Goal: Book appointment/travel/reservation

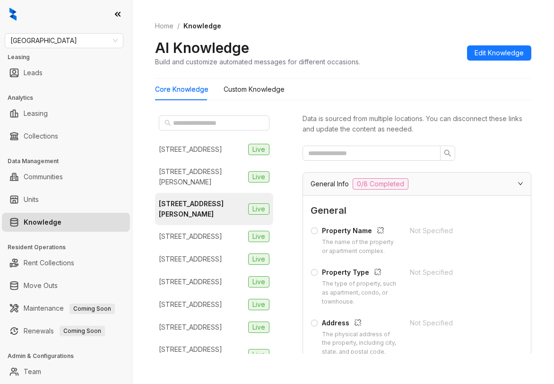
click at [481, 11] on div "Home / Knowledge AI Knowledge Build and customize automated messages for differ…" at bounding box center [343, 43] width 376 height 69
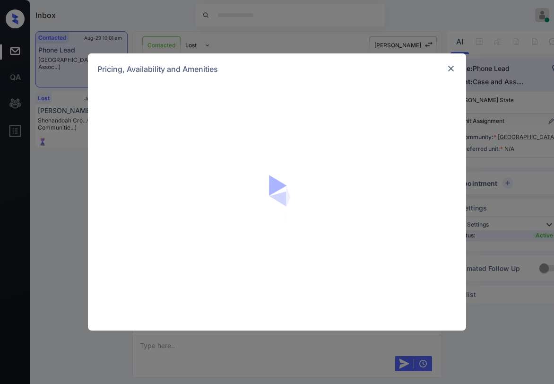
scroll to position [1943, 0]
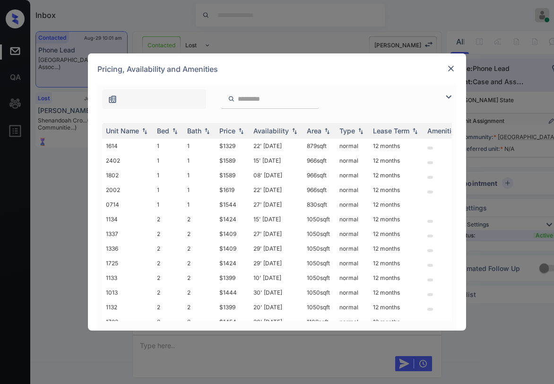
click at [448, 96] on img at bounding box center [448, 96] width 11 height 11
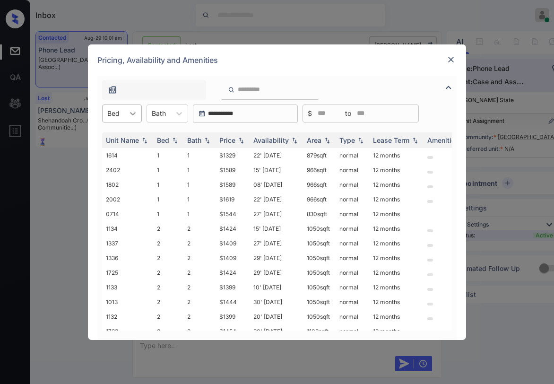
click at [127, 117] on div at bounding box center [132, 113] width 17 height 17
click at [122, 153] on div "2" at bounding box center [122, 153] width 40 height 17
click at [202, 138] on div "Bath" at bounding box center [199, 140] width 25 height 8
click at [225, 140] on div "Price" at bounding box center [227, 140] width 16 height 8
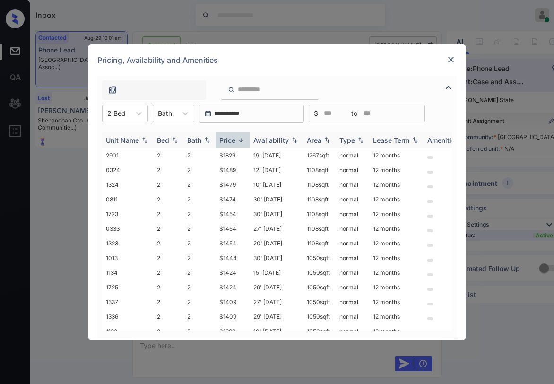
click at [228, 138] on div "Price" at bounding box center [227, 140] width 16 height 8
click at [232, 138] on div "Price" at bounding box center [227, 140] width 16 height 8
click at [233, 138] on div "Price" at bounding box center [227, 140] width 16 height 8
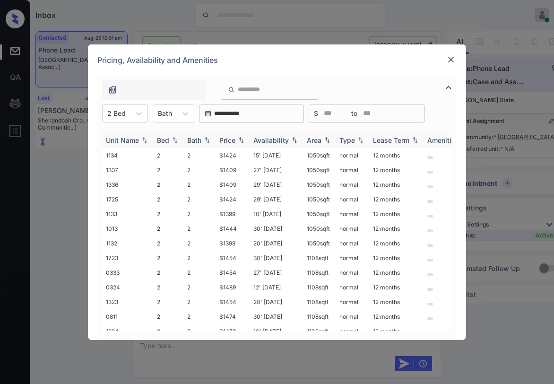
click at [233, 138] on div "Price" at bounding box center [227, 140] width 16 height 8
click at [228, 156] on td "$1399" at bounding box center [232, 155] width 34 height 15
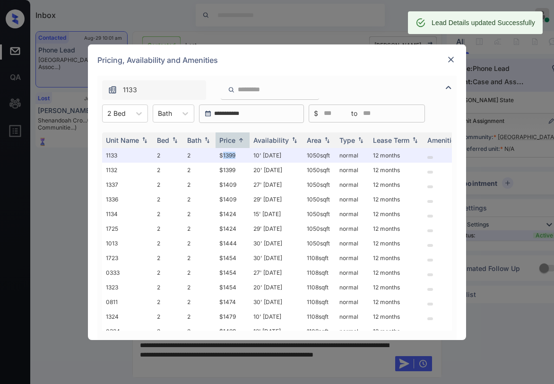
click at [446, 60] on img at bounding box center [450, 59] width 9 height 9
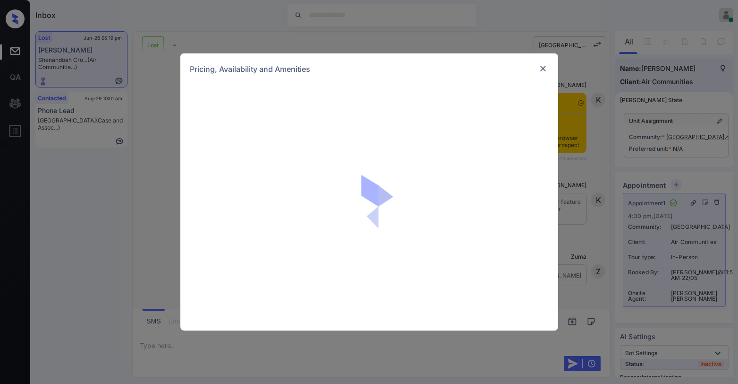
scroll to position [1134, 0]
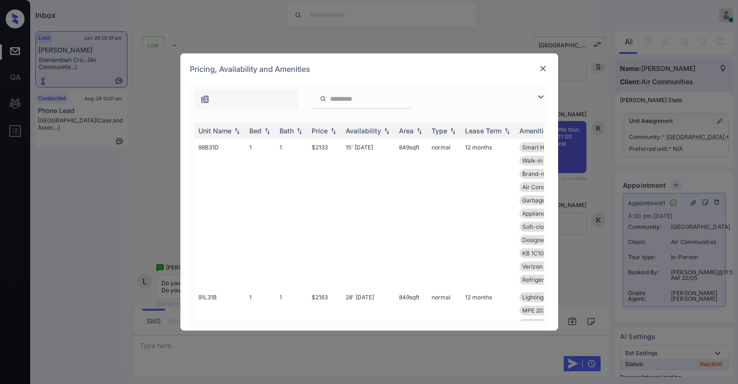
click at [539, 95] on img at bounding box center [540, 96] width 11 height 11
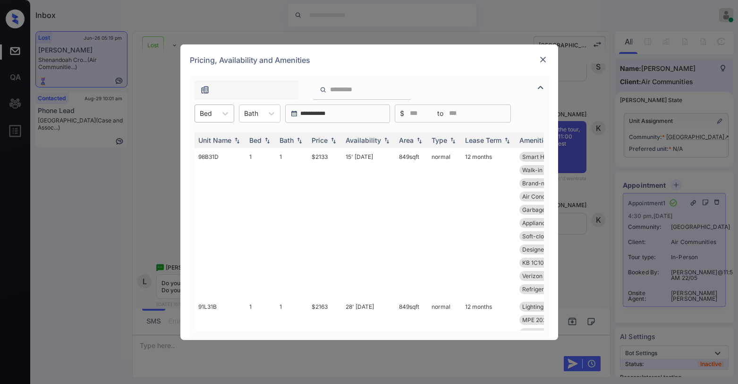
click at [213, 113] on div "Bed" at bounding box center [206, 113] width 22 height 14
click at [208, 135] on div "1" at bounding box center [215, 136] width 40 height 17
click at [321, 137] on div "Price" at bounding box center [320, 140] width 16 height 8
click at [322, 139] on div "Price" at bounding box center [320, 140] width 16 height 8
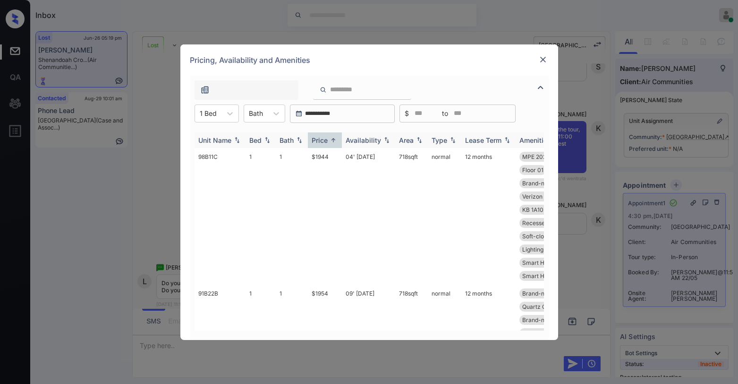
click at [322, 139] on div "Price" at bounding box center [320, 140] width 16 height 8
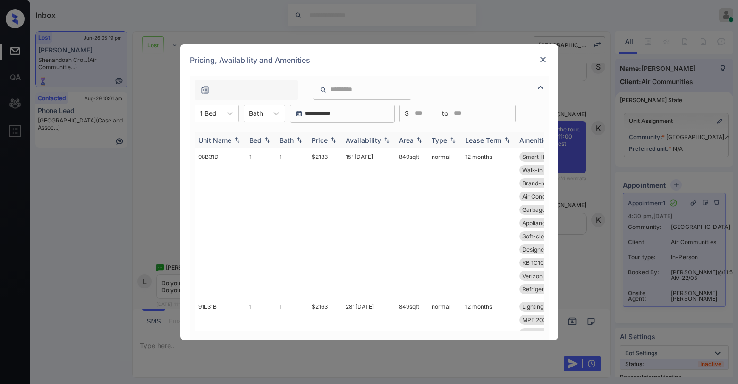
click at [323, 141] on div "Price" at bounding box center [320, 140] width 16 height 8
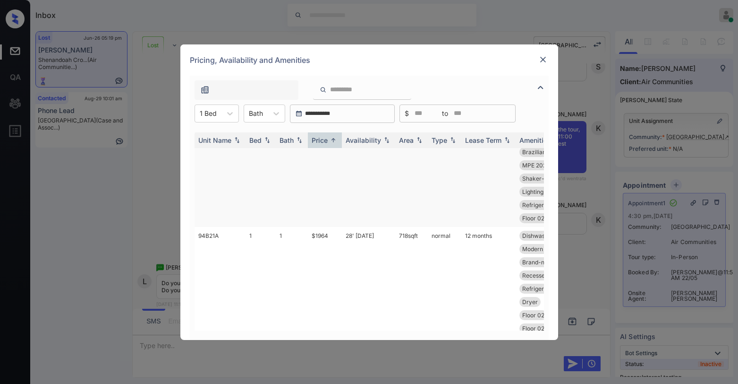
scroll to position [283, 0]
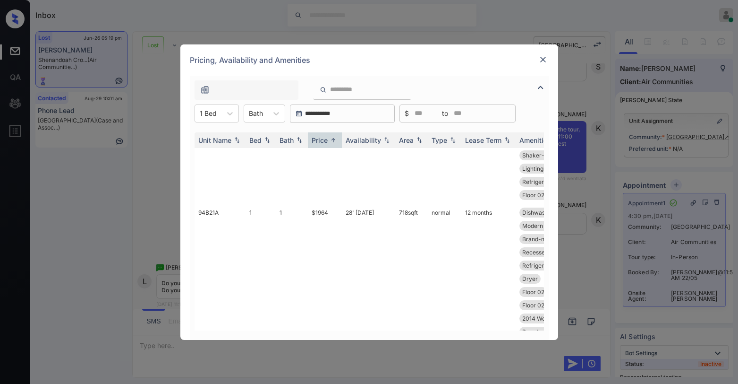
click at [539, 60] on img at bounding box center [543, 59] width 9 height 9
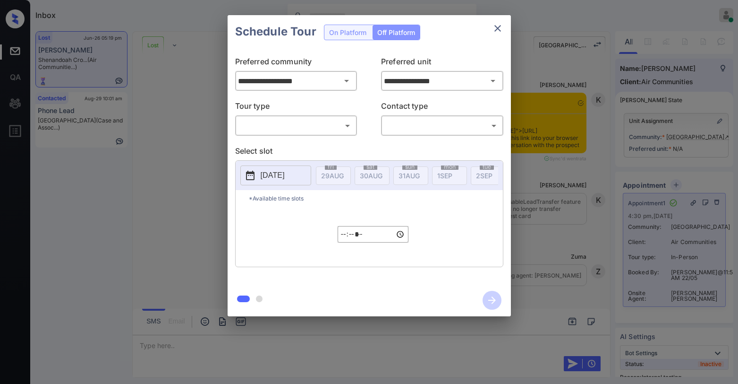
scroll to position [9358, 0]
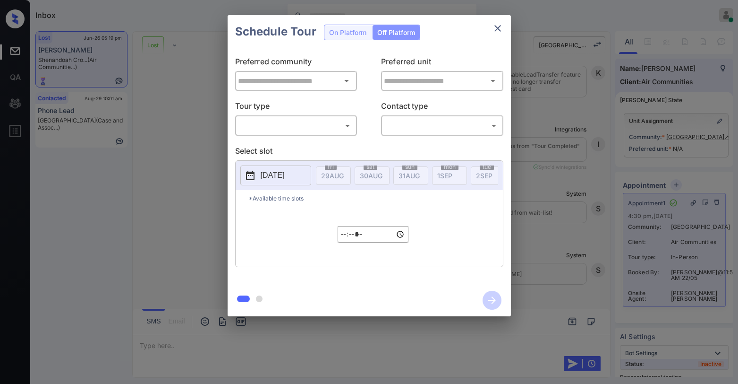
type input "**********"
click at [495, 25] on icon "close" at bounding box center [497, 28] width 11 height 11
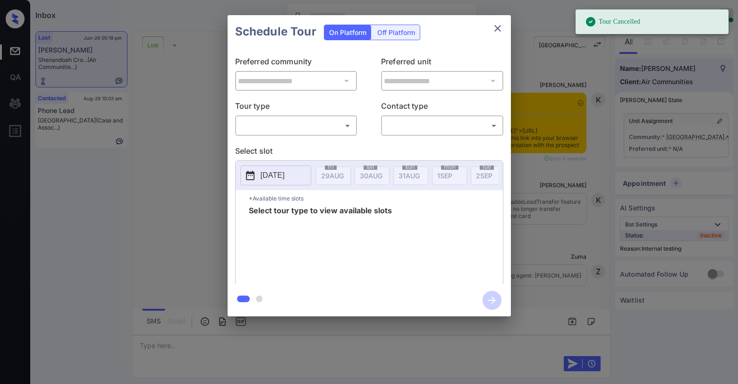
scroll to position [9711, 0]
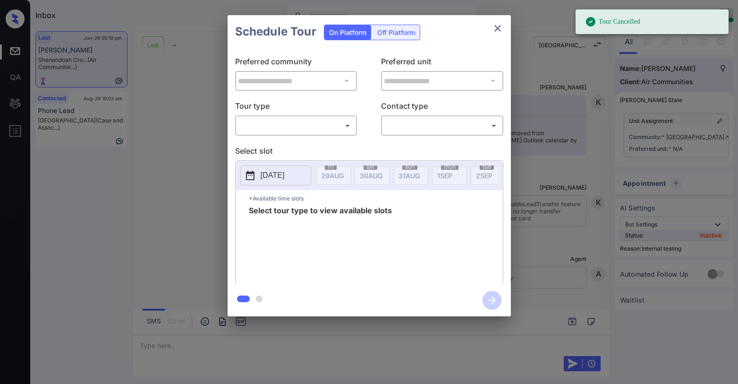
click at [331, 132] on body "Tour Cancelled Inbox [PERSON_NAME] Online Set yourself offline Set yourself on …" at bounding box center [369, 192] width 738 height 384
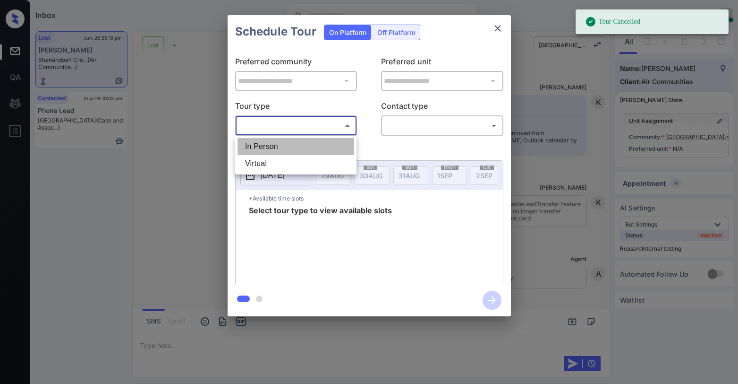
click at [321, 146] on li "In Person" at bounding box center [296, 146] width 117 height 17
type input "********"
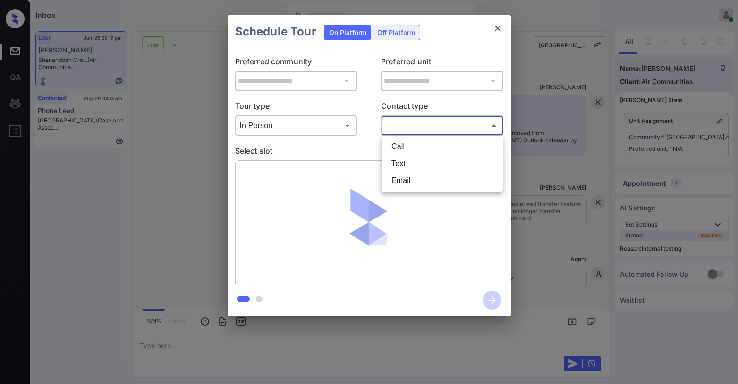
click at [392, 131] on body "Tour Cancelled Inbox Paolo Gabriel Online Set yourself offline Set yourself on …" at bounding box center [369, 192] width 738 height 384
click at [401, 158] on li "Text" at bounding box center [442, 163] width 117 height 17
type input "****"
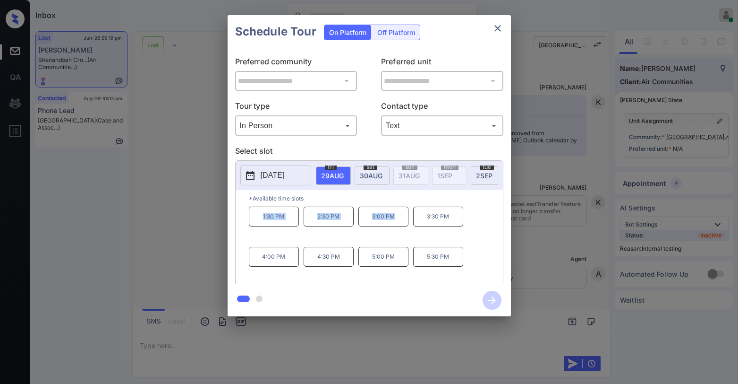
drag, startPoint x: 260, startPoint y: 221, endPoint x: 452, endPoint y: 150, distance: 203.9
click at [410, 222] on div "1:30 PM 2:30 PM 3:00 PM 3:30 PM 4:00 PM 4:30 PM 5:00 PM 5:30 PM" at bounding box center [376, 244] width 254 height 76
copy div "1:30 PM 2:30 PM 3:00 PM"
click at [495, 30] on icon "close" at bounding box center [497, 28] width 11 height 11
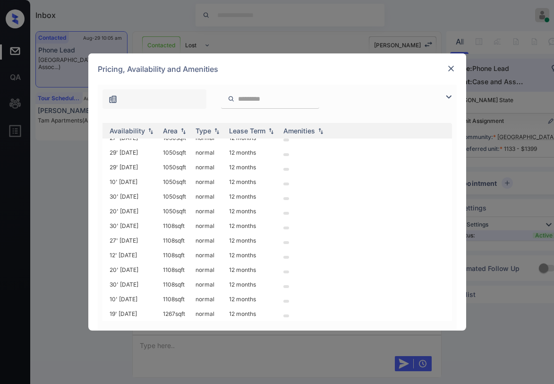
scroll to position [103, 0]
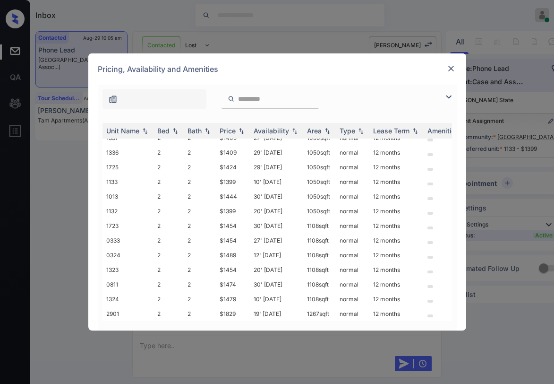
click at [450, 73] on img at bounding box center [450, 68] width 9 height 9
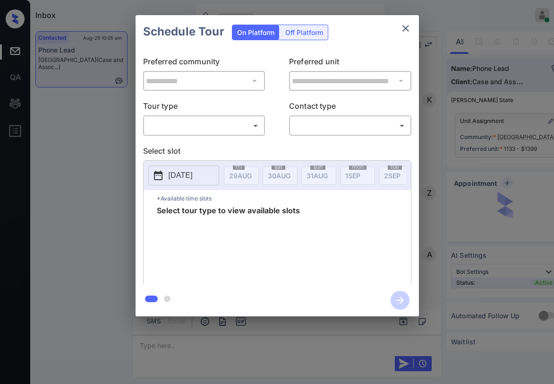
scroll to position [2888, 0]
click at [184, 123] on body "Inbox [PERSON_NAME] Online Set yourself offline Set yourself on break Profile S…" at bounding box center [277, 192] width 554 height 384
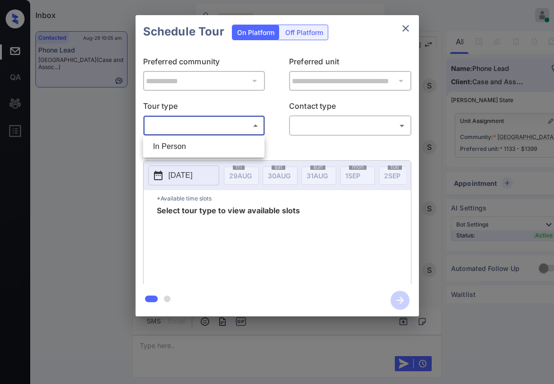
click at [183, 144] on li "In Person" at bounding box center [204, 146] width 117 height 17
type input "********"
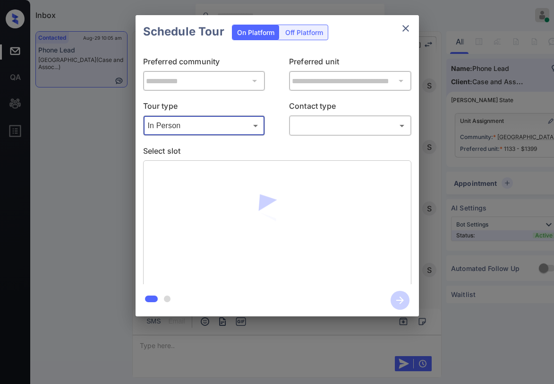
click at [307, 123] on body "Inbox Paolo Gabriel Online Set yourself offline Set yourself on break Profile S…" at bounding box center [277, 192] width 554 height 384
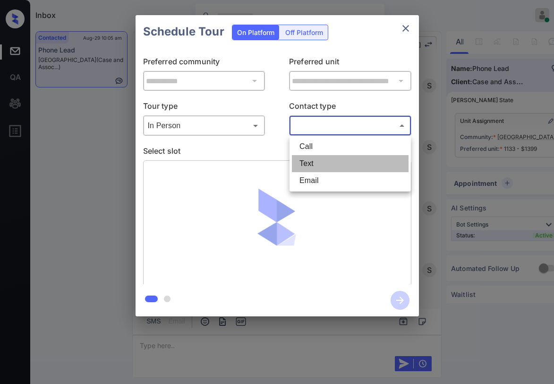
click at [308, 158] on li "Text" at bounding box center [350, 163] width 117 height 17
type input "****"
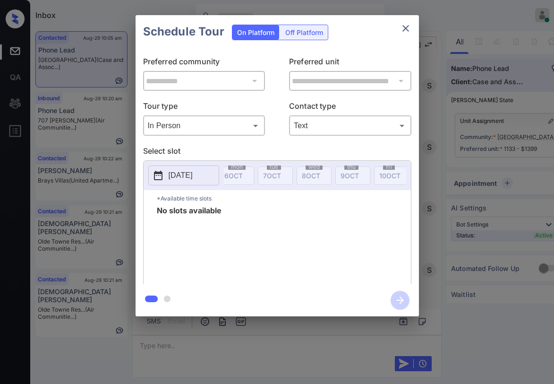
scroll to position [0, 0]
click at [400, 26] on icon "close" at bounding box center [405, 28] width 11 height 11
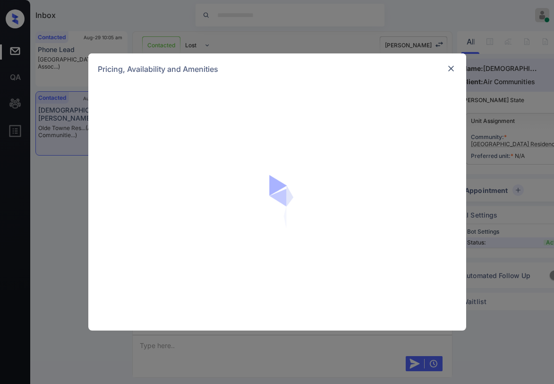
scroll to position [1313, 0]
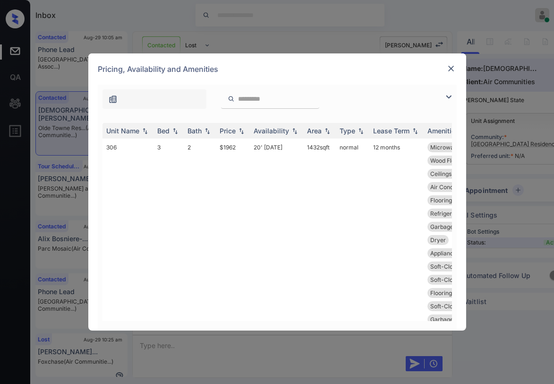
click at [448, 94] on img at bounding box center [448, 96] width 11 height 11
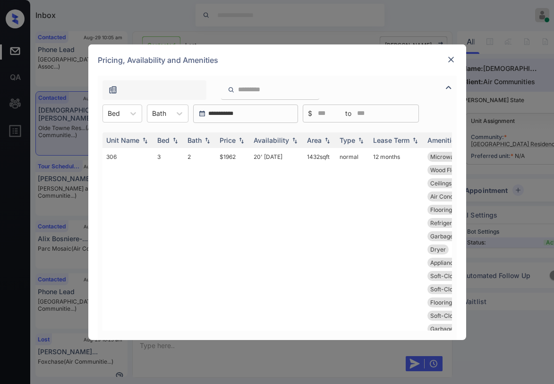
click at [446, 96] on div at bounding box center [277, 88] width 359 height 24
click at [129, 111] on icon at bounding box center [133, 113] width 9 height 9
click at [116, 150] on div "1" at bounding box center [123, 153] width 40 height 17
click at [234, 142] on div "Price" at bounding box center [228, 140] width 16 height 8
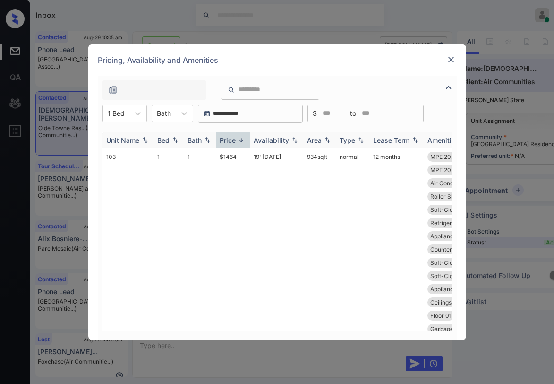
click at [231, 140] on div "Price" at bounding box center [228, 140] width 16 height 8
click at [235, 143] on div "Price" at bounding box center [228, 140] width 16 height 8
click at [233, 142] on div "Price" at bounding box center [228, 140] width 16 height 8
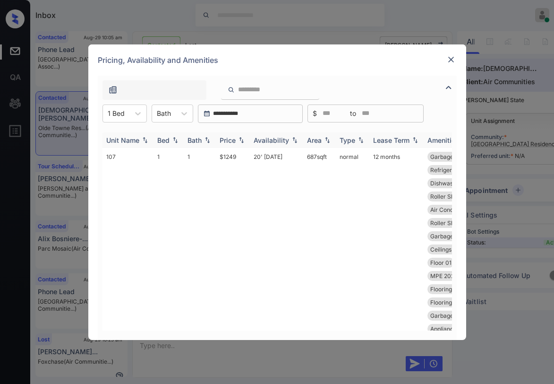
click at [233, 142] on div "Price" at bounding box center [228, 140] width 16 height 8
click at [230, 158] on td "$1464" at bounding box center [233, 302] width 34 height 309
click at [446, 57] on img at bounding box center [450, 59] width 9 height 9
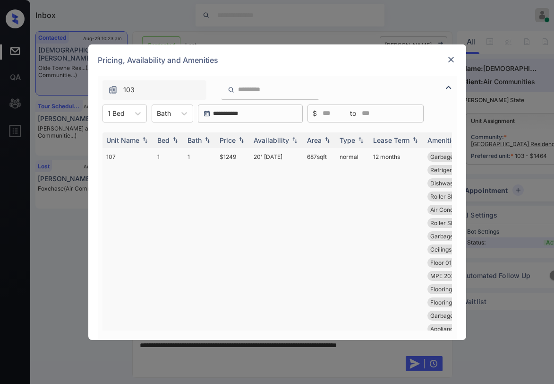
scroll to position [1611, 0]
drag, startPoint x: 219, startPoint y: 155, endPoint x: 450, endPoint y: 59, distance: 250.3
click at [291, 157] on tr "107 1 1 $1249 20' Sep 25 687 sqft normal 12 months Garbage disposa... Dishwashe…" at bounding box center [350, 381] width 494 height 467
copy tr "$1249 20' Sep 25"
click at [450, 59] on img at bounding box center [450, 59] width 9 height 9
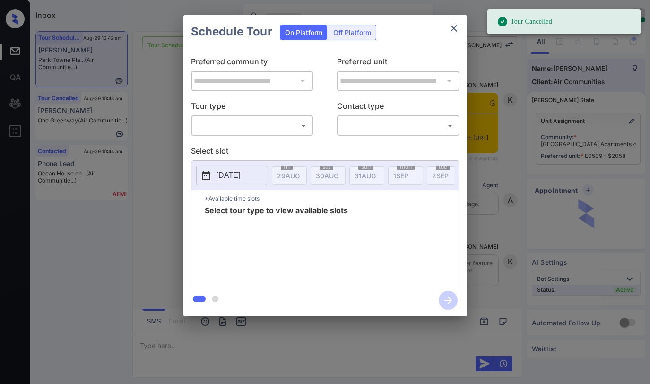
scroll to position [8531, 0]
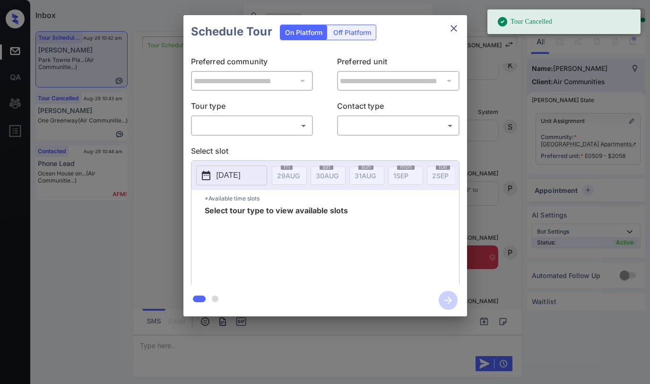
click at [257, 124] on body "Tour Cancelled Inbox [PERSON_NAME] Online Set yourself offline Set yourself on …" at bounding box center [325, 192] width 650 height 384
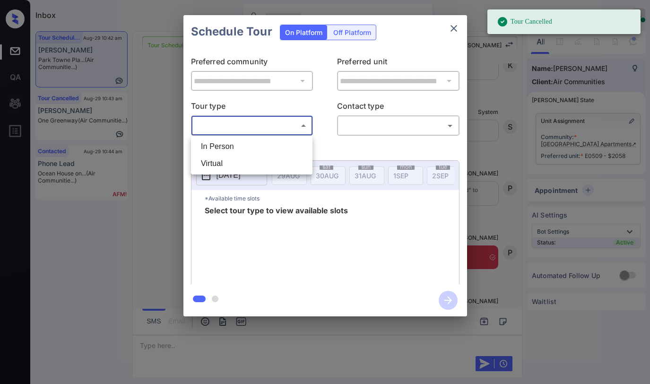
click at [250, 144] on li "In Person" at bounding box center [251, 146] width 117 height 17
type input "********"
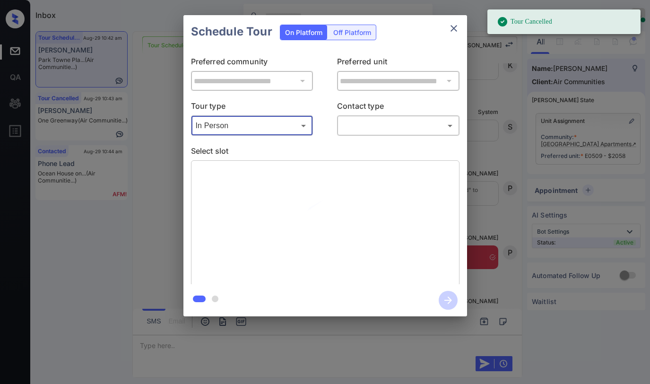
click at [370, 129] on body "Tour Cancelled Inbox Paolo Gabriel Online Set yourself offline Set yourself on …" at bounding box center [325, 192] width 650 height 384
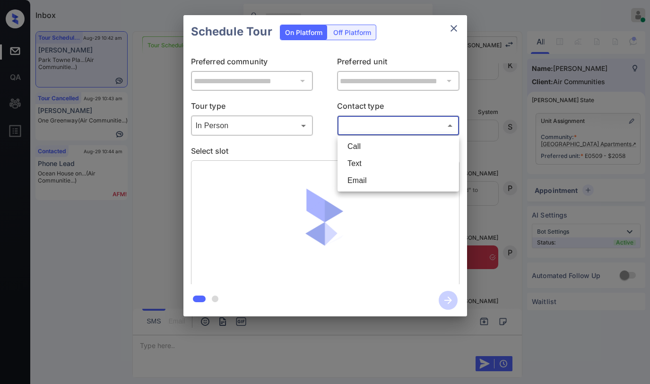
click at [372, 163] on li "Text" at bounding box center [398, 163] width 117 height 17
type input "****"
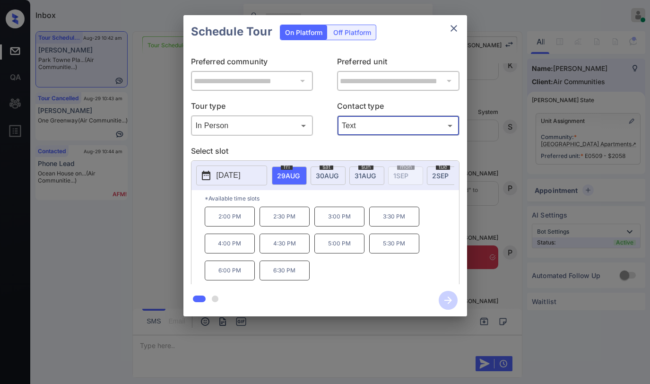
click at [460, 28] on button "close" at bounding box center [453, 28] width 19 height 19
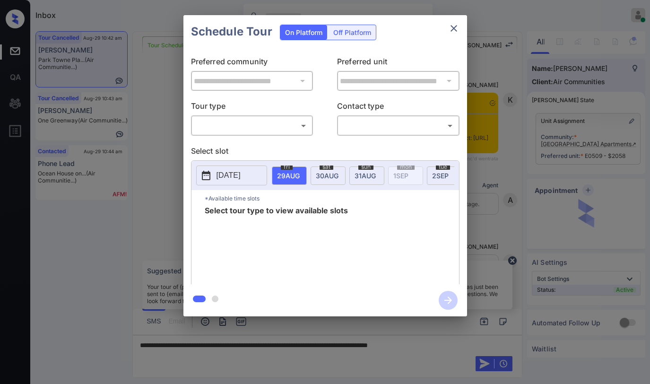
scroll to position [8720, 0]
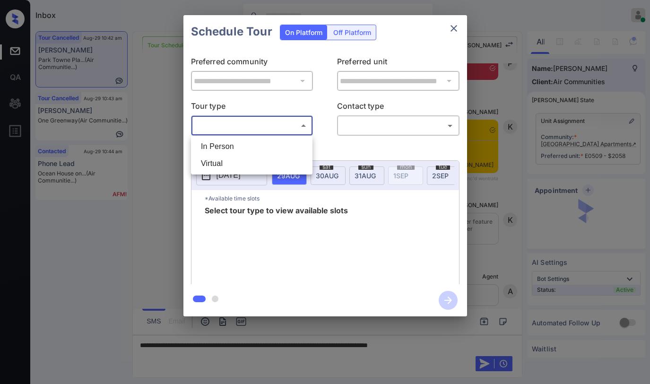
click at [233, 130] on body "Inbox [PERSON_NAME] Online Set yourself offline Set yourself on break Profile S…" at bounding box center [325, 192] width 650 height 384
drag, startPoint x: 239, startPoint y: 145, endPoint x: 401, endPoint y: 144, distance: 162.1
click at [240, 145] on li "In Person" at bounding box center [251, 146] width 117 height 17
type input "********"
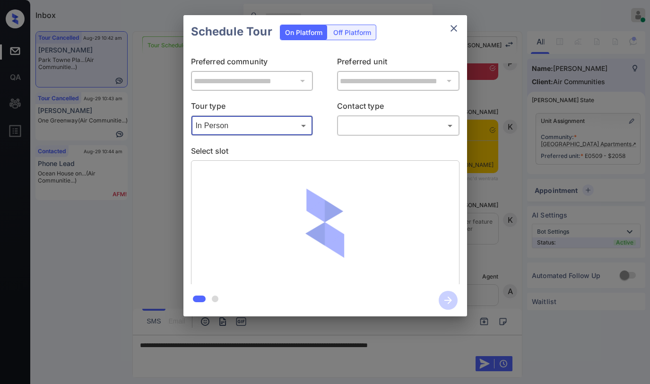
click at [408, 127] on body "Inbox [PERSON_NAME] Online Set yourself offline Set yourself on break Profile S…" at bounding box center [325, 192] width 650 height 384
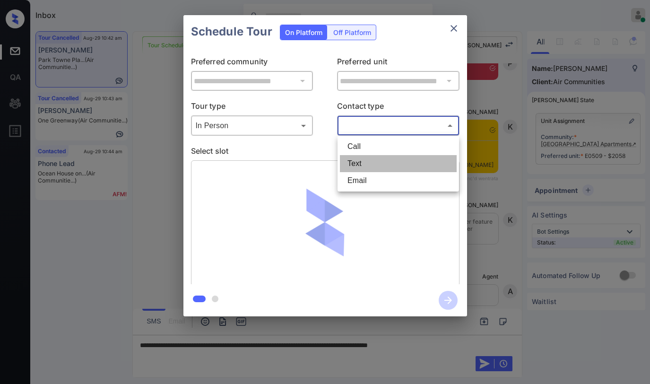
click at [374, 160] on li "Text" at bounding box center [398, 163] width 117 height 17
type input "****"
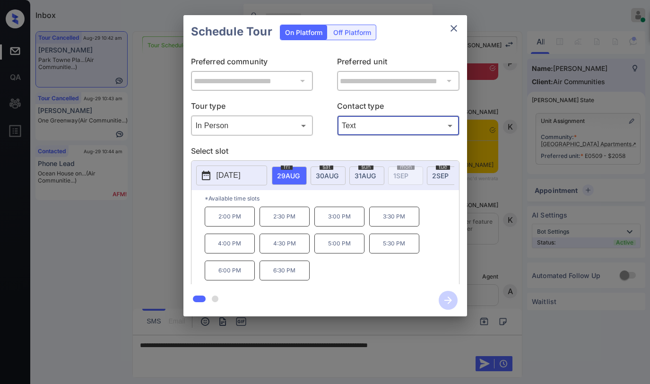
click at [451, 26] on icon "close" at bounding box center [453, 28] width 7 height 7
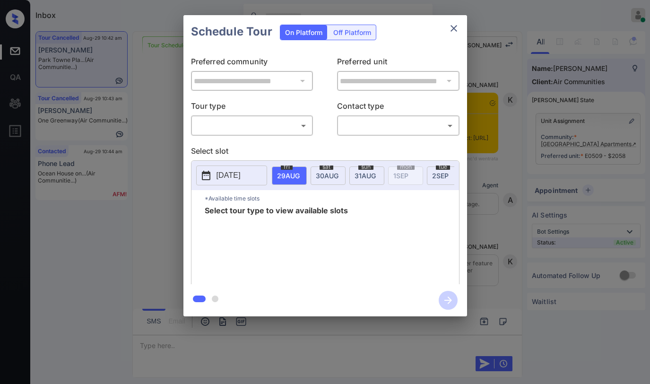
scroll to position [8784, 0]
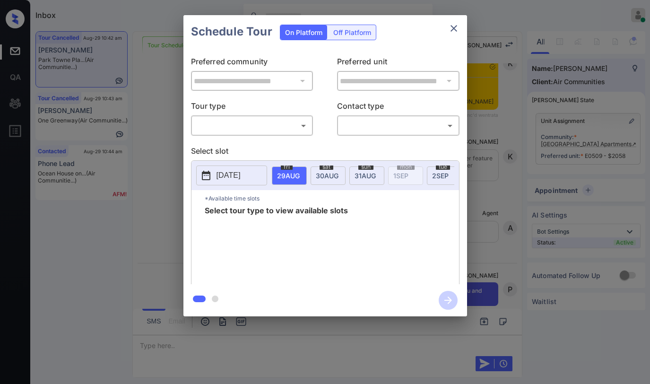
click at [228, 129] on body "Inbox Paolo Gabriel Online Set yourself offline Set yourself on break Profile S…" at bounding box center [325, 192] width 650 height 384
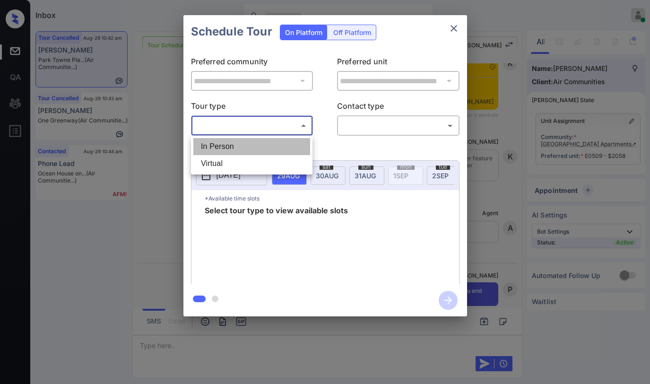
drag, startPoint x: 226, startPoint y: 144, endPoint x: 386, endPoint y: 136, distance: 159.9
click at [226, 145] on li "In Person" at bounding box center [251, 146] width 117 height 17
type input "********"
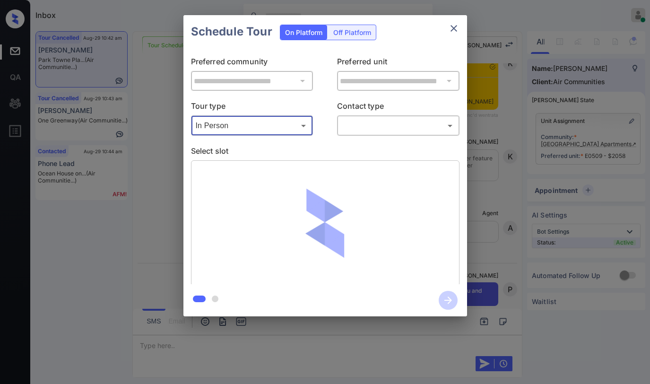
click at [387, 135] on div "​ ​" at bounding box center [398, 125] width 122 height 20
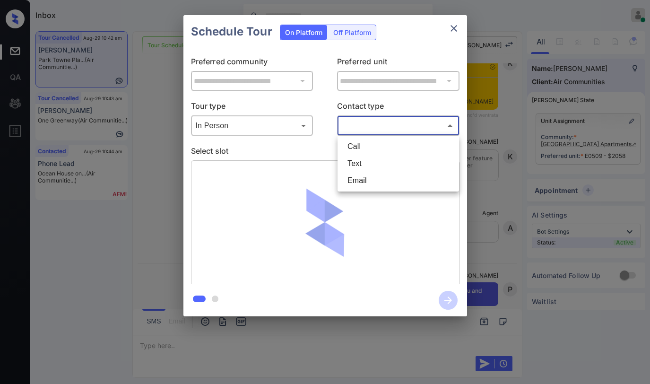
click at [381, 131] on body "Inbox Paolo Gabriel Online Set yourself offline Set yourself on break Profile S…" at bounding box center [325, 192] width 650 height 384
click at [369, 162] on li "Text" at bounding box center [398, 163] width 117 height 17
type input "****"
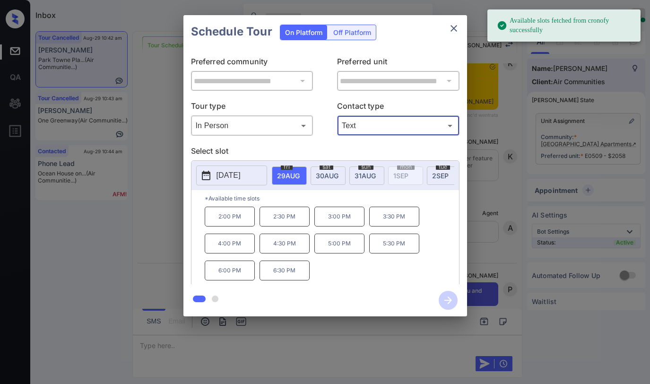
click at [388, 248] on p "5:30 PM" at bounding box center [394, 243] width 50 height 20
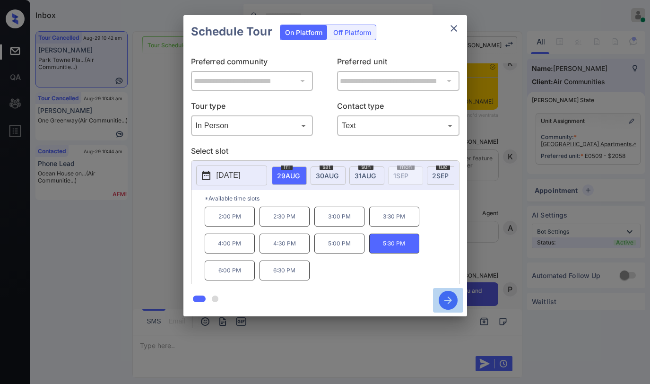
click at [452, 300] on icon "button" at bounding box center [447, 300] width 19 height 19
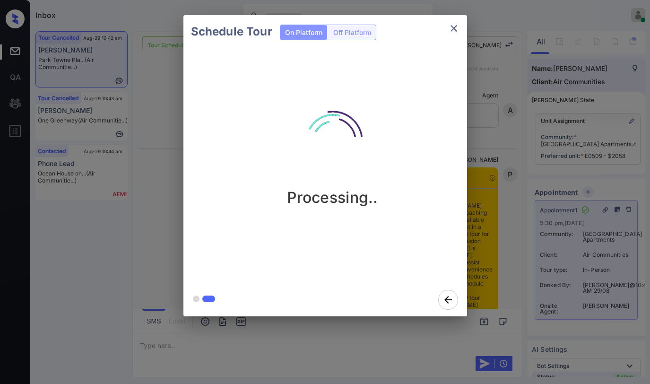
scroll to position [9347, 0]
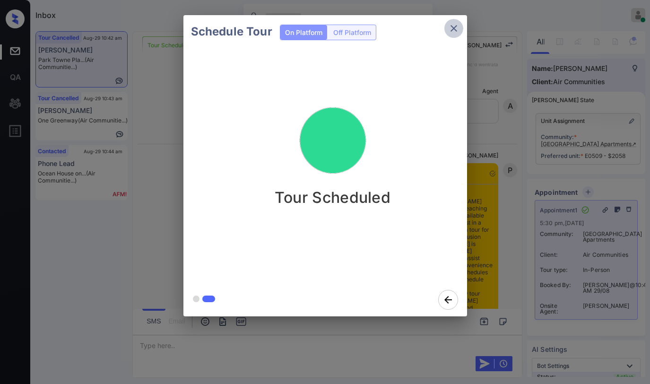
click at [451, 28] on icon "close" at bounding box center [453, 28] width 11 height 11
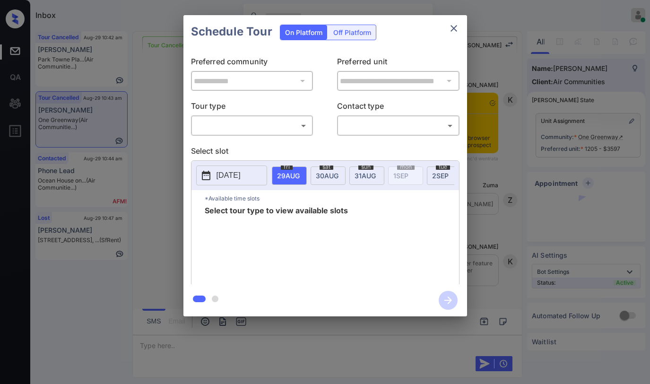
scroll to position [7025, 0]
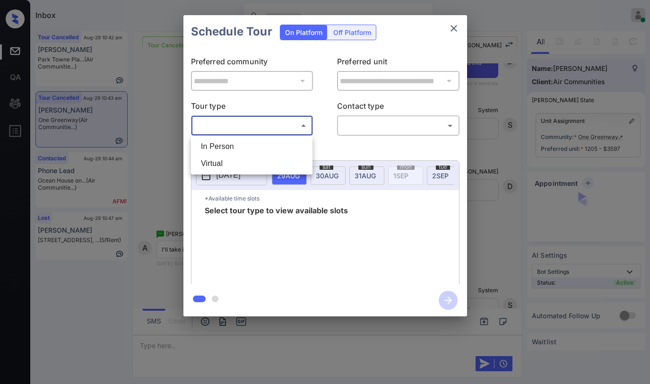
click at [302, 130] on body "Inbox [PERSON_NAME] Online Set yourself offline Set yourself on break Profile S…" at bounding box center [325, 192] width 650 height 384
click at [261, 146] on li "In Person" at bounding box center [251, 146] width 117 height 17
type input "********"
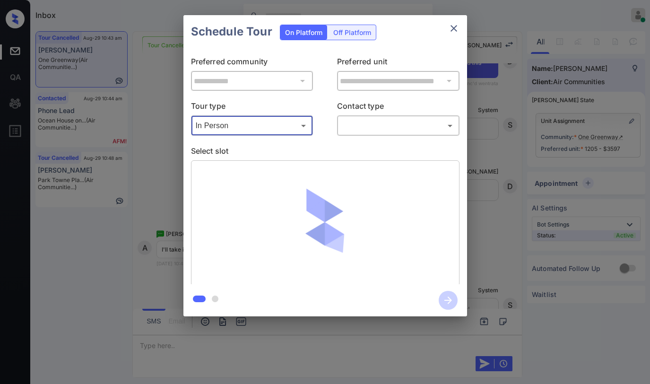
click at [456, 30] on icon "close" at bounding box center [453, 28] width 11 height 11
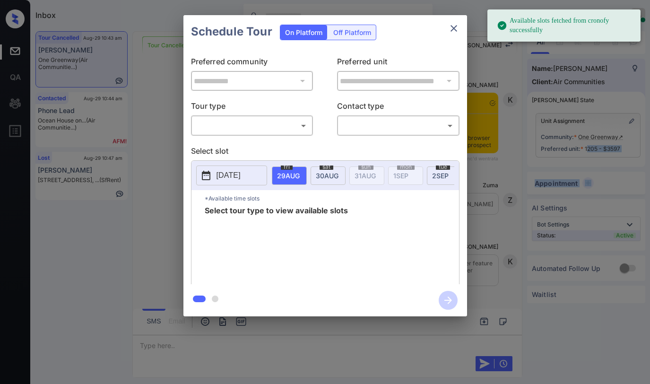
scroll to position [6978, 0]
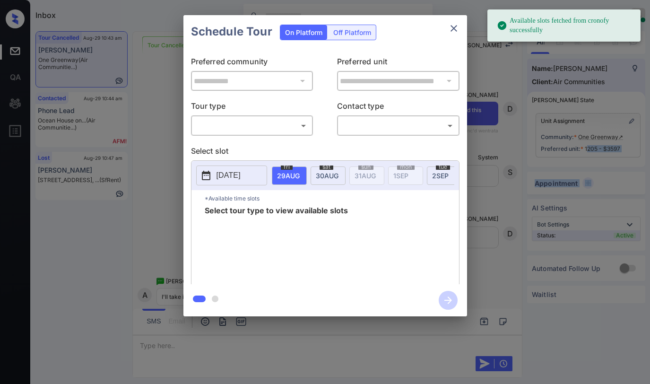
click at [276, 126] on body "Available slots fetched from cronofy successfully Inbox Paolo Gabriel Online Se…" at bounding box center [325, 192] width 650 height 384
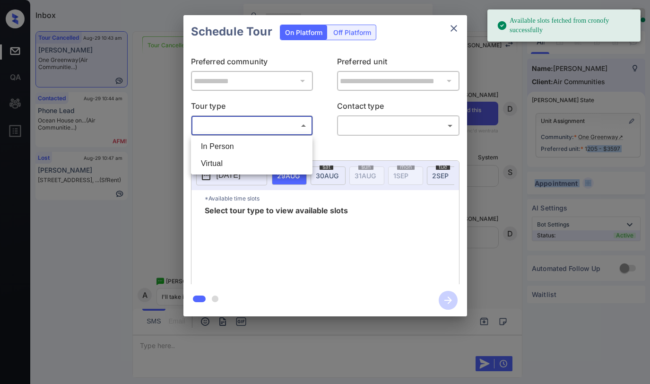
click at [260, 140] on li "In Person" at bounding box center [251, 146] width 117 height 17
type input "********"
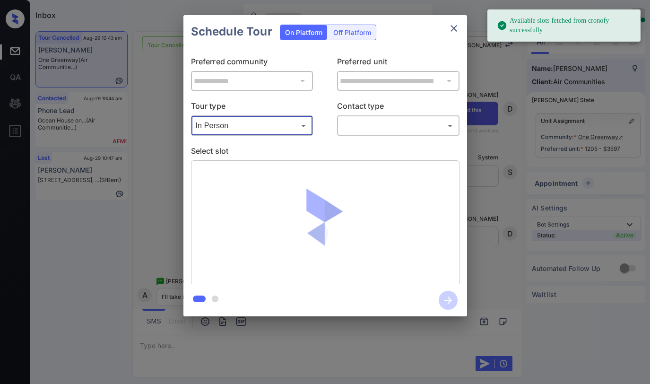
click at [358, 109] on p "Contact type" at bounding box center [398, 107] width 122 height 15
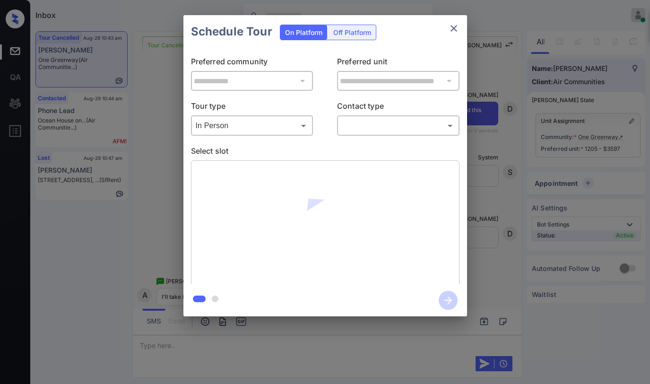
click at [361, 120] on body "Available slots fetched from cronofy successfully Inbox Paolo Gabriel Online Se…" at bounding box center [325, 192] width 650 height 384
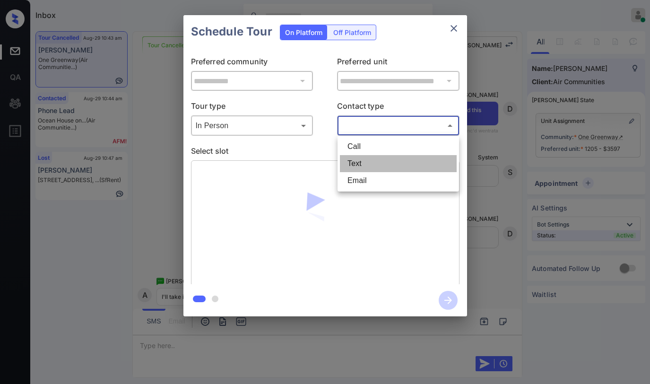
click at [365, 161] on li "Text" at bounding box center [398, 163] width 117 height 17
type input "****"
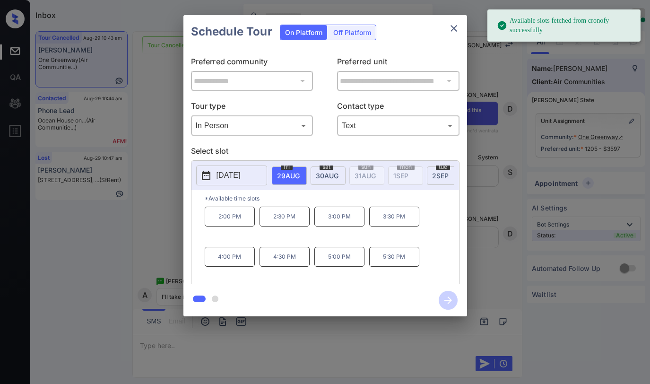
click at [389, 262] on p "5:30 PM" at bounding box center [394, 257] width 50 height 20
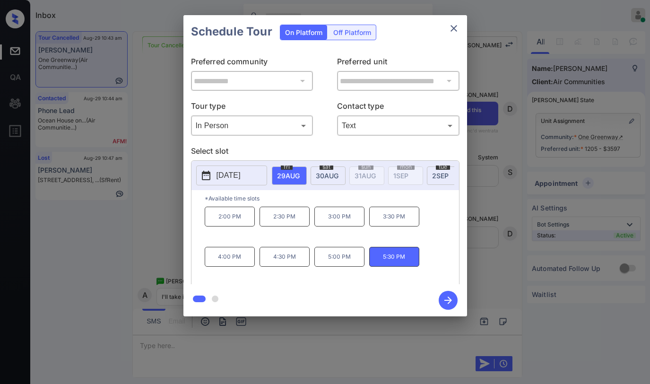
click at [449, 300] on icon "button" at bounding box center [448, 300] width 8 height 8
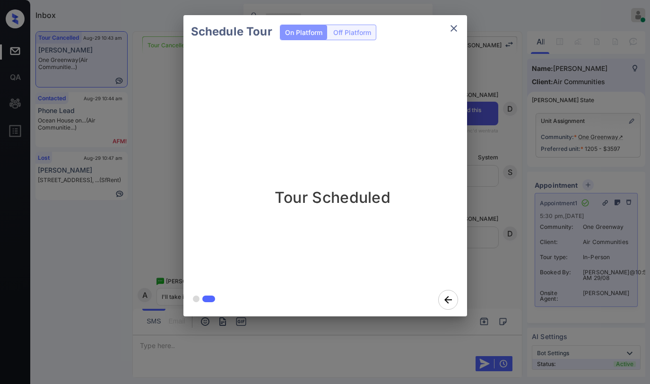
click at [490, 180] on div "Schedule Tour On Platform Off Platform Tour Scheduled" at bounding box center [325, 165] width 650 height 331
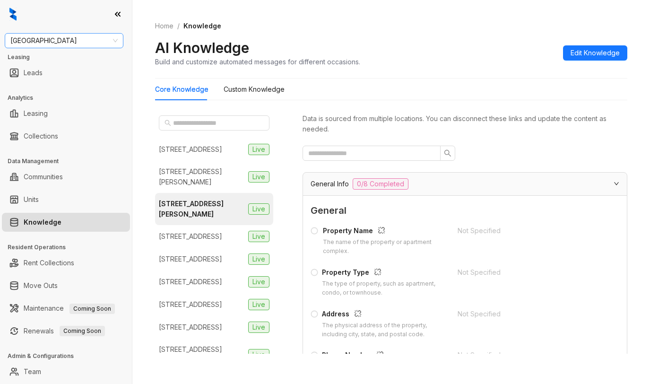
click at [54, 38] on span "[GEOGRAPHIC_DATA]" at bounding box center [63, 41] width 107 height 14
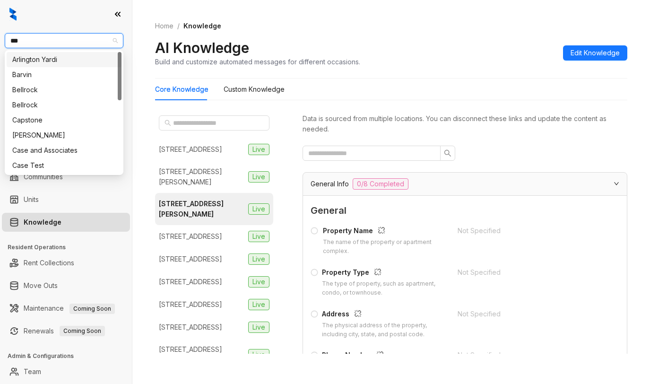
type input "****"
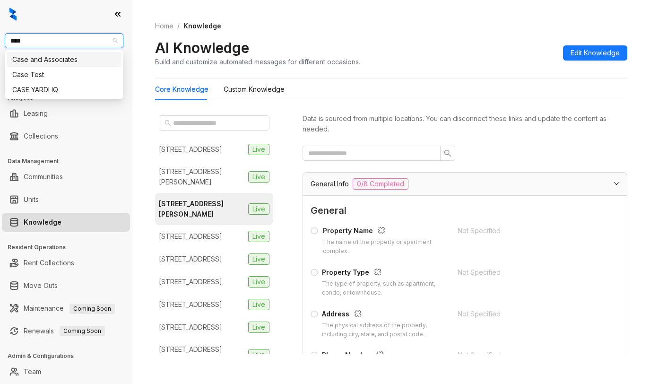
click at [77, 60] on div "Case and Associates" at bounding box center [63, 59] width 103 height 10
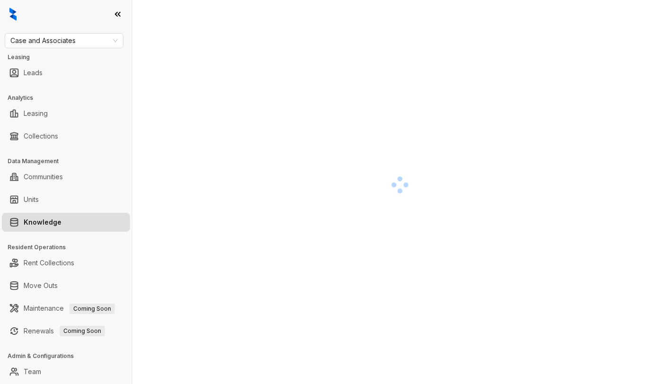
scroll to position [26, 0]
click at [249, 121] on div at bounding box center [399, 183] width 489 height 384
click at [254, 120] on div at bounding box center [399, 183] width 489 height 384
click at [256, 117] on div at bounding box center [399, 183] width 489 height 384
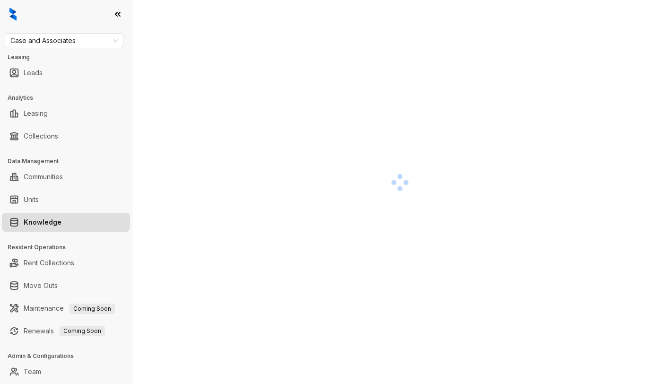
click at [257, 117] on div at bounding box center [399, 183] width 489 height 384
click at [187, 54] on div at bounding box center [399, 183] width 489 height 384
click at [188, 51] on div at bounding box center [399, 183] width 489 height 384
drag, startPoint x: 217, startPoint y: 47, endPoint x: 379, endPoint y: 109, distance: 172.9
click at [226, 49] on div at bounding box center [399, 183] width 489 height 384
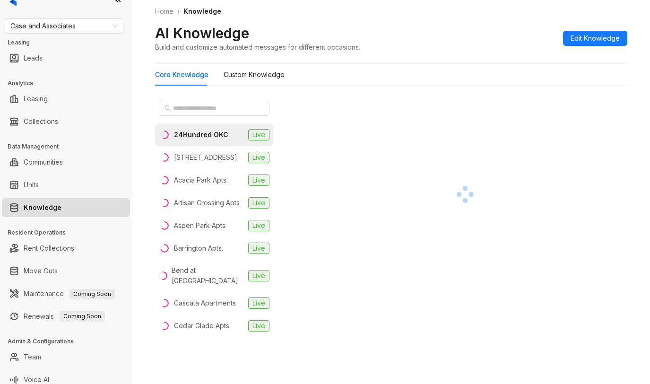
scroll to position [22, 0]
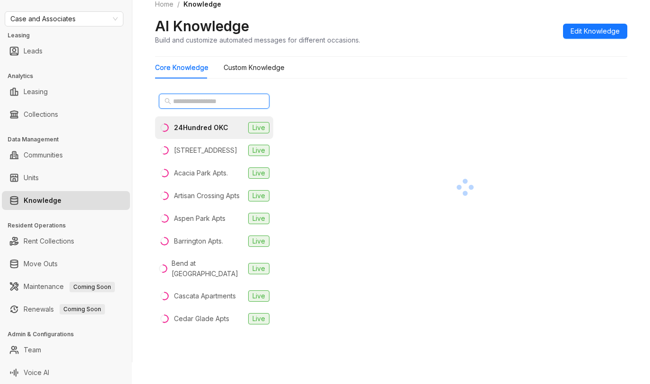
click at [221, 100] on input "text" at bounding box center [214, 101] width 83 height 10
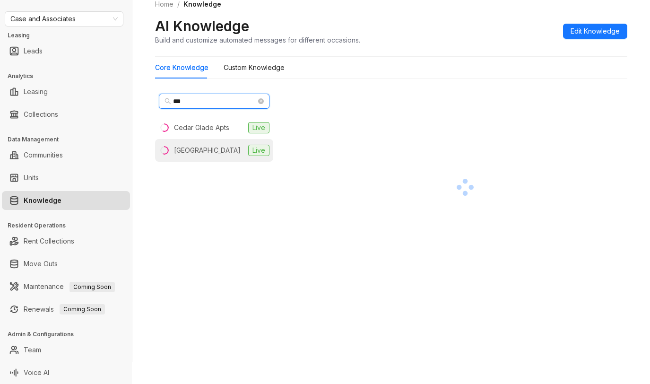
type input "***"
click at [203, 151] on div "Cedar Ridge" at bounding box center [207, 150] width 67 height 10
click at [377, 132] on div at bounding box center [464, 187] width 325 height 195
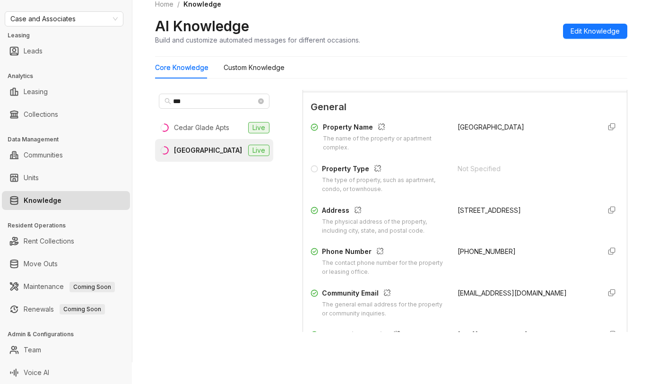
scroll to position [94, 0]
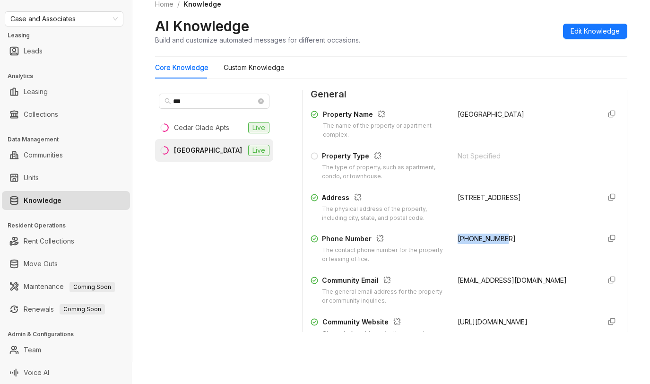
drag, startPoint x: 446, startPoint y: 237, endPoint x: 495, endPoint y: 239, distance: 48.7
click at [495, 239] on div "+19189946446" at bounding box center [525, 248] width 136 height 30
copy span "+19189946446"
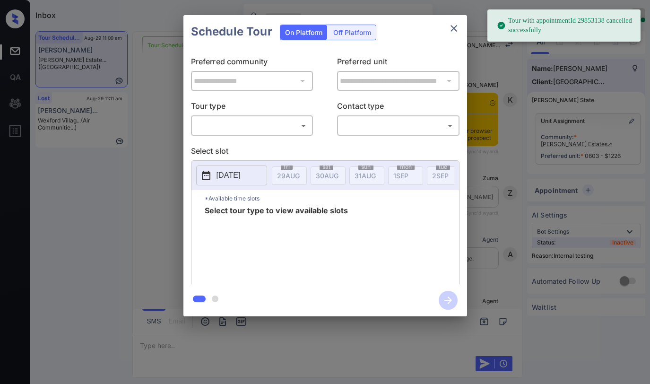
scroll to position [5788, 0]
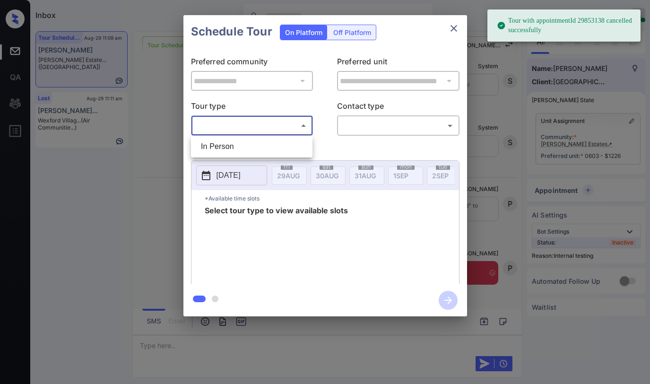
click at [263, 120] on body "Tour with appointmentId 29853138 cancelled successfully Inbox [PERSON_NAME] Onl…" at bounding box center [325, 192] width 650 height 384
click at [255, 147] on li "In Person" at bounding box center [251, 146] width 117 height 17
type input "********"
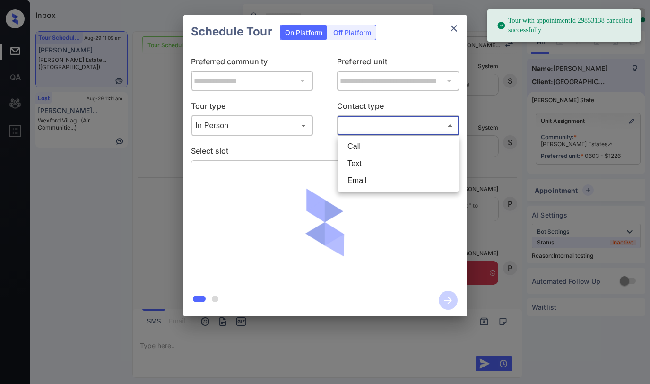
click at [392, 127] on body "Tour with appointmentId 29853138 cancelled successfully Inbox Paolo Gabriel Onl…" at bounding box center [325, 192] width 650 height 384
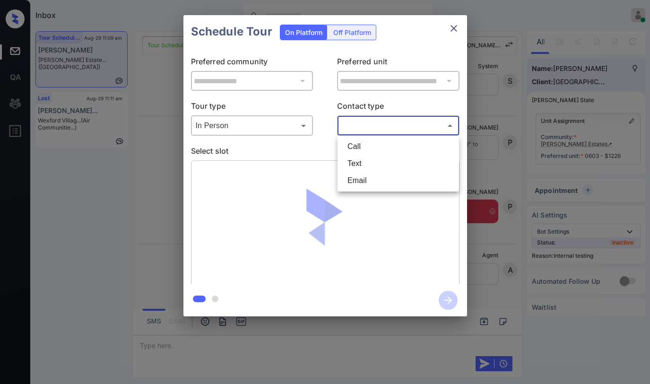
scroll to position [5850, 0]
click at [379, 162] on li "Text" at bounding box center [398, 163] width 117 height 17
type input "****"
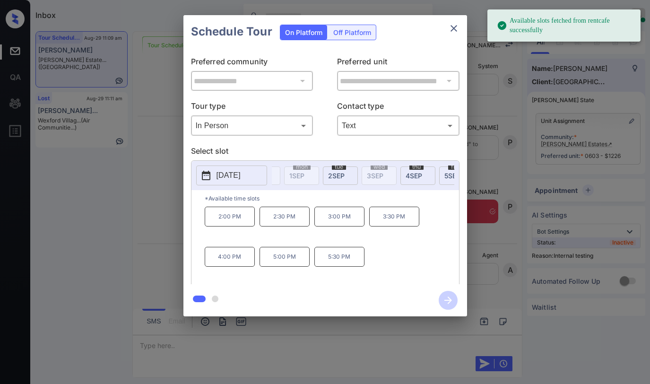
scroll to position [0, 111]
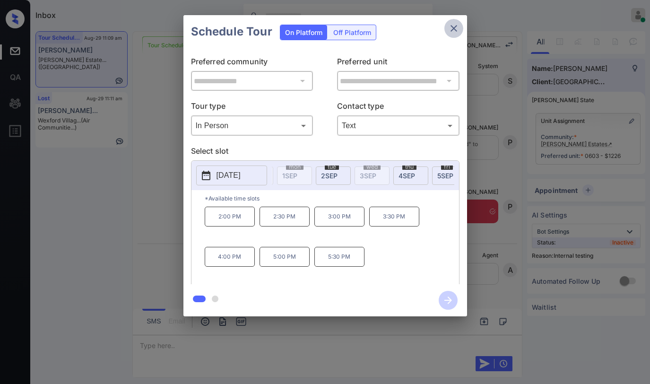
click at [447, 27] on button "close" at bounding box center [453, 28] width 19 height 19
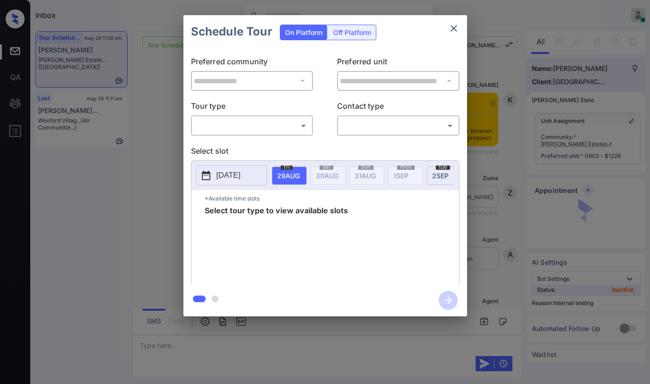
scroll to position [5283, 0]
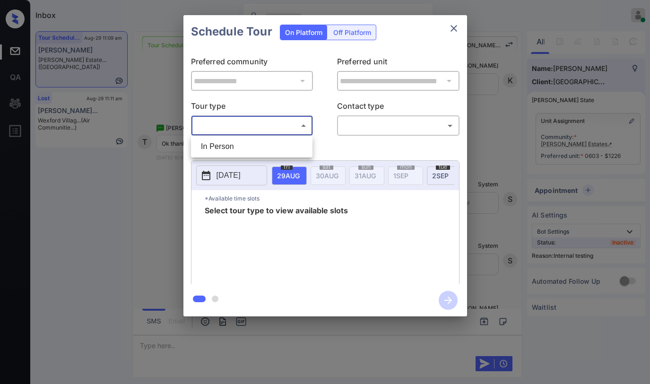
click at [275, 128] on body "Inbox [PERSON_NAME] Online Set yourself offline Set yourself on break Profile S…" at bounding box center [325, 192] width 650 height 384
click at [261, 142] on li "In Person" at bounding box center [251, 146] width 117 height 17
type input "********"
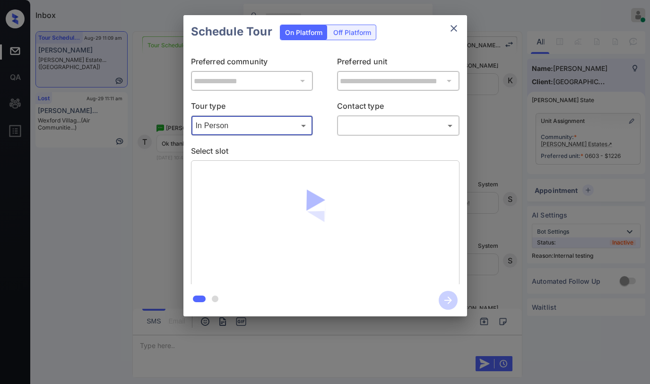
click at [372, 129] on body "Inbox [PERSON_NAME] Online Set yourself offline Set yourself on break Profile S…" at bounding box center [325, 192] width 650 height 384
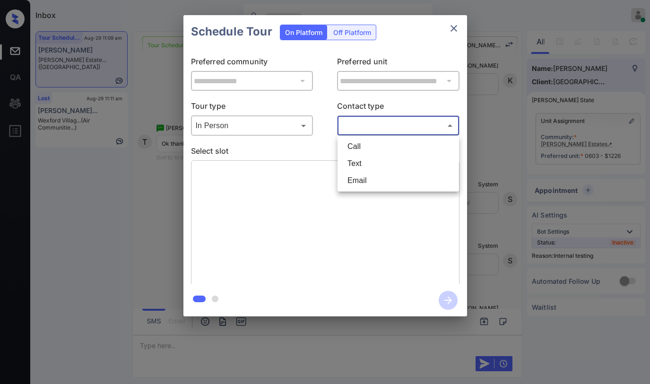
click at [360, 167] on li "Text" at bounding box center [398, 163] width 117 height 17
type input "****"
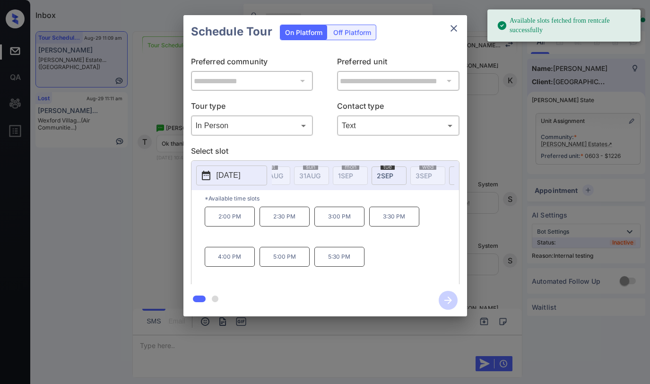
scroll to position [0, 69]
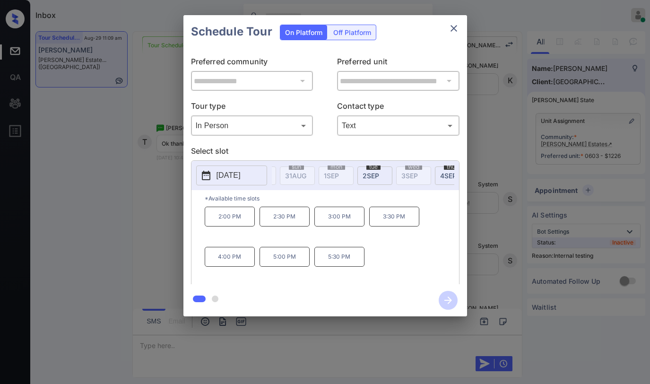
click at [376, 179] on div "tue 2 SEP" at bounding box center [374, 175] width 35 height 18
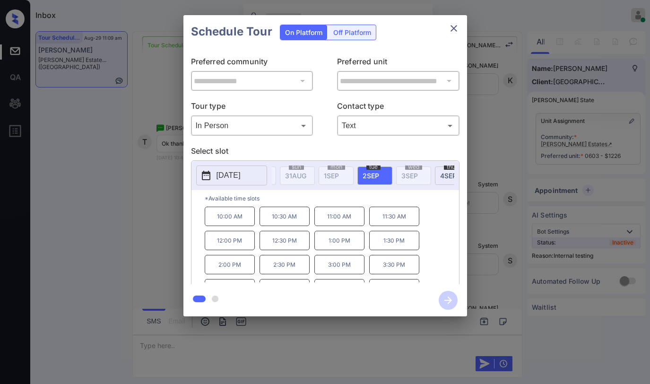
scroll to position [0, 0]
click at [289, 175] on span "29 AUG" at bounding box center [288, 175] width 23 height 8
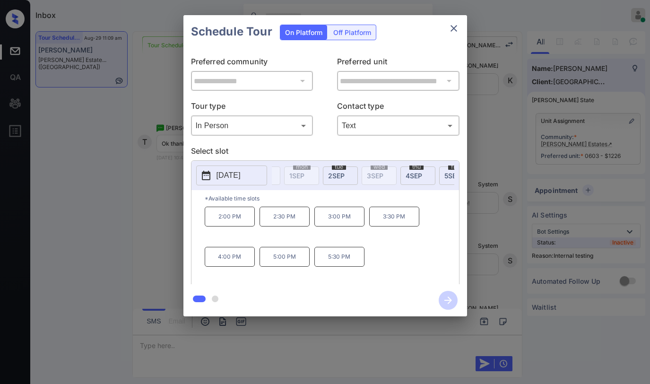
scroll to position [0, 118]
click at [331, 176] on div "tue 2 SEP" at bounding box center [326, 175] width 35 height 18
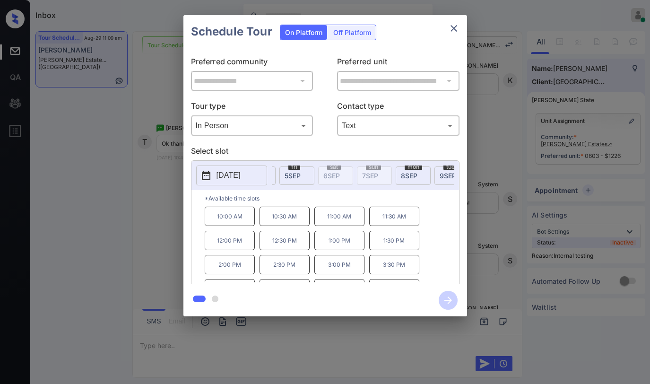
scroll to position [0, 284]
click at [398, 174] on div "mon 8 SEP" at bounding box center [392, 175] width 35 height 18
click at [453, 26] on icon "close" at bounding box center [453, 28] width 11 height 11
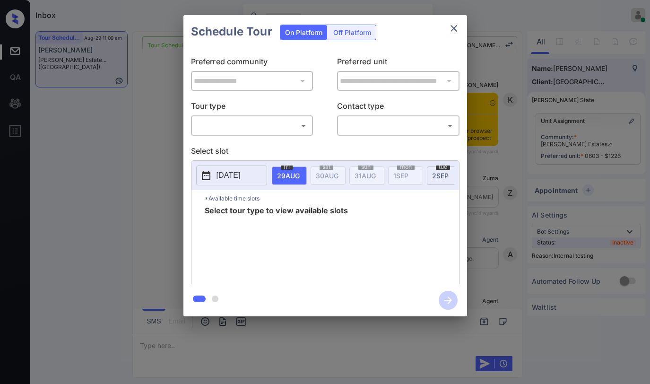
scroll to position [5472, 0]
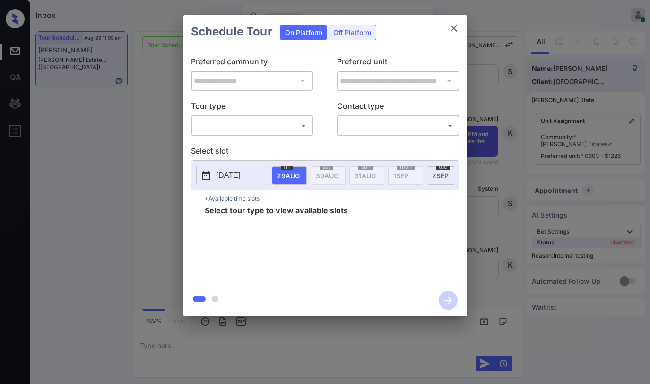
click at [241, 132] on body "Inbox Paolo Gabriel Online Set yourself offline Set yourself on break Profile S…" at bounding box center [325, 192] width 650 height 384
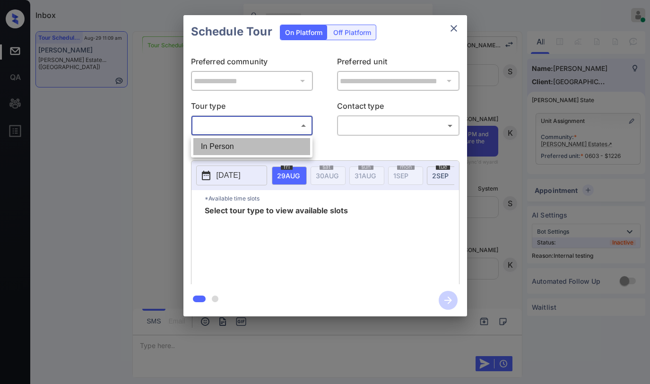
click at [250, 149] on li "In Person" at bounding box center [251, 146] width 117 height 17
type input "********"
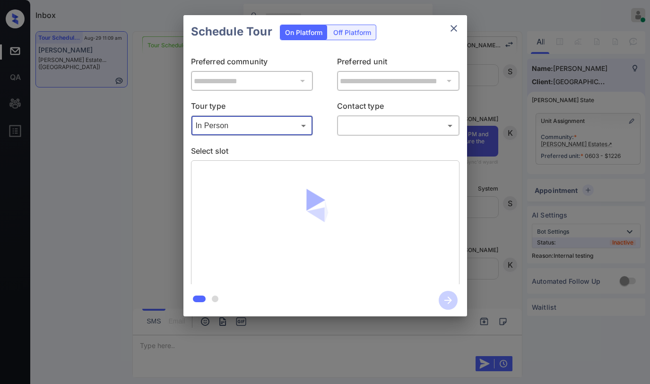
click at [368, 132] on body "Inbox Paolo Gabriel Online Set yourself offline Set yourself on break Profile S…" at bounding box center [325, 192] width 650 height 384
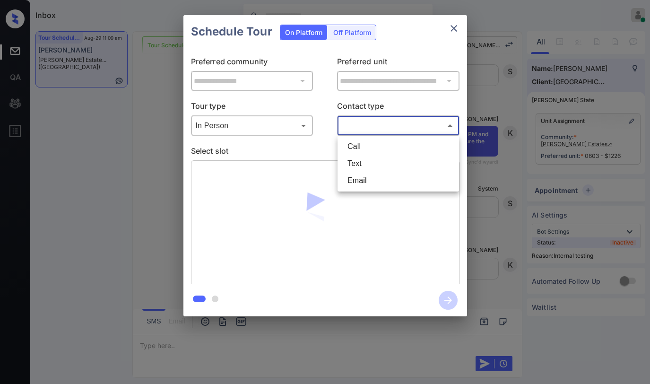
click at [360, 163] on li "Text" at bounding box center [398, 163] width 117 height 17
type input "****"
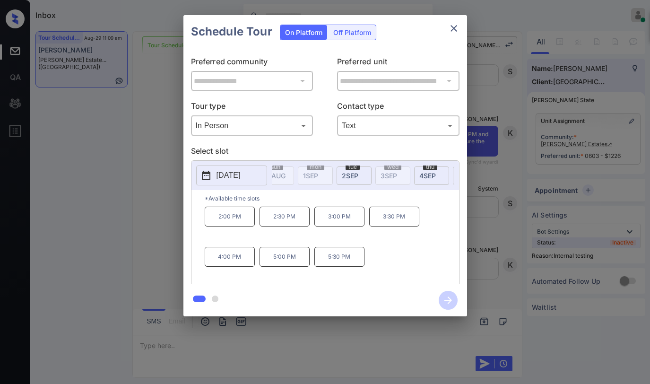
scroll to position [0, 97]
click at [203, 175] on span "2 SEP" at bounding box center [191, 175] width 23 height 8
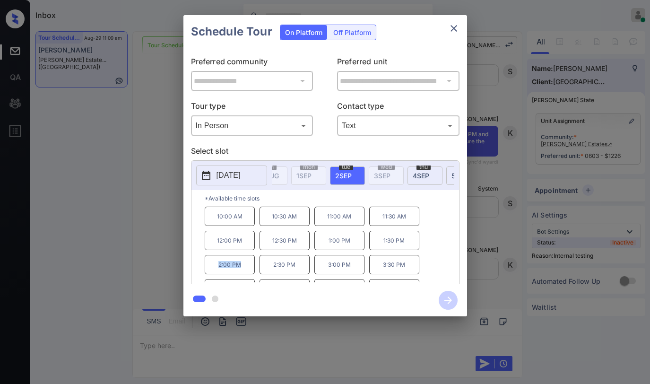
drag, startPoint x: 219, startPoint y: 268, endPoint x: 244, endPoint y: 267, distance: 25.5
click at [244, 267] on p "2:00 PM" at bounding box center [230, 264] width 50 height 19
copy p "2:00 PM"
click at [457, 26] on icon "close" at bounding box center [453, 28] width 11 height 11
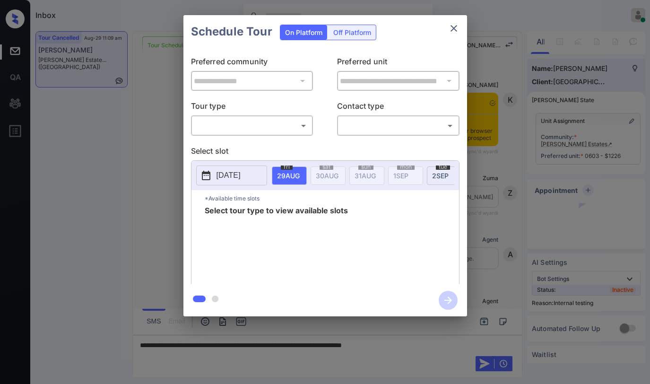
scroll to position [5850, 0]
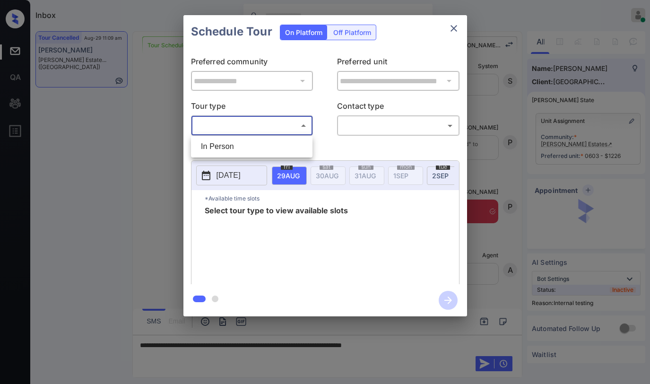
click at [226, 129] on body "Inbox [PERSON_NAME] Online Set yourself offline Set yourself on break Profile S…" at bounding box center [325, 192] width 650 height 384
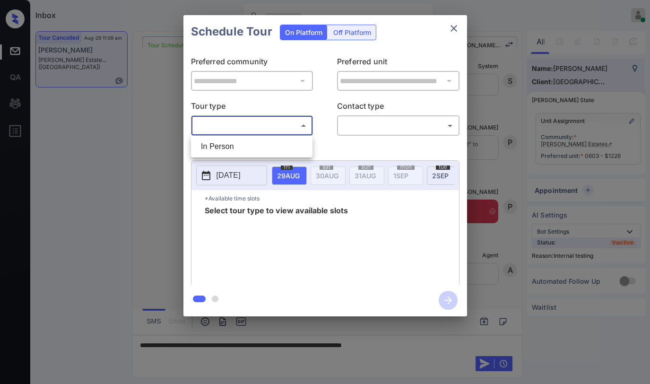
drag, startPoint x: 229, startPoint y: 142, endPoint x: 356, endPoint y: 125, distance: 128.2
click at [230, 142] on li "In Person" at bounding box center [251, 146] width 117 height 17
type input "********"
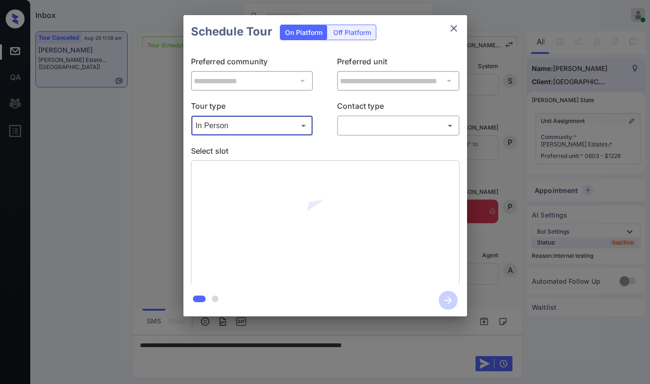
click at [368, 122] on body "Inbox [PERSON_NAME] Online Set yourself offline Set yourself on break Profile S…" at bounding box center [325, 192] width 650 height 384
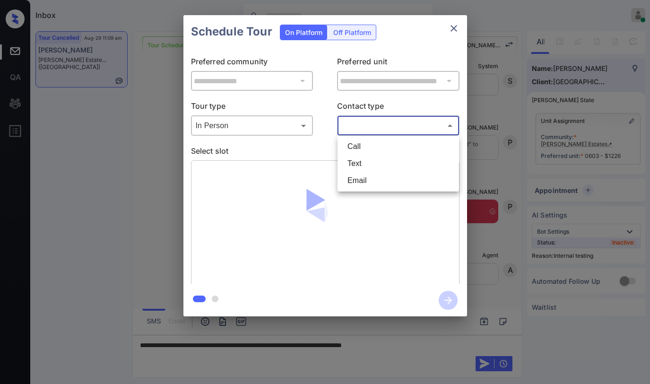
click at [360, 163] on li "Text" at bounding box center [398, 163] width 117 height 17
type input "****"
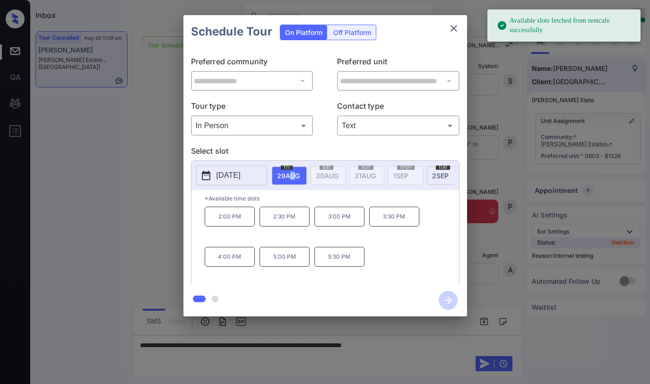
click at [294, 184] on div "[DATE]" at bounding box center [289, 175] width 35 height 18
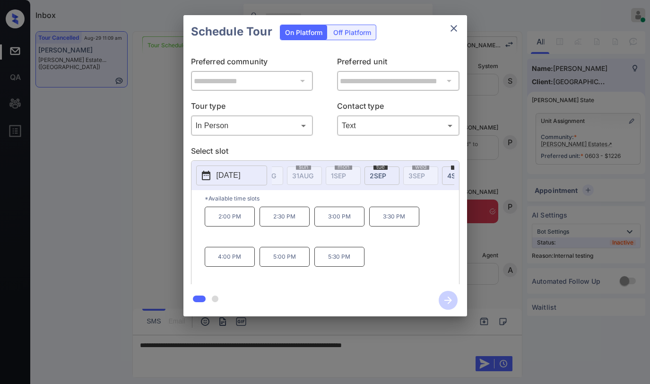
scroll to position [0, 83]
click at [455, 31] on icon "close" at bounding box center [453, 28] width 11 height 11
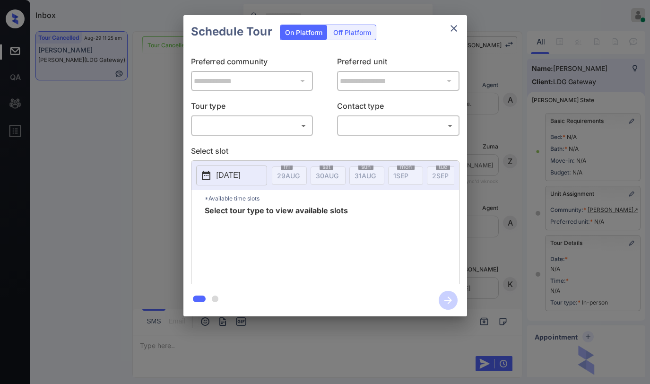
scroll to position [87, 0]
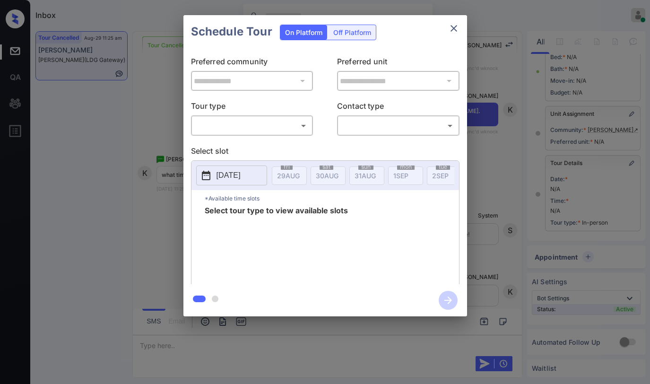
click at [265, 126] on body "Inbox [PERSON_NAME] Online Set yourself offline Set yourself on break Profile S…" at bounding box center [325, 192] width 650 height 384
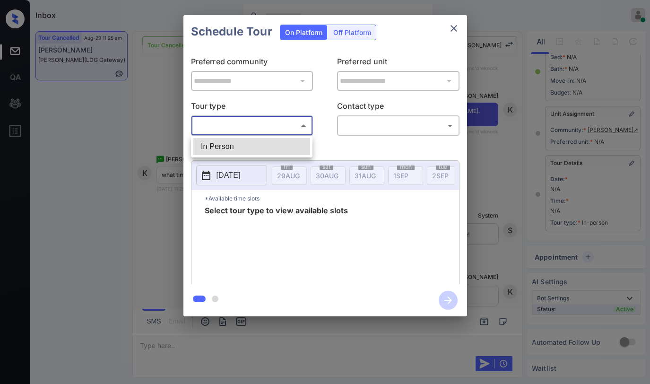
drag, startPoint x: 254, startPoint y: 146, endPoint x: 323, endPoint y: 141, distance: 68.7
click at [255, 146] on li "In Person" at bounding box center [251, 146] width 117 height 17
type input "********"
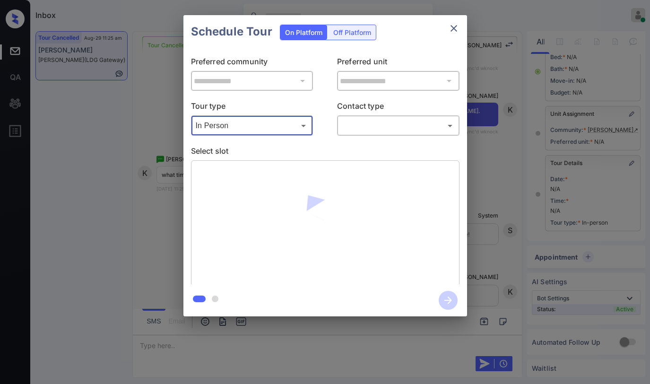
click at [375, 126] on body "Inbox [PERSON_NAME] Online Set yourself offline Set yourself on break Profile S…" at bounding box center [325, 192] width 650 height 384
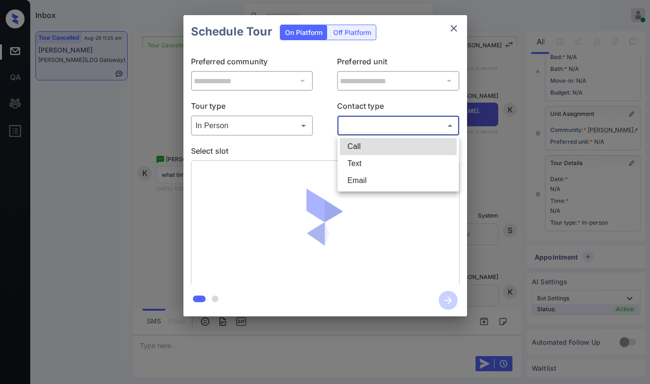
click at [387, 166] on li "Text" at bounding box center [398, 163] width 117 height 17
type input "****"
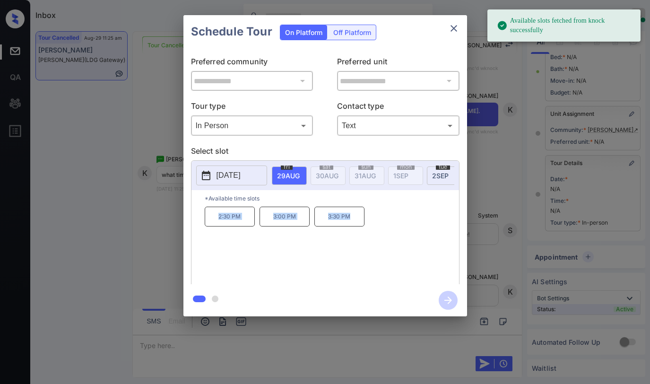
drag, startPoint x: 215, startPoint y: 220, endPoint x: 353, endPoint y: 216, distance: 138.0
click at [353, 216] on div "2:30 PM 3:00 PM 3:30 PM" at bounding box center [332, 244] width 254 height 76
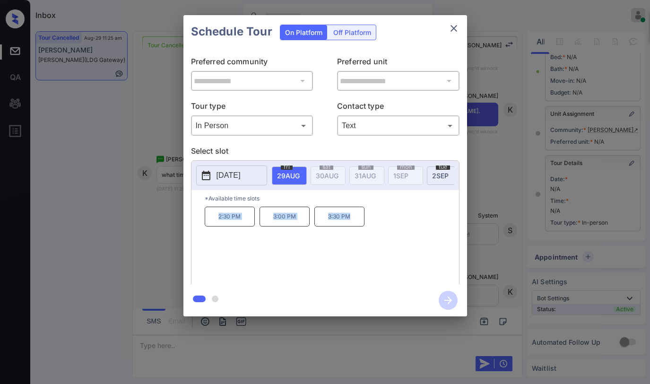
copy div "2:30 PM 3:00 PM 3:30 PM"
click at [454, 27] on icon "close" at bounding box center [453, 28] width 7 height 7
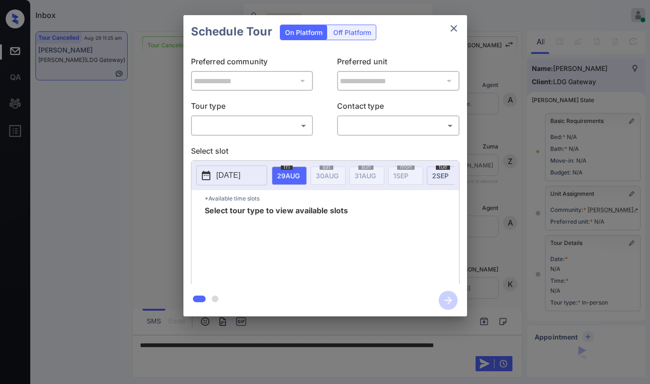
scroll to position [4655, 0]
click at [273, 131] on body "Inbox [PERSON_NAME] Online Set yourself offline Set yourself on break Profile S…" at bounding box center [325, 192] width 650 height 384
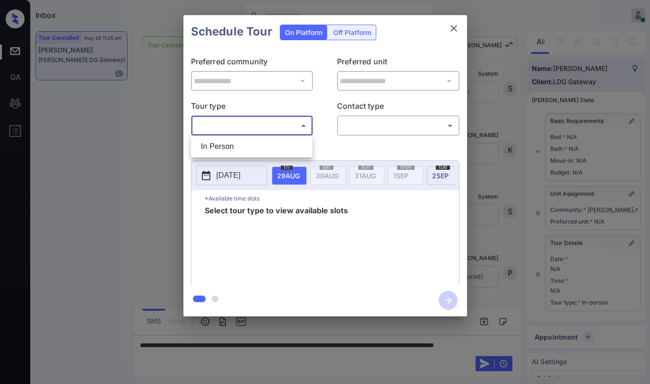
click at [279, 147] on li "In Person" at bounding box center [251, 146] width 117 height 17
type input "********"
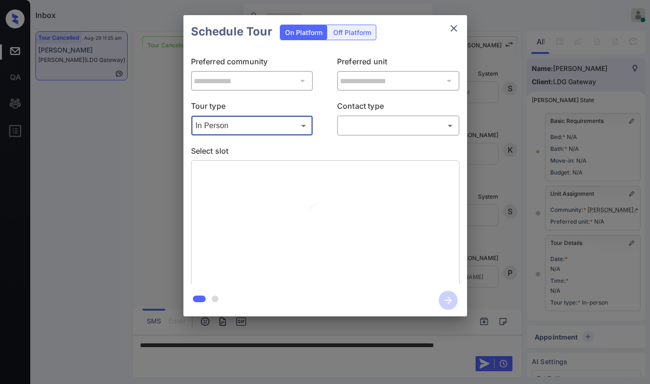
click at [367, 125] on body "Inbox Paolo Gabriel Online Set yourself offline Set yourself on break Profile S…" at bounding box center [325, 192] width 650 height 384
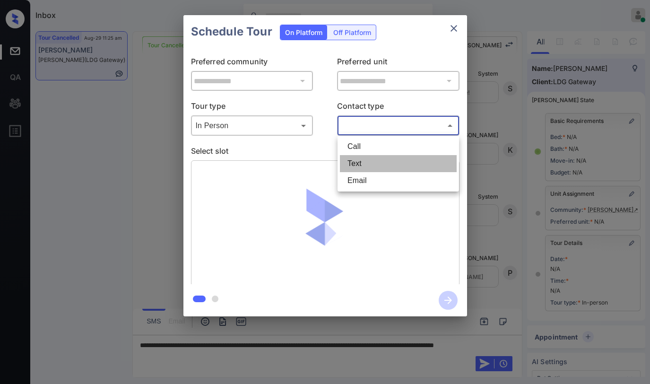
click at [372, 161] on li "Text" at bounding box center [398, 163] width 117 height 17
type input "****"
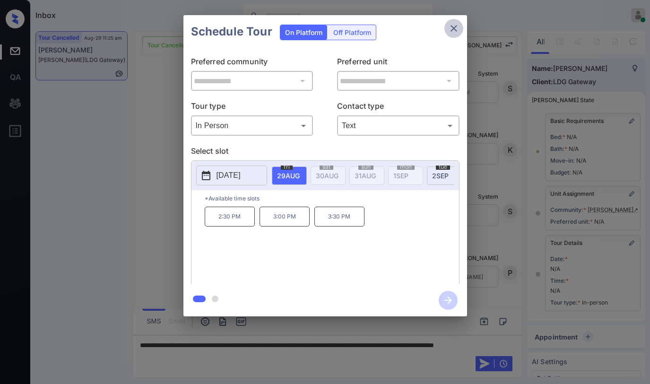
click at [451, 31] on icon "close" at bounding box center [453, 28] width 11 height 11
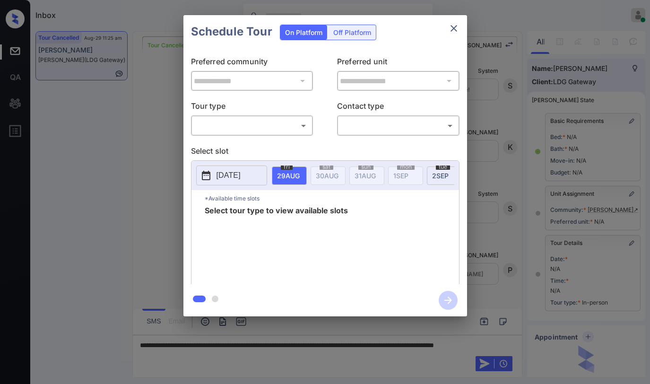
scroll to position [87, 0]
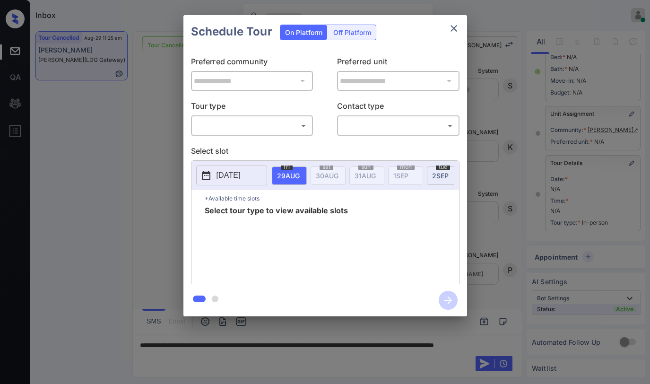
click at [249, 130] on body "Inbox Paolo Gabriel Online Set yourself offline Set yourself on break Profile S…" at bounding box center [325, 192] width 650 height 384
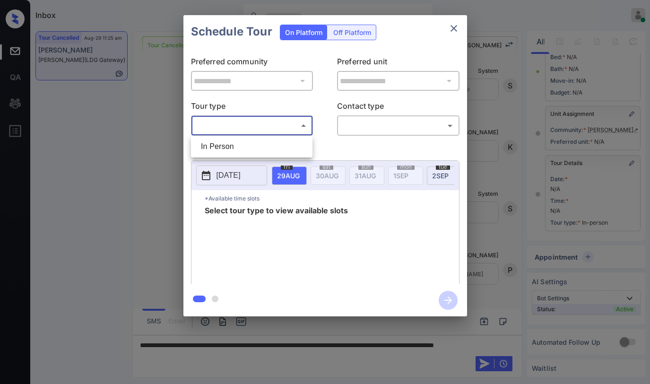
click at [247, 144] on li "In Person" at bounding box center [251, 146] width 117 height 17
type input "********"
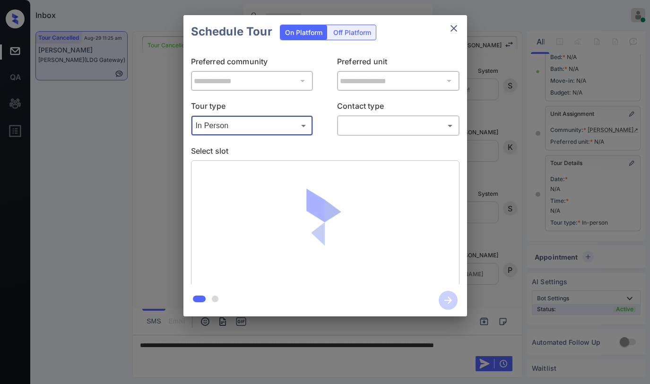
click at [362, 128] on body "Inbox Paolo Gabriel Online Set yourself offline Set yourself on break Profile S…" at bounding box center [325, 192] width 650 height 384
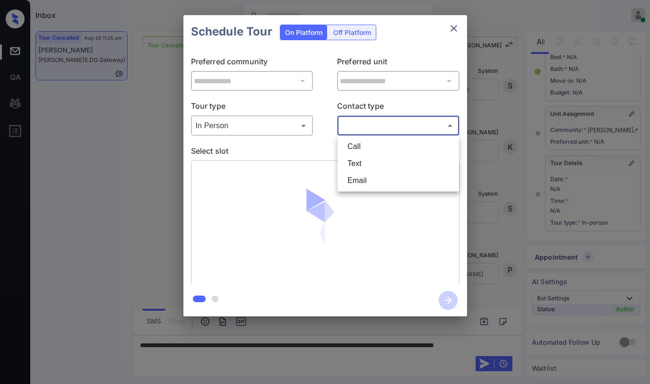
click at [365, 163] on li "Text" at bounding box center [398, 163] width 117 height 17
type input "****"
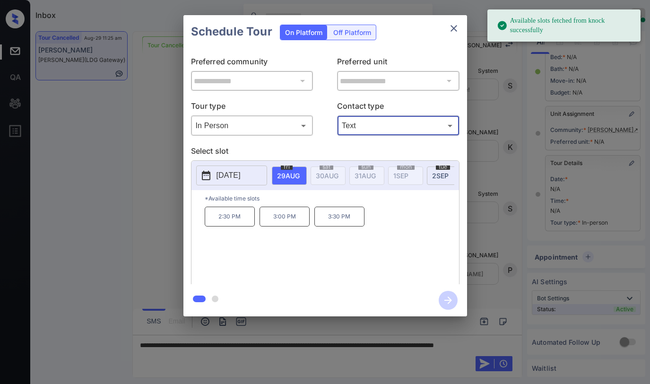
click at [454, 24] on icon "close" at bounding box center [453, 28] width 11 height 11
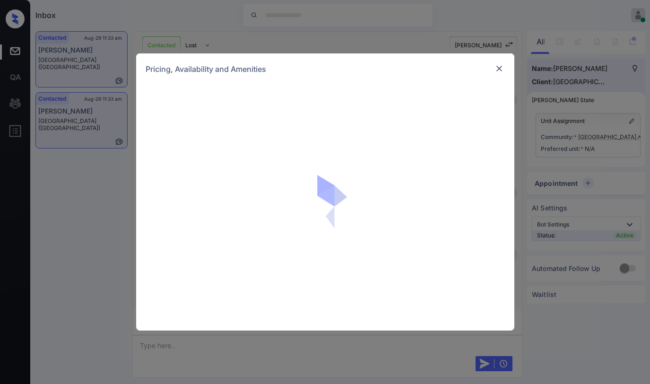
scroll to position [1980, 0]
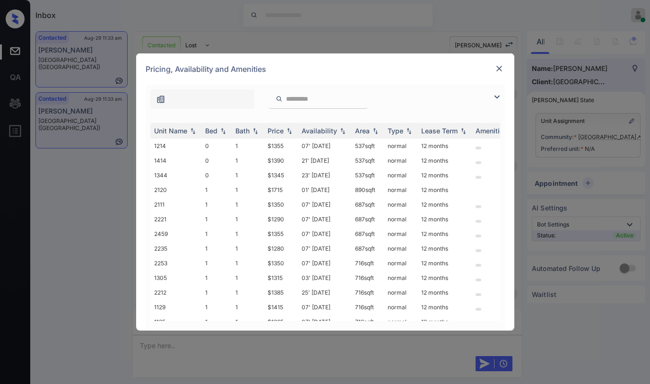
click at [499, 98] on img at bounding box center [496, 96] width 11 height 11
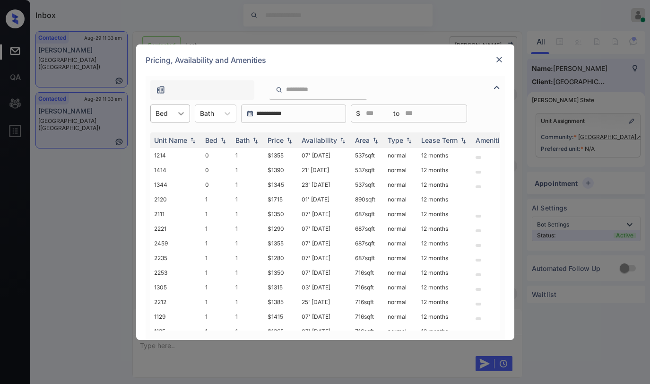
click at [178, 116] on icon at bounding box center [180, 113] width 9 height 9
drag, startPoint x: 156, startPoint y: 147, endPoint x: 185, endPoint y: 148, distance: 29.3
click at [156, 148] on div "1" at bounding box center [170, 153] width 40 height 17
click at [281, 138] on div "Price" at bounding box center [275, 140] width 16 height 8
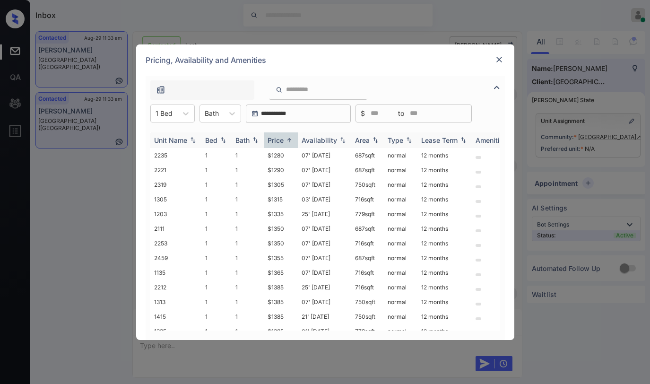
click at [281, 138] on div "Price" at bounding box center [275, 140] width 16 height 8
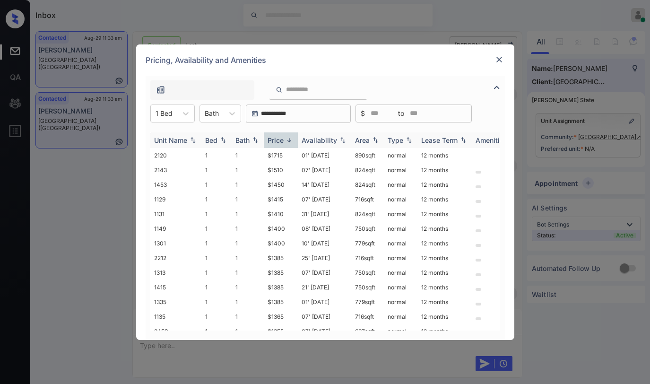
click at [281, 138] on div "Price" at bounding box center [275, 140] width 16 height 8
click at [279, 169] on td "$1290" at bounding box center [281, 170] width 34 height 15
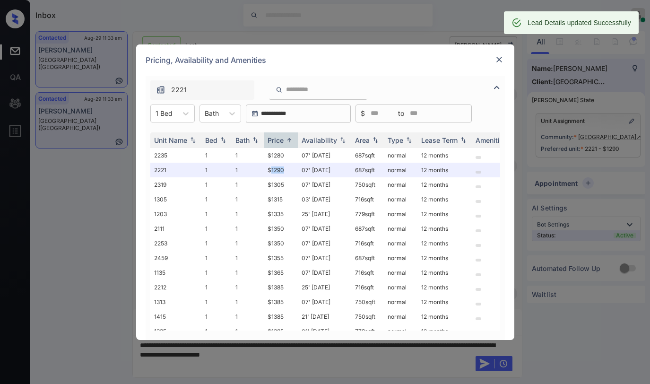
click at [497, 62] on img at bounding box center [498, 59] width 9 height 9
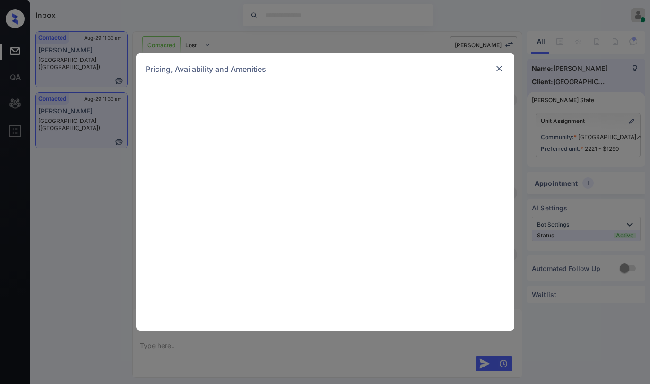
scroll to position [2511, 0]
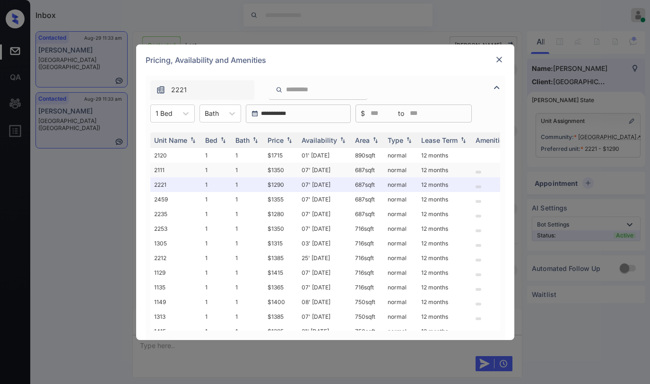
click at [288, 171] on td "$1350" at bounding box center [281, 170] width 34 height 15
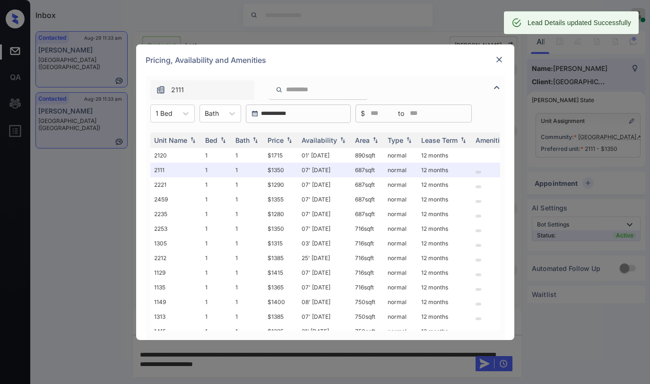
scroll to position [2572, 0]
click at [498, 61] on img at bounding box center [498, 59] width 9 height 9
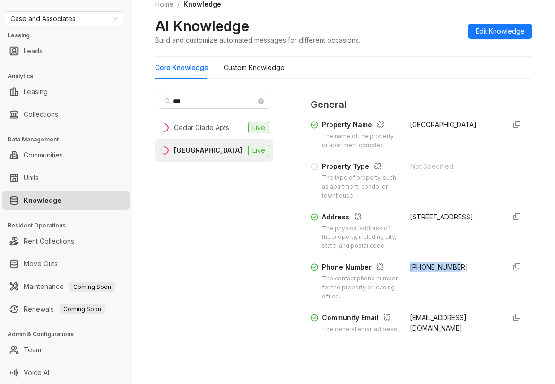
scroll to position [94, 0]
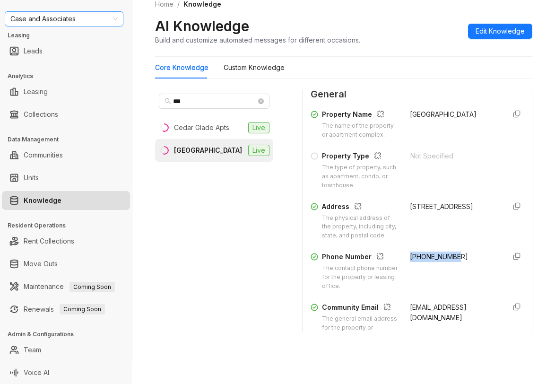
click at [95, 19] on span "Case and Associates" at bounding box center [63, 19] width 107 height 14
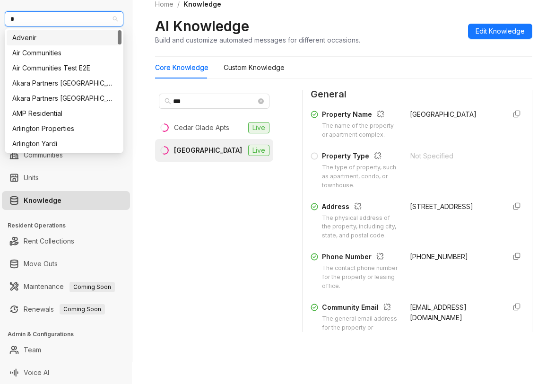
type input "**"
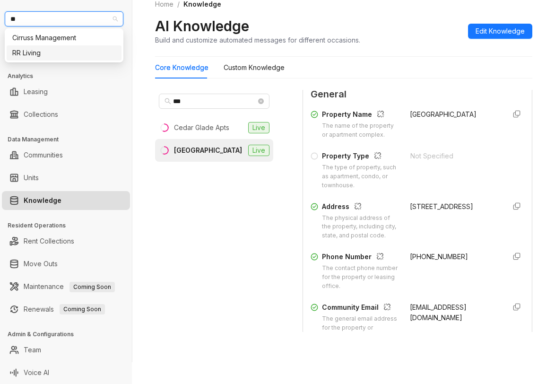
click at [48, 54] on div "RR Living" at bounding box center [63, 53] width 103 height 10
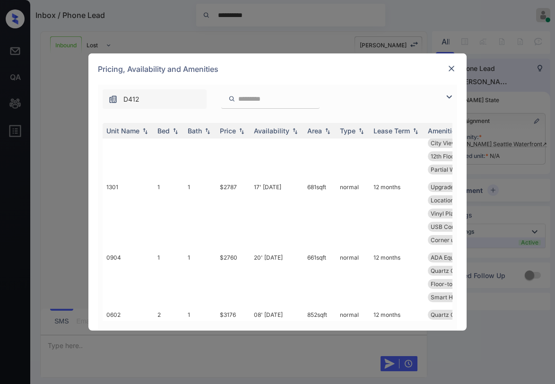
scroll to position [94, 0]
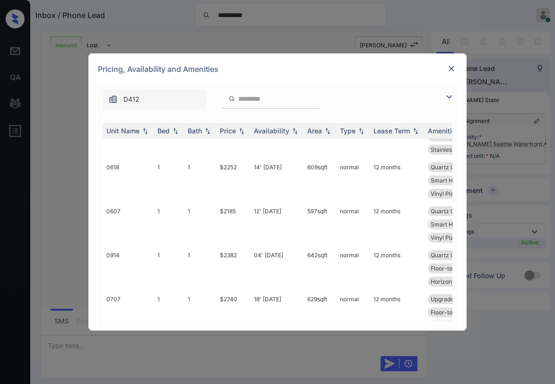
click at [453, 70] on img at bounding box center [450, 68] width 9 height 9
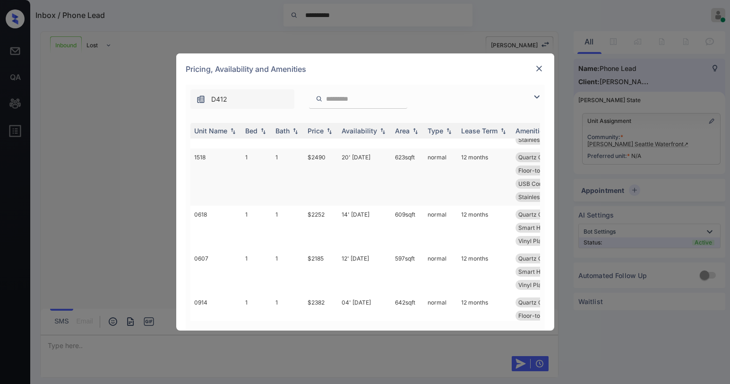
scroll to position [94, 0]
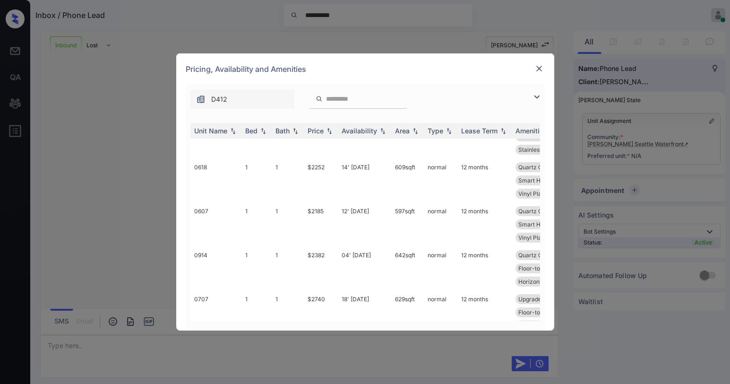
click at [541, 71] on img at bounding box center [538, 68] width 9 height 9
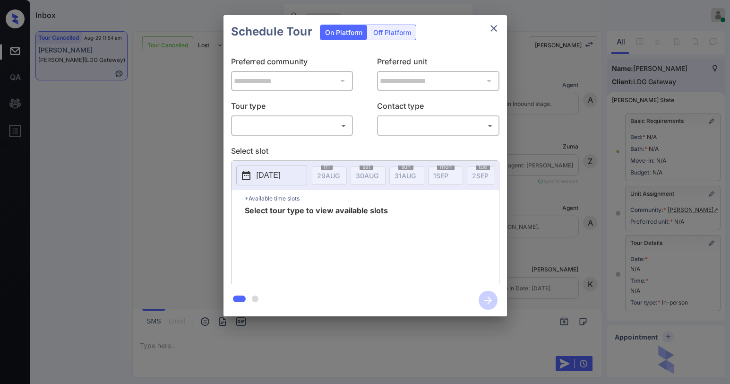
scroll to position [87, 0]
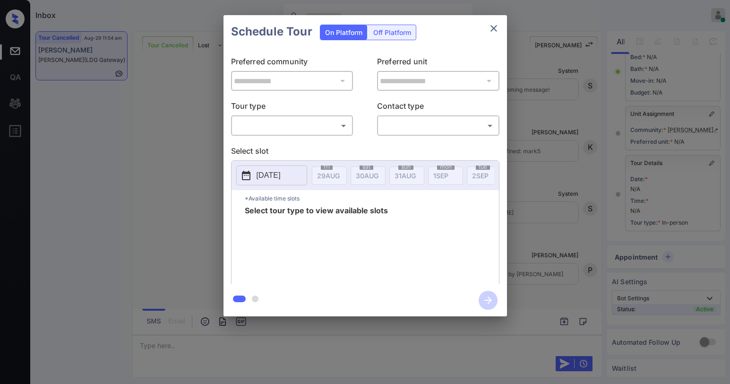
click at [282, 121] on body "Inbox [PERSON_NAME] Online Set yourself offline Set yourself on break Profile S…" at bounding box center [365, 192] width 730 height 384
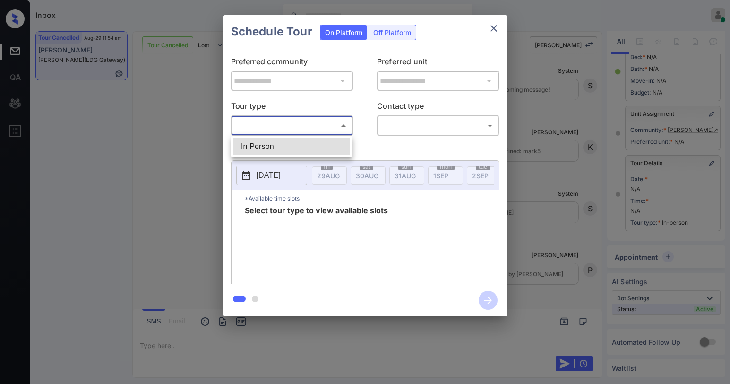
click at [282, 145] on li "In Person" at bounding box center [291, 146] width 117 height 17
type input "********"
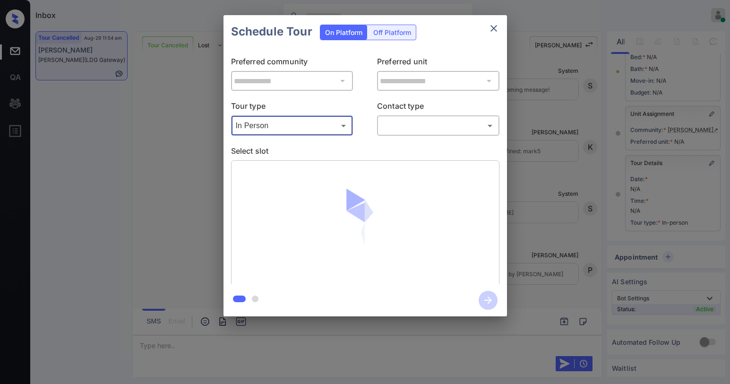
click at [421, 120] on body "Inbox Paolo Gabriel Online Set yourself offline Set yourself on break Profile S…" at bounding box center [365, 192] width 730 height 384
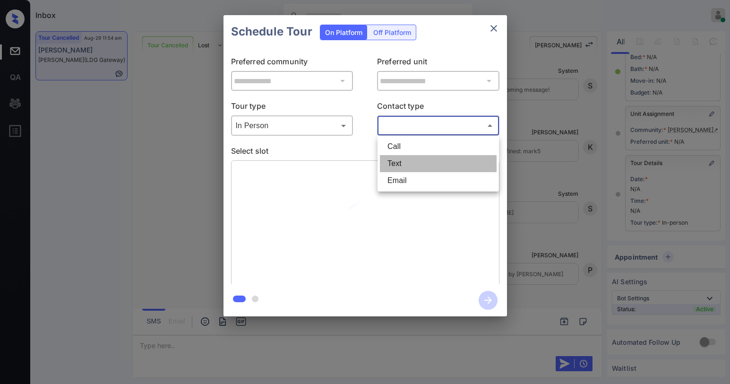
click at [420, 170] on li "Text" at bounding box center [438, 163] width 117 height 17
type input "****"
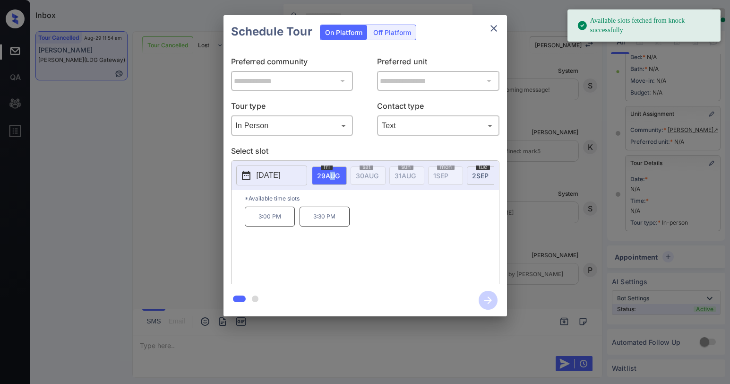
drag, startPoint x: 332, startPoint y: 183, endPoint x: 337, endPoint y: 184, distance: 5.2
click at [337, 184] on div "fri 29 AUG" at bounding box center [329, 175] width 35 height 18
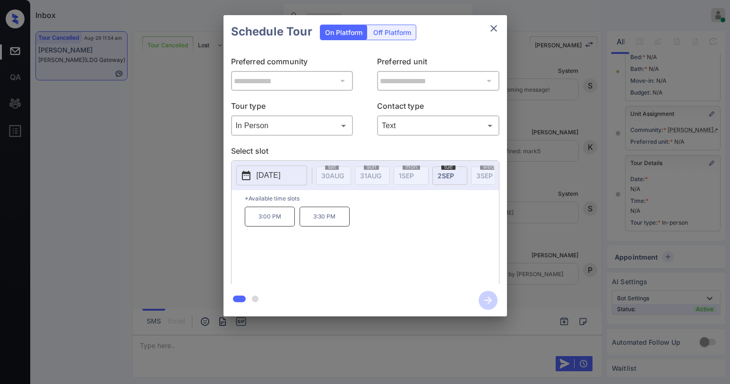
scroll to position [0, 42]
click at [448, 178] on div "tue 2 SEP" at bounding box center [442, 175] width 35 height 18
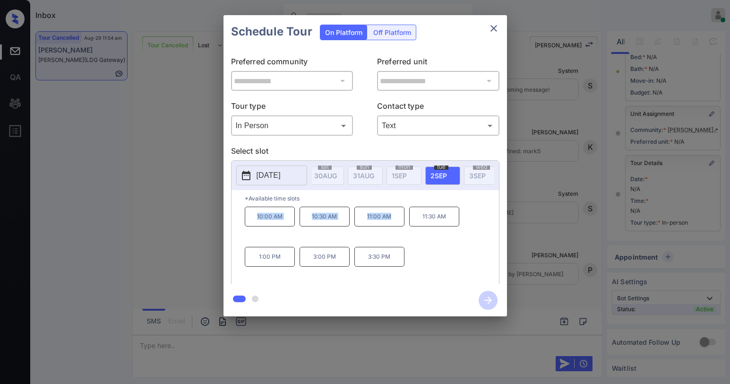
drag, startPoint x: 253, startPoint y: 221, endPoint x: 398, endPoint y: 222, distance: 145.0
click at [398, 222] on div "10:00 AM 10:30 AM 11:00 AM 11:30 AM 1:00 PM 3:00 PM 3:30 PM" at bounding box center [372, 244] width 254 height 76
copy div "10:00 AM 10:30 AM 11:00 AM"
click at [495, 30] on icon "close" at bounding box center [493, 28] width 7 height 7
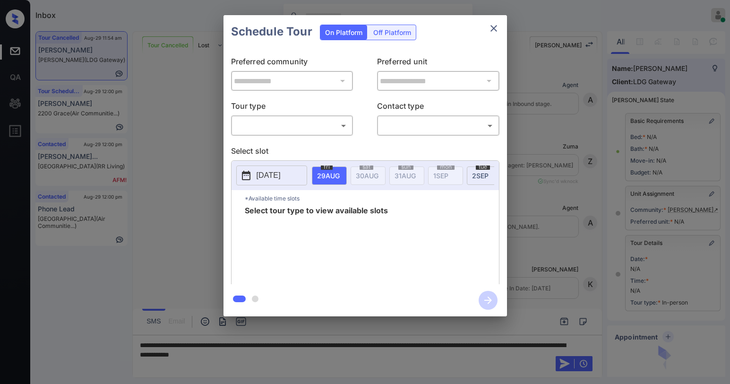
scroll to position [87, 0]
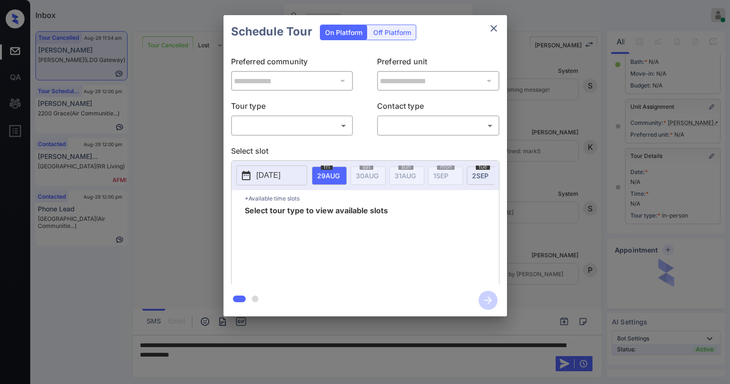
click at [287, 124] on body "Inbox Paolo Gabriel Online Set yourself offline Set yourself on break Profile S…" at bounding box center [365, 192] width 730 height 384
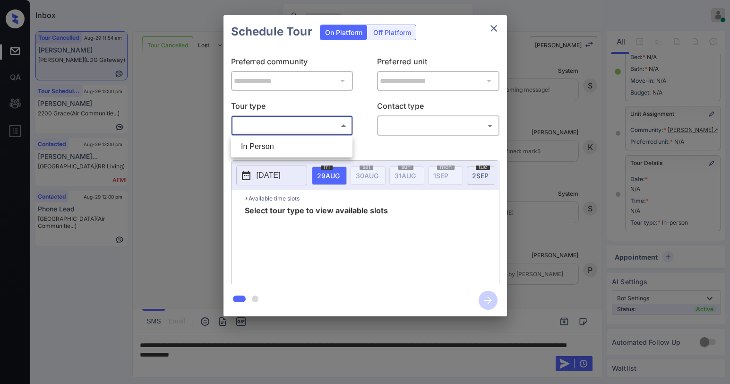
drag, startPoint x: 280, startPoint y: 141, endPoint x: 363, endPoint y: 134, distance: 83.5
click at [280, 141] on li "In Person" at bounding box center [291, 146] width 117 height 17
type input "********"
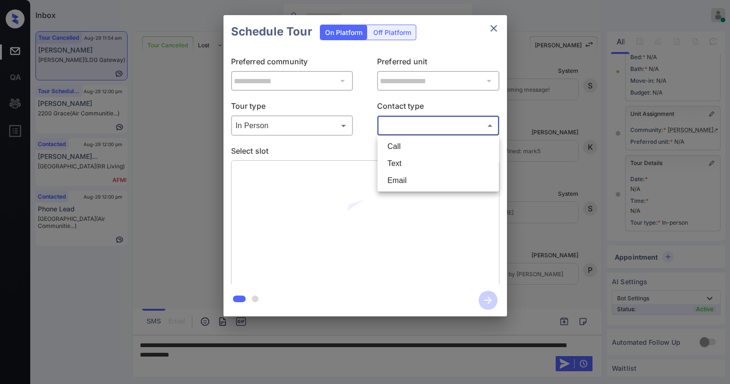
click at [385, 126] on body "Inbox Paolo Gabriel Online Set yourself offline Set yourself on break Profile S…" at bounding box center [365, 192] width 730 height 384
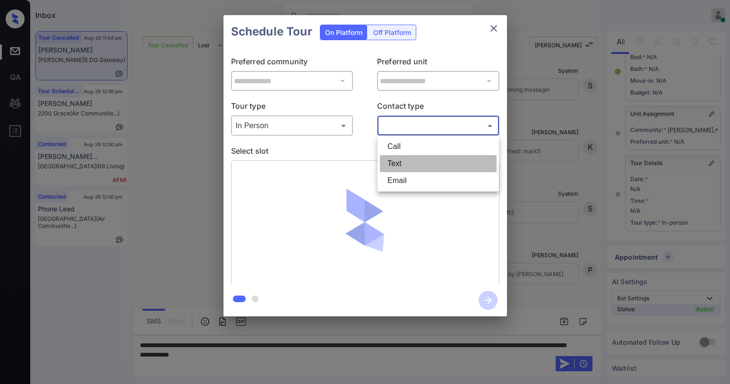
click at [394, 160] on li "Text" at bounding box center [438, 163] width 117 height 17
type input "****"
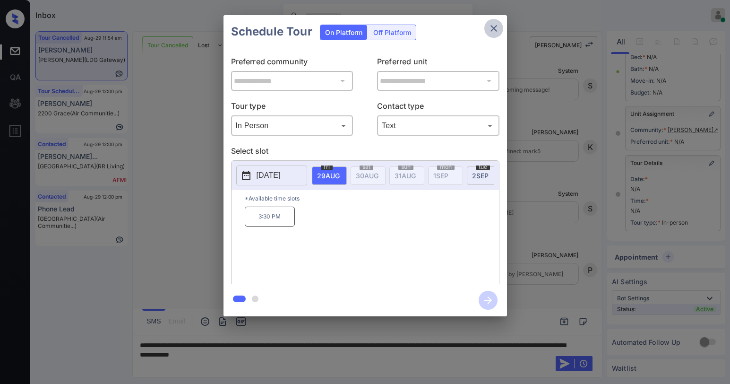
click at [490, 28] on icon "close" at bounding box center [493, 28] width 11 height 11
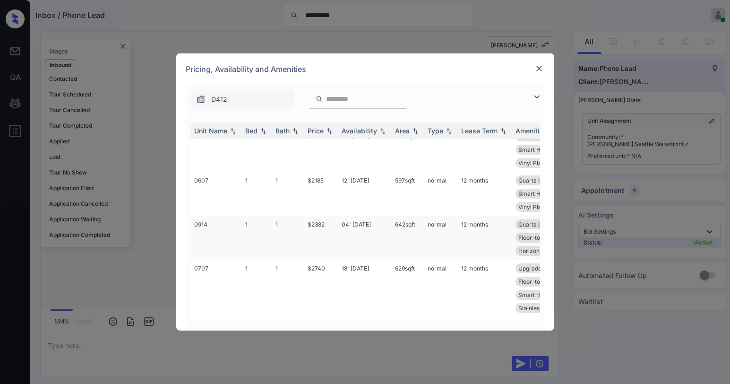
scroll to position [142, 0]
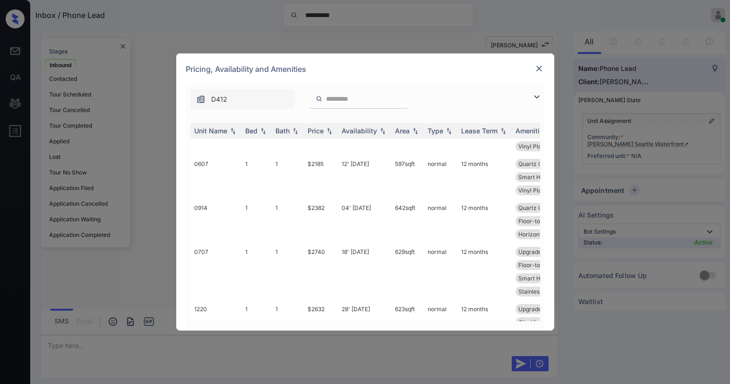
click at [539, 67] on img at bounding box center [538, 68] width 9 height 9
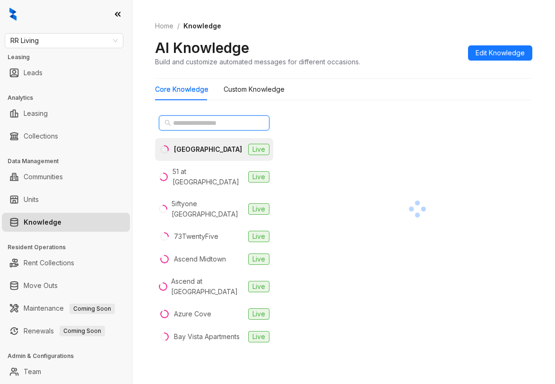
click at [206, 125] on input "text" at bounding box center [214, 123] width 83 height 10
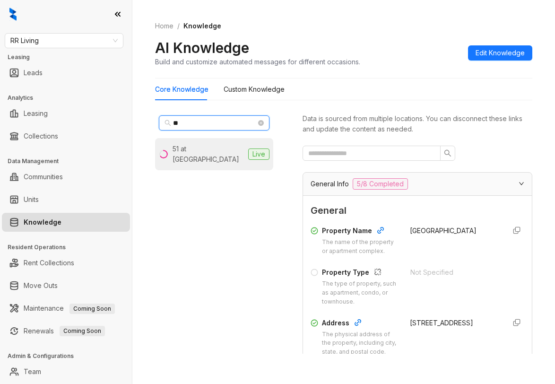
type input "**"
click at [194, 145] on div "51 at Southaven" at bounding box center [208, 154] width 72 height 21
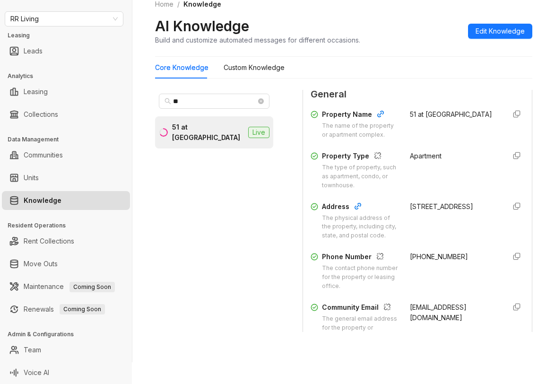
scroll to position [142, 0]
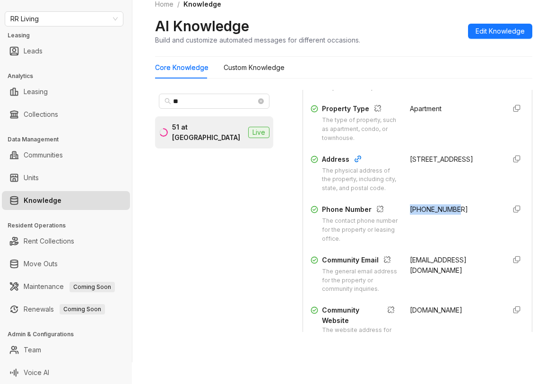
drag, startPoint x: 400, startPoint y: 228, endPoint x: 361, endPoint y: 160, distance: 78.3
click at [457, 227] on div "+16623429000" at bounding box center [454, 223] width 88 height 39
copy span "+16623429000"
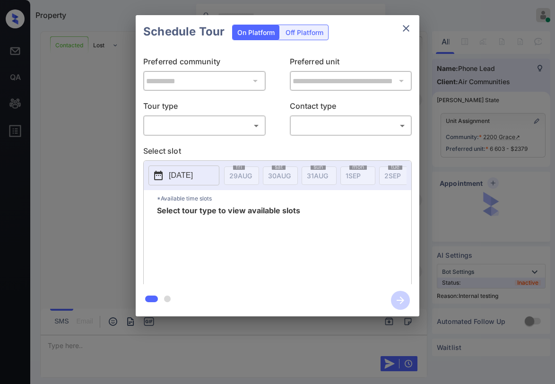
scroll to position [2114, 0]
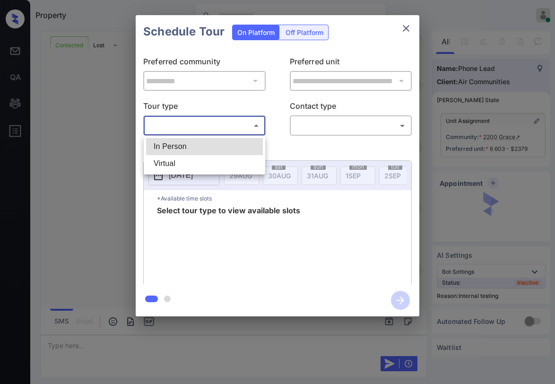
click at [230, 127] on body "Property [PERSON_NAME] Online Set yourself offline Set yourself on break Profil…" at bounding box center [277, 192] width 555 height 384
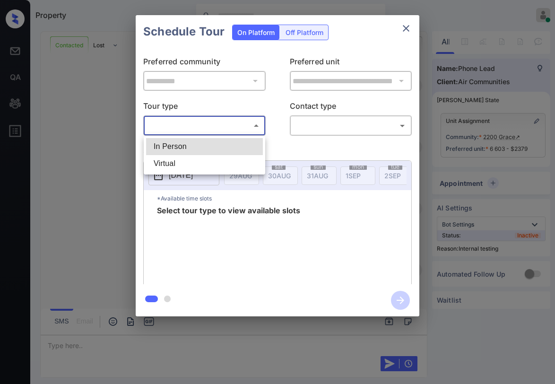
click at [215, 144] on li "In Person" at bounding box center [204, 146] width 117 height 17
type input "********"
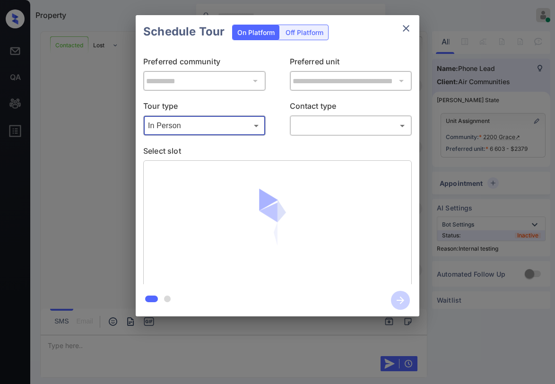
click at [313, 126] on body "Property [PERSON_NAME] Online Set yourself offline Set yourself on break Profil…" at bounding box center [277, 192] width 555 height 384
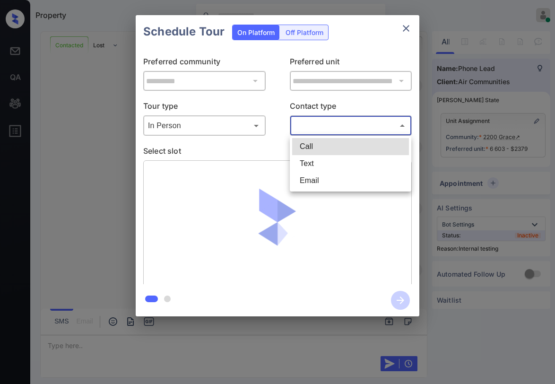
click at [311, 161] on li "Text" at bounding box center [350, 163] width 117 height 17
type input "****"
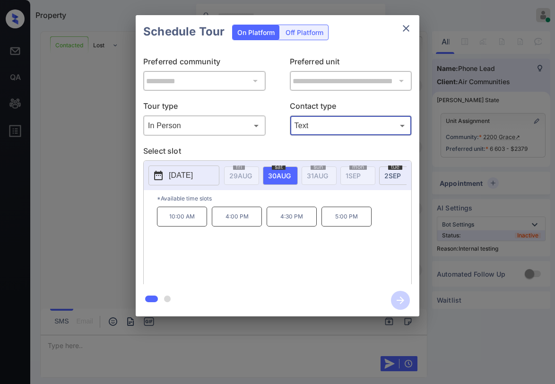
click at [404, 31] on icon "close" at bounding box center [405, 28] width 11 height 11
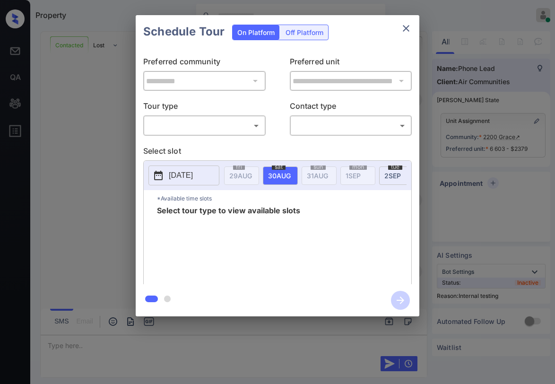
scroll to position [1878, 0]
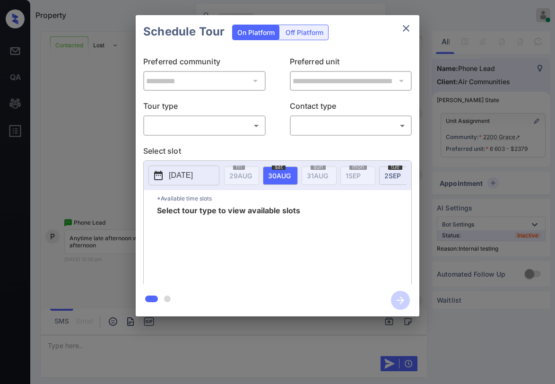
click at [191, 128] on body "Property [PERSON_NAME] Online Set yourself offline Set yourself on break Profil…" at bounding box center [277, 192] width 555 height 384
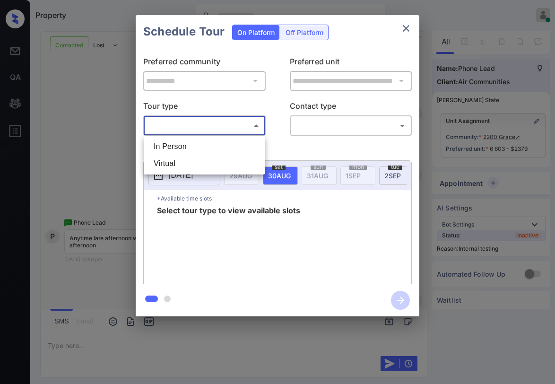
drag, startPoint x: 183, startPoint y: 145, endPoint x: 198, endPoint y: 144, distance: 15.2
click at [183, 146] on li "In Person" at bounding box center [204, 146] width 117 height 17
type input "********"
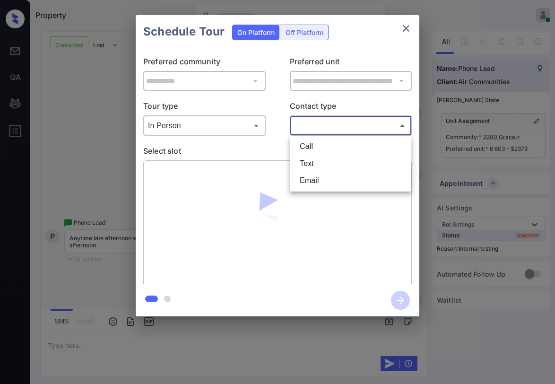
click at [303, 132] on body "Property [PERSON_NAME] Online Set yourself offline Set yourself on break Profil…" at bounding box center [277, 192] width 555 height 384
click at [301, 163] on li "Text" at bounding box center [350, 163] width 117 height 17
type input "****"
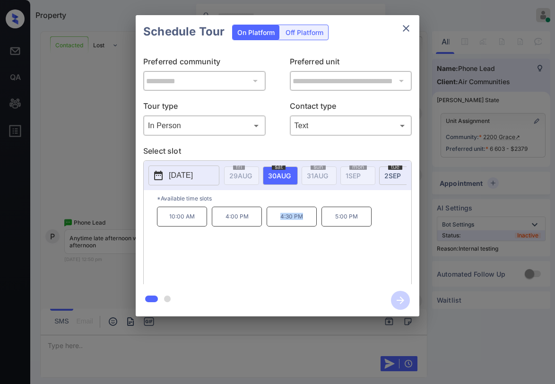
drag, startPoint x: 280, startPoint y: 221, endPoint x: 309, endPoint y: 220, distance: 28.4
click at [309, 220] on p "4:30 PM" at bounding box center [291, 216] width 50 height 20
click at [404, 32] on icon "close" at bounding box center [405, 28] width 11 height 11
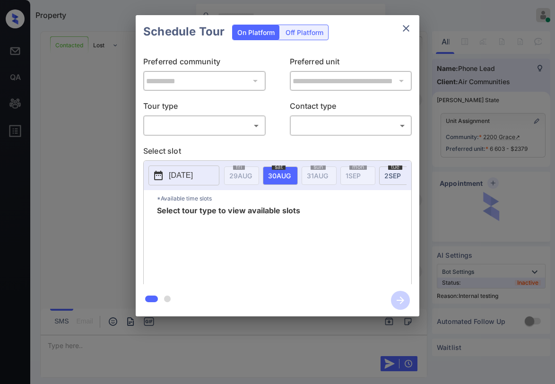
scroll to position [2114, 0]
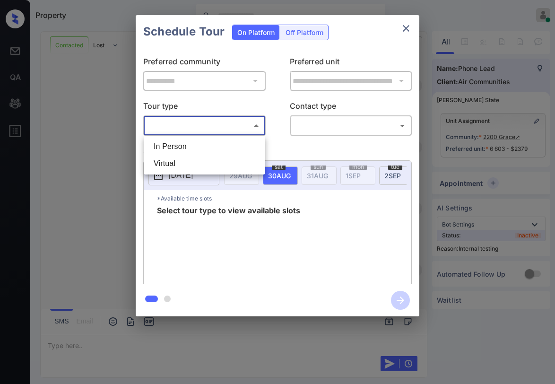
click at [230, 130] on body "Property Paolo Gabriel Online Set yourself offline Set yourself on break Profil…" at bounding box center [277, 192] width 555 height 384
click at [222, 143] on li "In Person" at bounding box center [204, 146] width 117 height 17
type input "********"
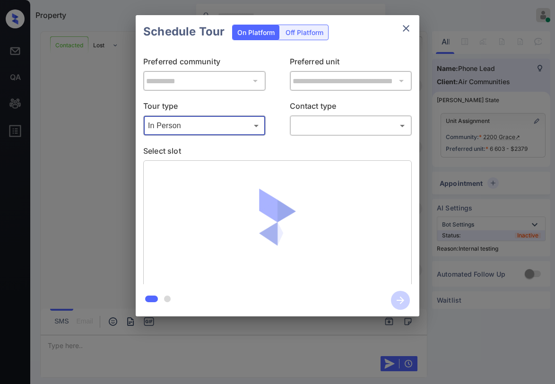
click at [405, 27] on icon "close" at bounding box center [405, 28] width 11 height 11
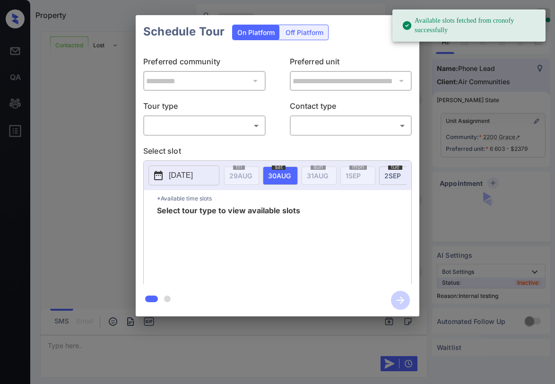
scroll to position [2114, 0]
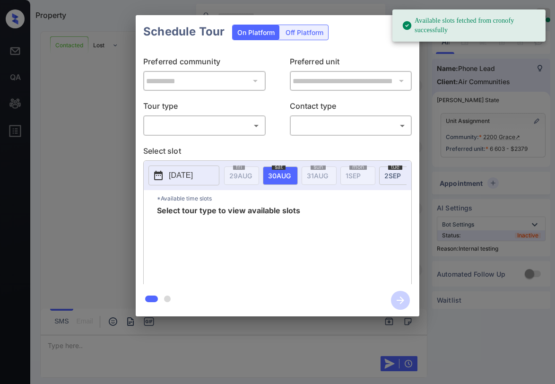
click at [223, 125] on body "Available slots fetched from cronofy successfully Property Paolo Gabriel Online…" at bounding box center [277, 192] width 555 height 384
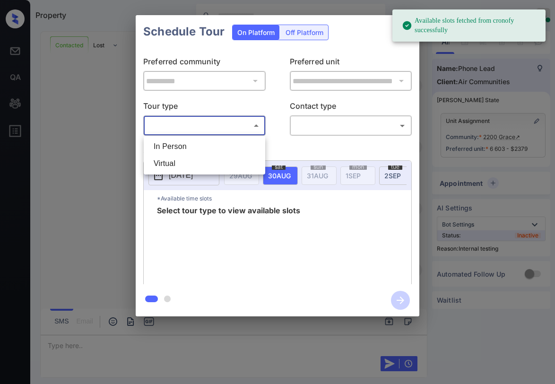
click at [214, 148] on li "In Person" at bounding box center [204, 146] width 117 height 17
type input "********"
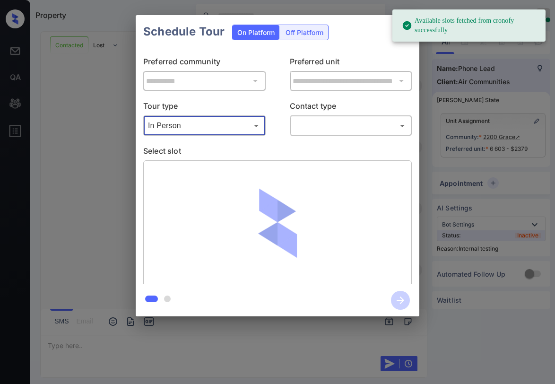
click at [311, 130] on body "Available slots fetched from cronofy successfully Property Paolo Gabriel Online…" at bounding box center [277, 192] width 555 height 384
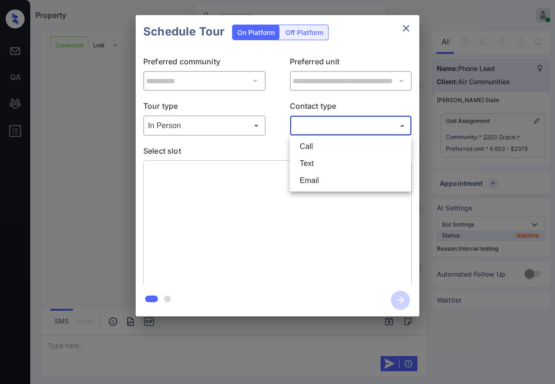
click at [315, 161] on li "Text" at bounding box center [350, 163] width 117 height 17
type input "****"
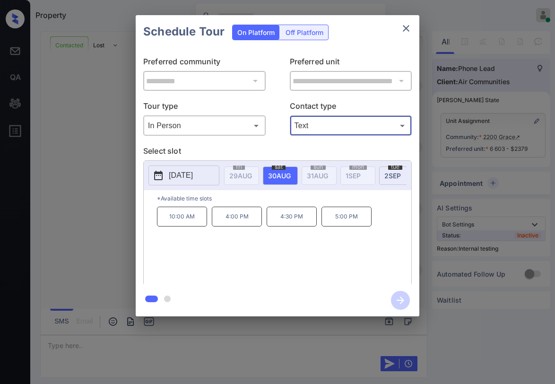
click at [243, 218] on p "4:00 PM" at bounding box center [237, 216] width 50 height 20
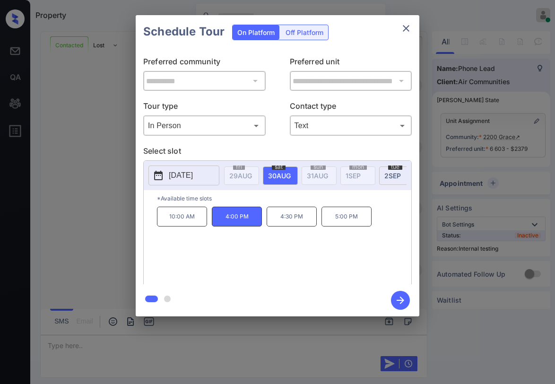
click at [403, 29] on icon "close" at bounding box center [405, 28] width 11 height 11
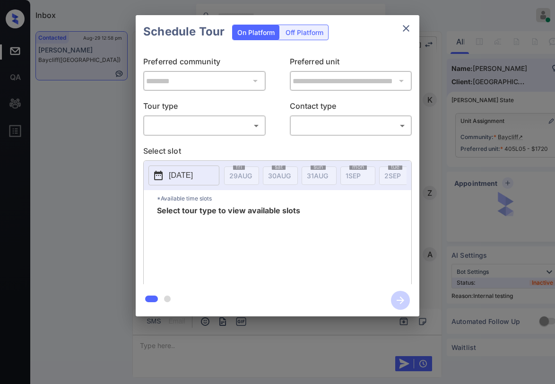
scroll to position [1693, 0]
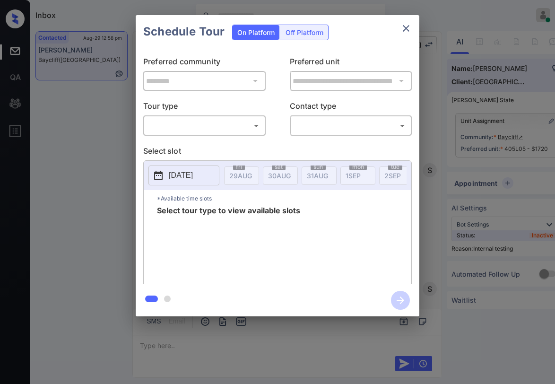
click at [233, 128] on body "Inbox Paolo Gabriel Online Set yourself offline Set yourself on break Profile S…" at bounding box center [277, 192] width 555 height 384
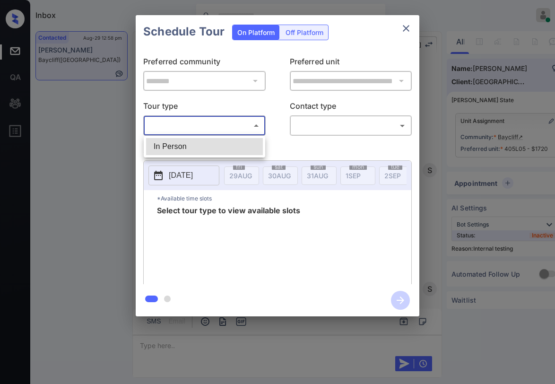
click at [234, 149] on li "In Person" at bounding box center [204, 146] width 117 height 17
type input "********"
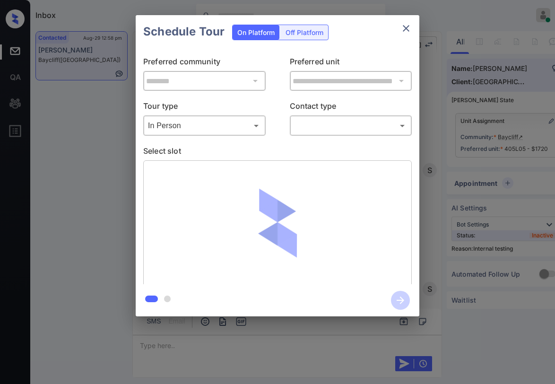
click at [343, 137] on div "**********" at bounding box center [277, 166] width 283 height 236
click at [342, 132] on body "Inbox Paolo Gabriel Online Set yourself offline Set yourself on break Profile S…" at bounding box center [277, 192] width 555 height 384
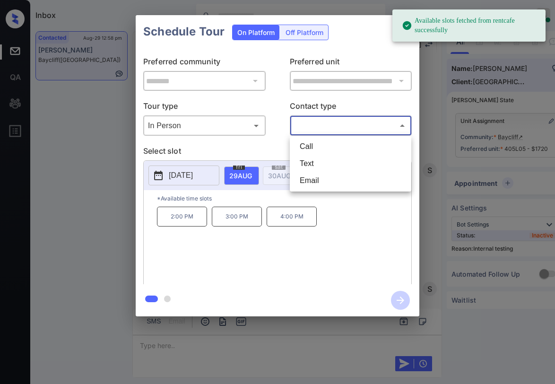
click at [323, 164] on li "Text" at bounding box center [350, 163] width 117 height 17
type input "****"
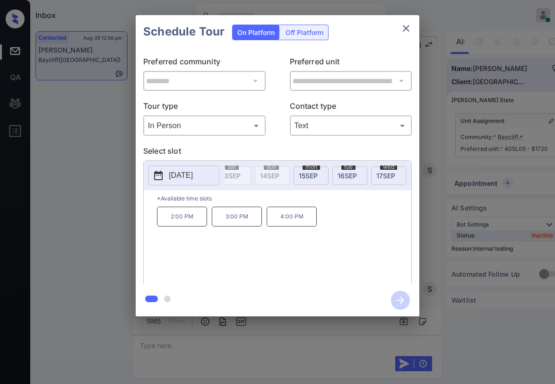
scroll to position [0, 596]
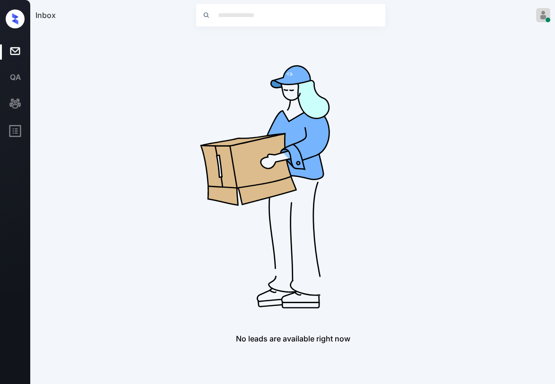
drag, startPoint x: 242, startPoint y: 186, endPoint x: 264, endPoint y: 179, distance: 23.3
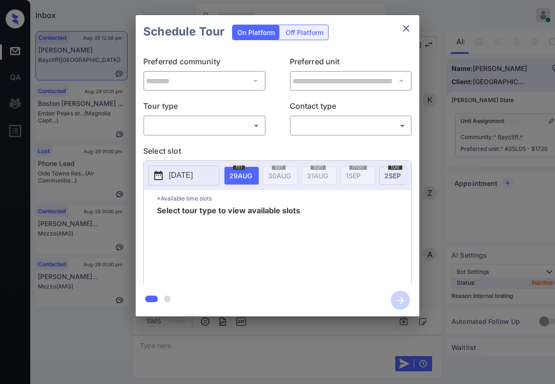
scroll to position [1787, 0]
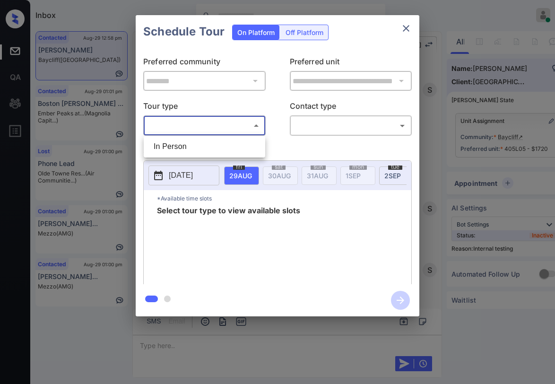
click at [212, 129] on body "Inbox Paolo Gabriel Online Set yourself offline Set yourself on break Profile S…" at bounding box center [277, 192] width 555 height 384
click at [208, 143] on li "In Person" at bounding box center [204, 146] width 117 height 17
type input "********"
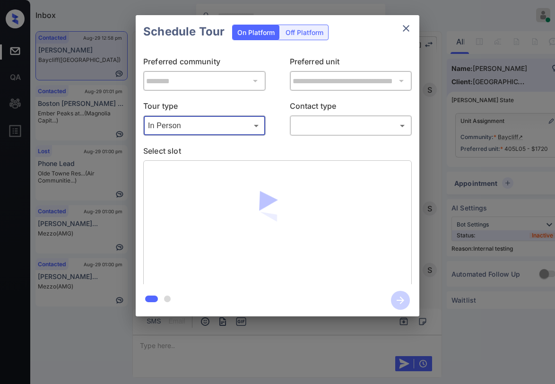
click at [325, 126] on body "Inbox Paolo Gabriel Online Set yourself offline Set yourself on break Profile S…" at bounding box center [277, 192] width 555 height 384
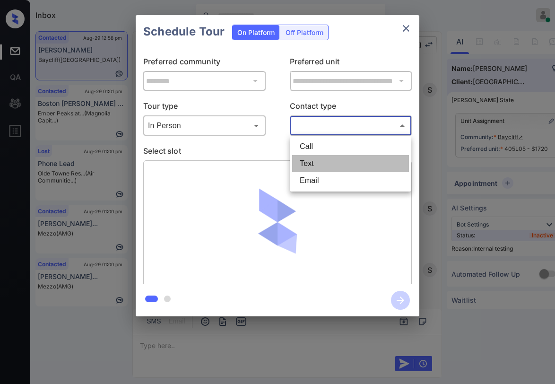
click at [319, 160] on li "Text" at bounding box center [350, 163] width 117 height 17
type input "****"
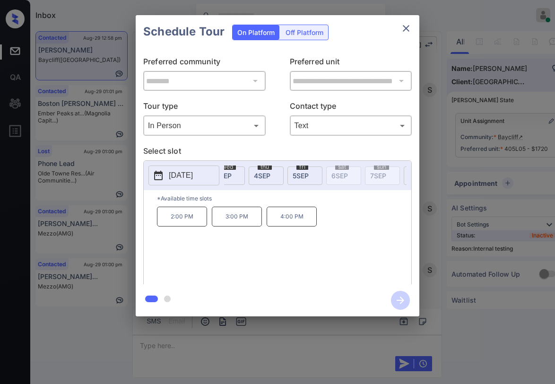
scroll to position [0, 180]
click at [71, 174] on span "[DATE]" at bounding box center [60, 175] width 23 height 8
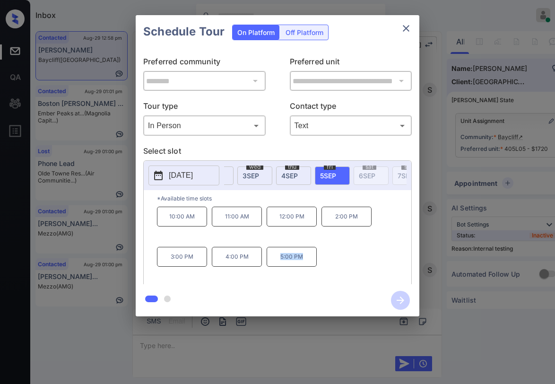
drag, startPoint x: 288, startPoint y: 259, endPoint x: 343, endPoint y: 211, distance: 73.3
click at [311, 259] on p "5:00 PM" at bounding box center [291, 257] width 50 height 20
copy p "5:00 PM"
click at [405, 33] on icon "close" at bounding box center [405, 28] width 11 height 11
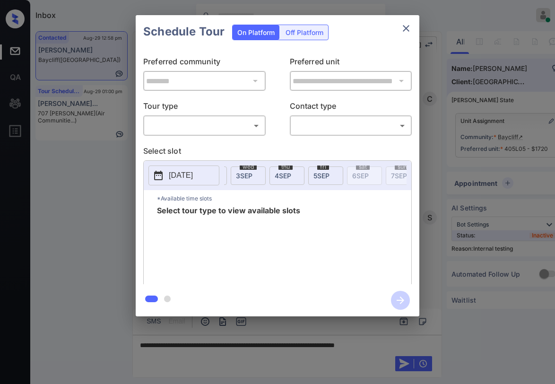
scroll to position [0, 201]
click at [316, 171] on div "[DATE]" at bounding box center [311, 175] width 35 height 18
click at [401, 33] on icon "close" at bounding box center [405, 28] width 11 height 11
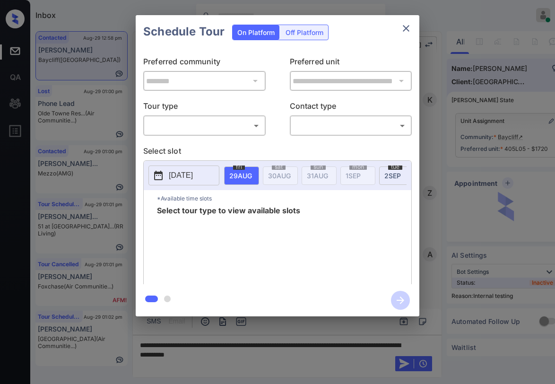
scroll to position [1787, 0]
click at [185, 129] on body "Inbox Paolo Gabriel Online Set yourself offline Set yourself on break Profile S…" at bounding box center [277, 192] width 555 height 384
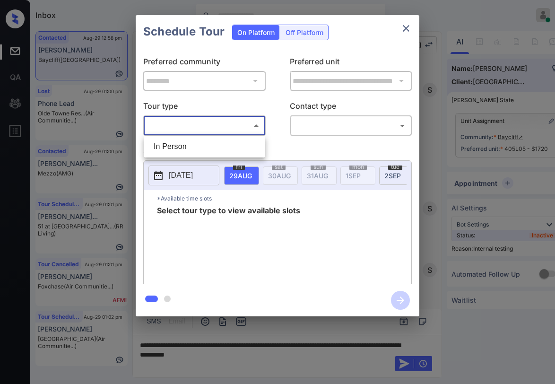
drag, startPoint x: 184, startPoint y: 145, endPoint x: 255, endPoint y: 134, distance: 71.6
click at [186, 145] on li "In Person" at bounding box center [204, 146] width 117 height 17
type input "********"
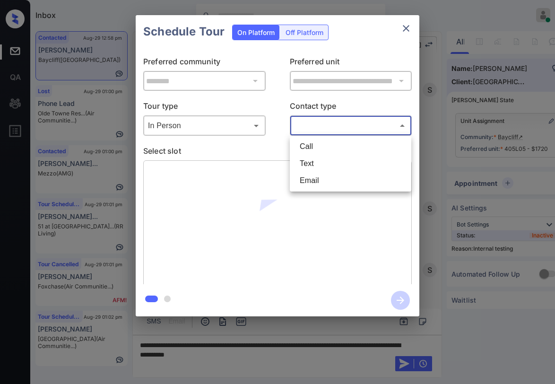
click at [308, 120] on body "Inbox Paolo Gabriel Online Set yourself offline Set yourself on break Profile S…" at bounding box center [277, 192] width 555 height 384
click at [312, 160] on li "Text" at bounding box center [350, 163] width 117 height 17
type input "****"
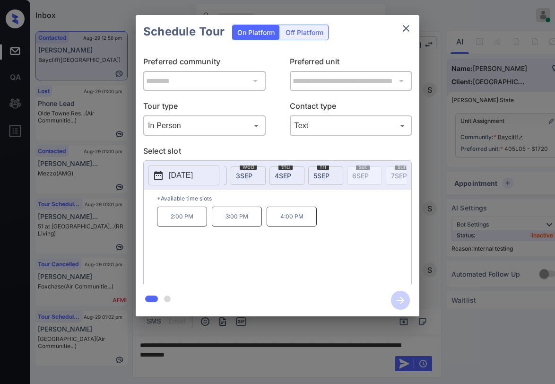
scroll to position [0, 194]
click at [58, 177] on span "5 SEP" at bounding box center [46, 175] width 23 height 8
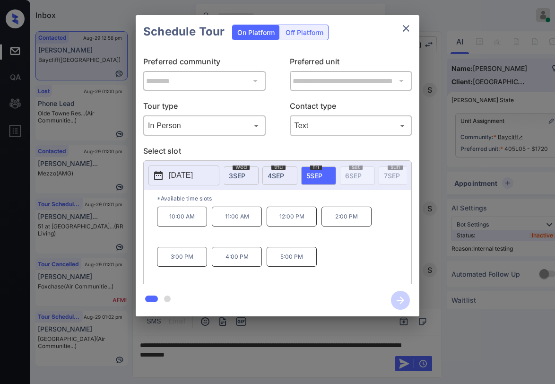
click at [51, 167] on span "thu" at bounding box center [45, 167] width 12 height 6
click at [58, 174] on span "3 SEP" at bounding box center [46, 175] width 23 height 8
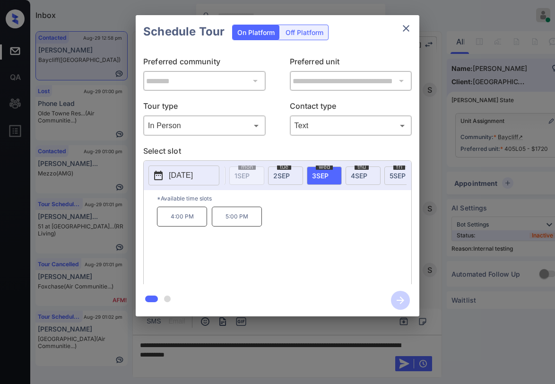
scroll to position [0, 104]
click at [277, 175] on div "tue 2 SEP" at bounding box center [292, 175] width 35 height 18
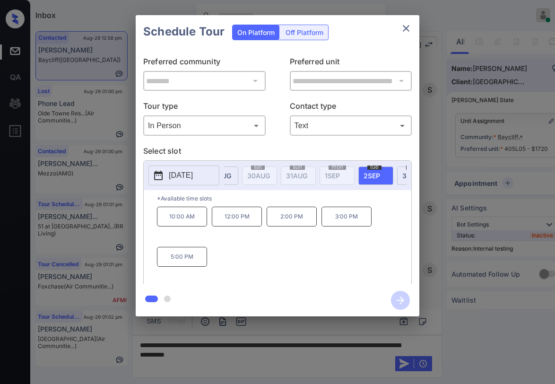
scroll to position [0, 0]
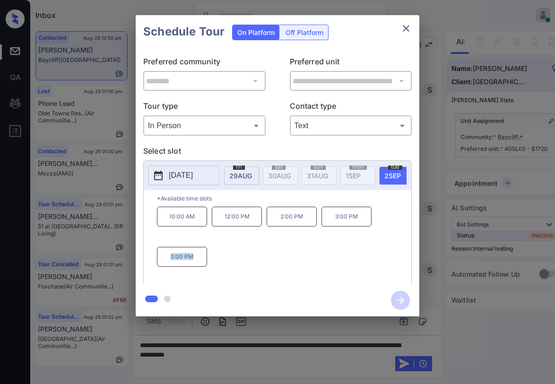
drag, startPoint x: 168, startPoint y: 261, endPoint x: 213, endPoint y: 265, distance: 45.5
click at [213, 265] on div "10:00 AM 12:00 PM 2:00 PM 3:00 PM 5:00 PM" at bounding box center [284, 244] width 254 height 76
copy p "5:00 PM"
click at [407, 31] on icon "close" at bounding box center [405, 28] width 11 height 11
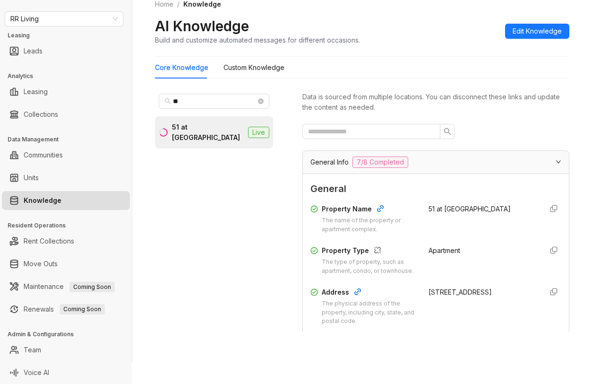
scroll to position [142, 0]
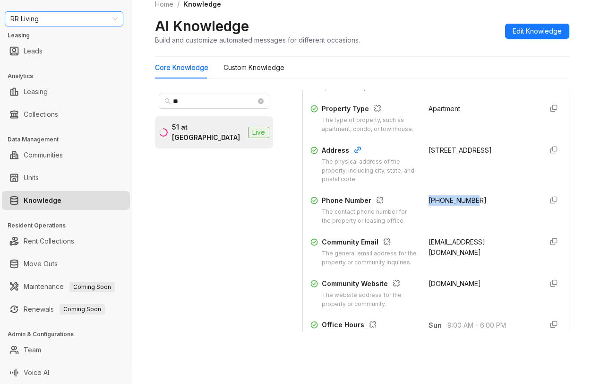
click at [87, 18] on span "RR Living" at bounding box center [63, 19] width 107 height 14
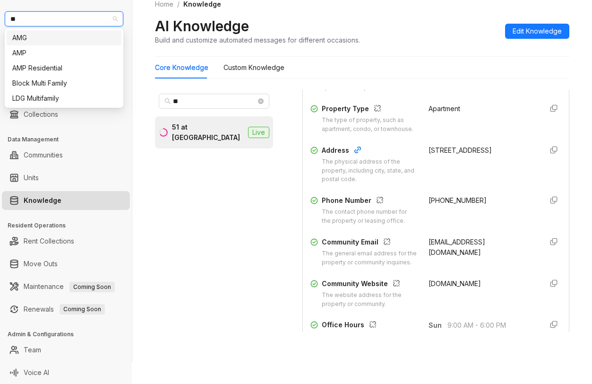
type input "***"
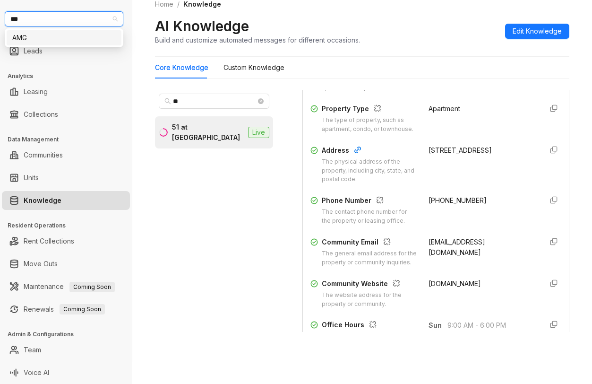
click at [67, 36] on div "AMG" at bounding box center [63, 38] width 103 height 10
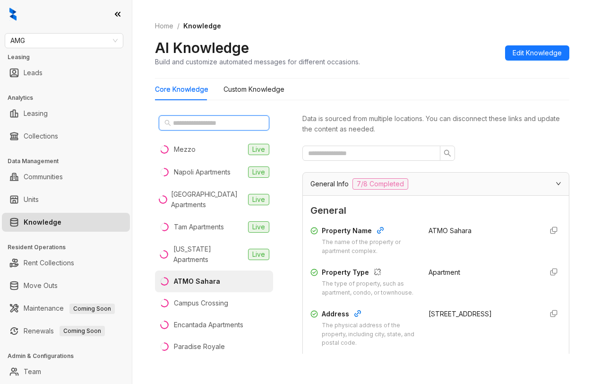
click at [199, 122] on input "text" at bounding box center [214, 123] width 83 height 10
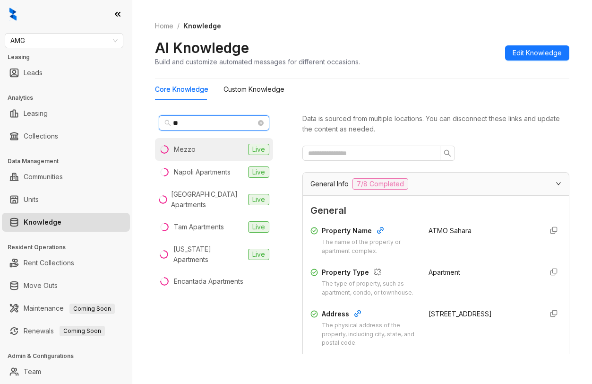
type input "**"
click at [203, 149] on li "Mezzo Live" at bounding box center [214, 149] width 118 height 23
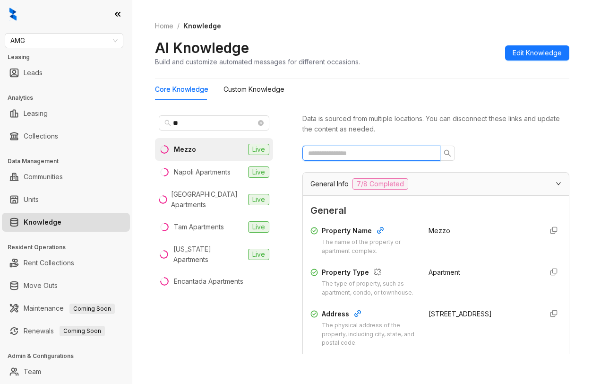
click at [346, 154] on input "text" at bounding box center [367, 153] width 119 height 10
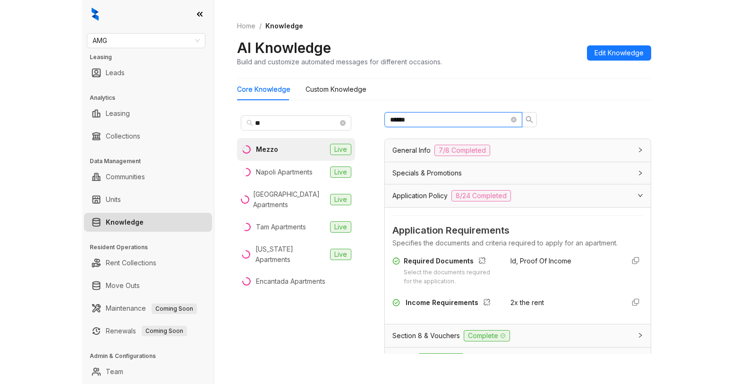
scroll to position [94, 0]
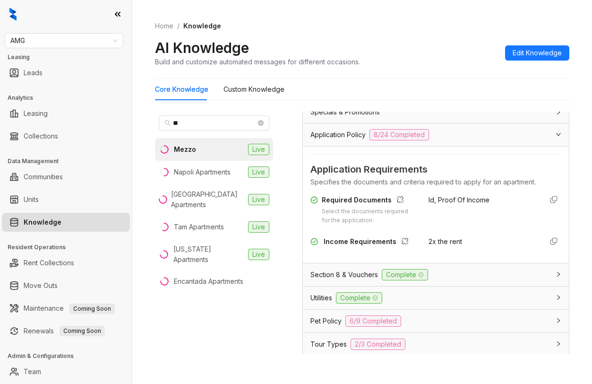
type input "******"
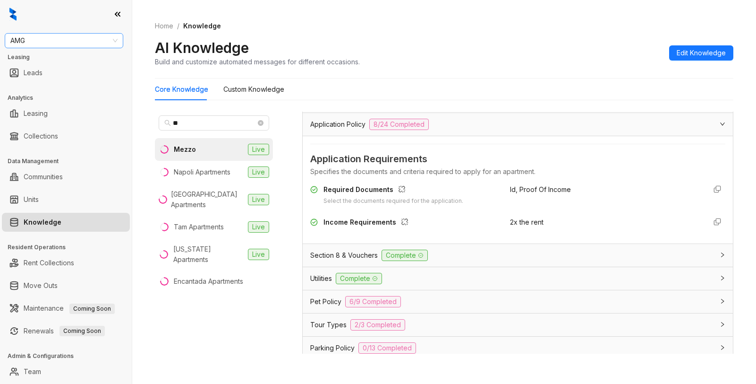
scroll to position [84, 0]
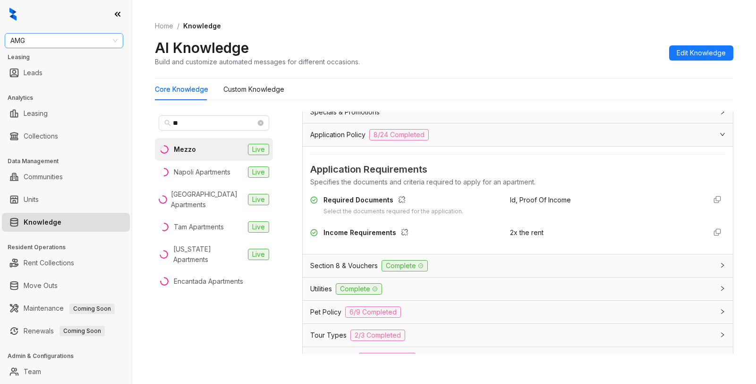
click at [70, 43] on span "AMG" at bounding box center [63, 41] width 107 height 14
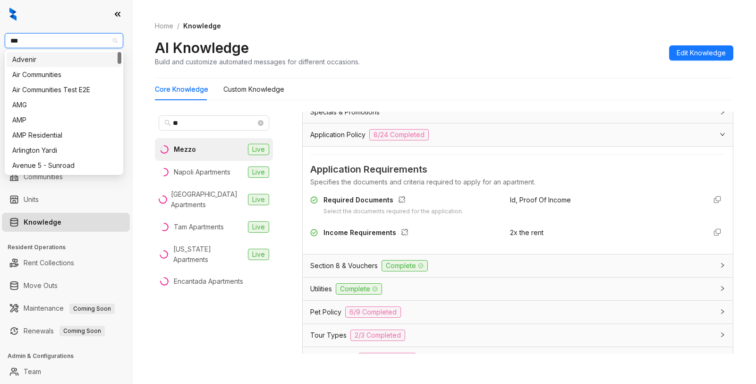
type input "****"
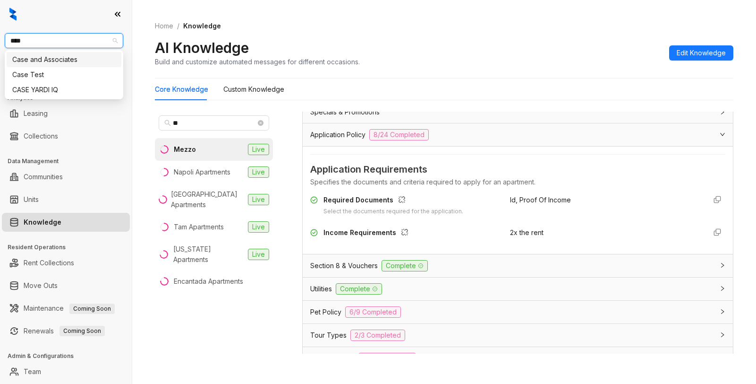
click at [59, 63] on div "Case and Associates" at bounding box center [63, 59] width 103 height 10
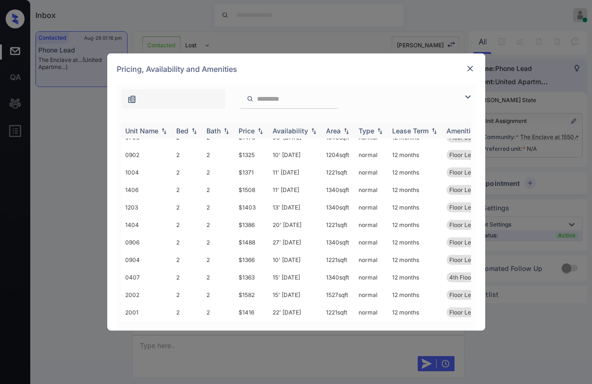
scroll to position [67, 0]
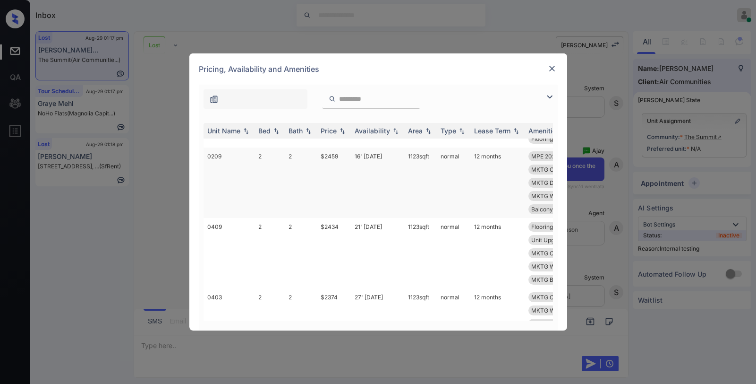
scroll to position [489, 0]
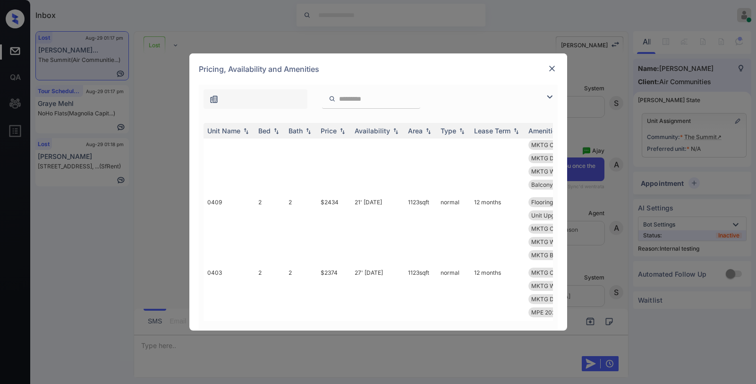
click at [550, 97] on img at bounding box center [549, 96] width 11 height 11
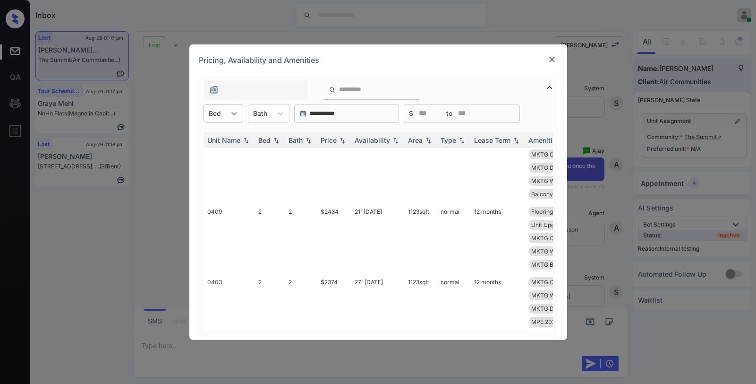
click at [234, 107] on div at bounding box center [234, 113] width 17 height 17
click at [556, 63] on img at bounding box center [552, 59] width 9 height 9
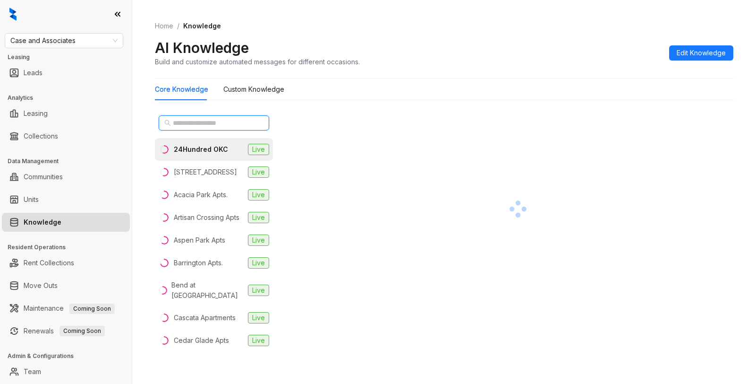
click at [229, 126] on input "text" at bounding box center [214, 123] width 83 height 10
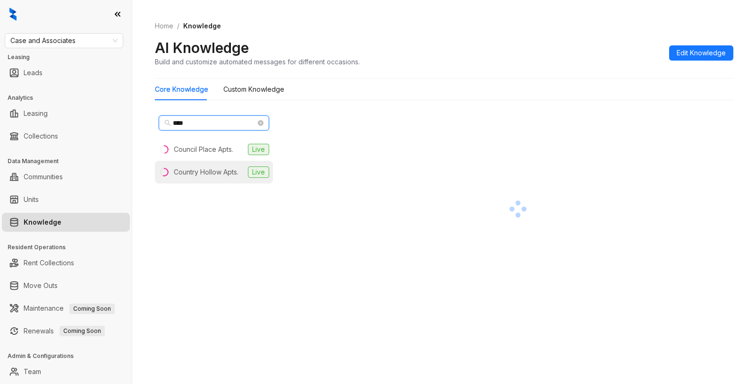
type input "****"
click at [208, 172] on div "Country Hollow Apts." at bounding box center [206, 172] width 65 height 10
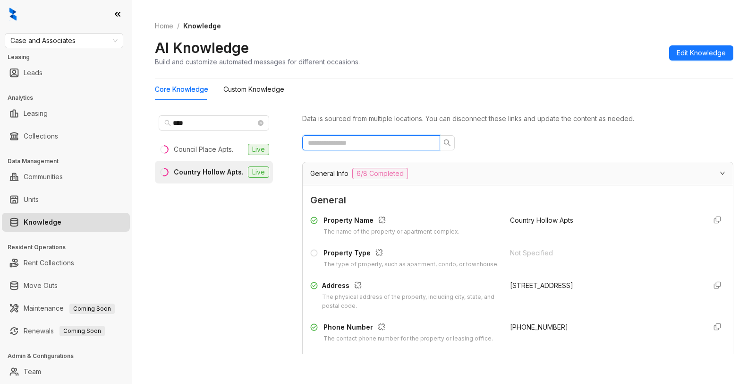
click at [393, 146] on input "text" at bounding box center [367, 142] width 119 height 10
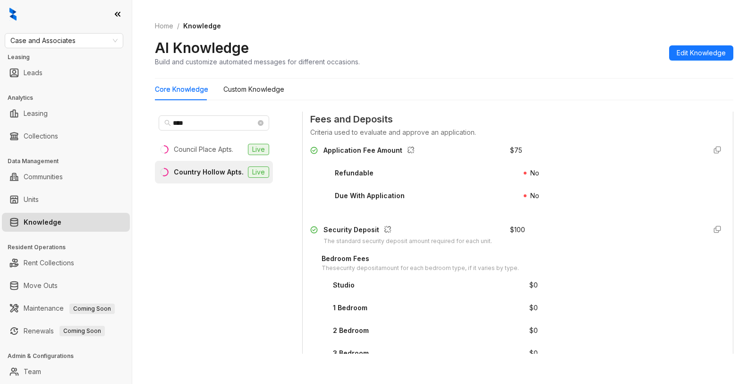
scroll to position [142, 0]
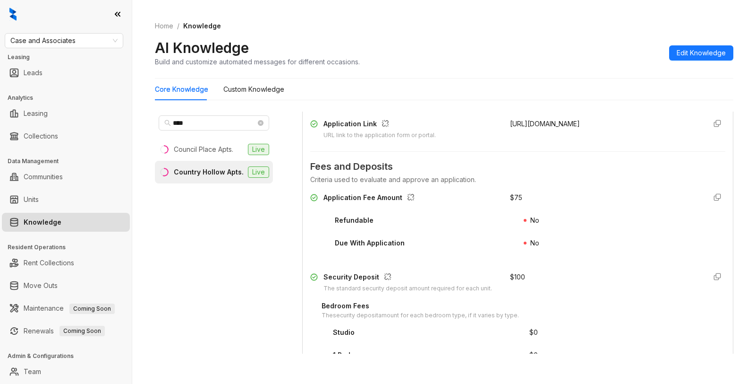
type input "*****"
drag, startPoint x: 497, startPoint y: 196, endPoint x: 512, endPoint y: 195, distance: 14.2
click at [513, 195] on div "Application Fee Amount $ 75" at bounding box center [517, 199] width 415 height 15
copy div "$ 75"
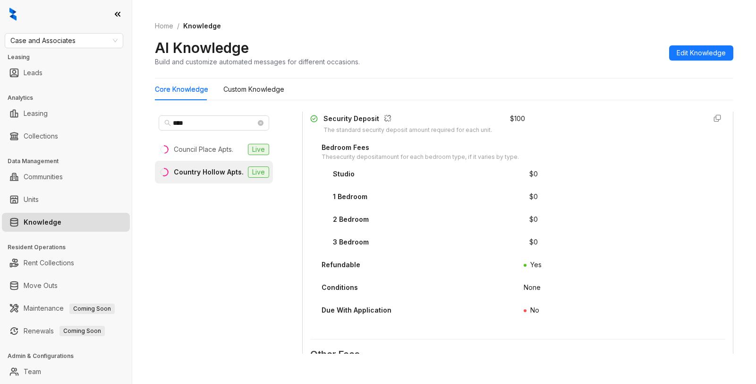
scroll to position [283, 0]
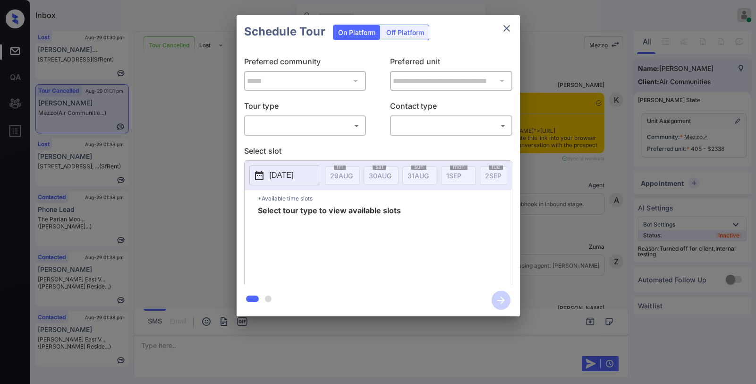
scroll to position [4834, 0]
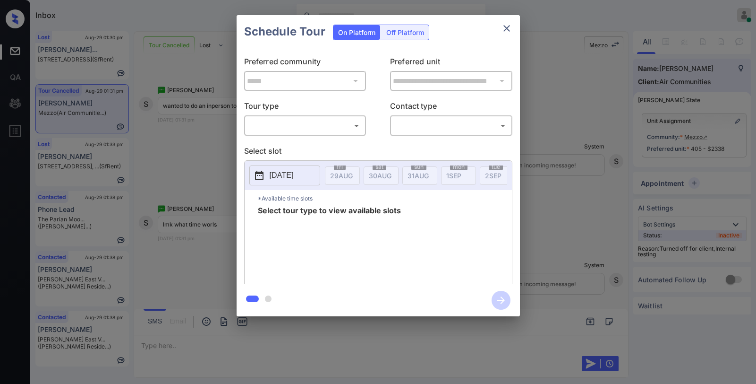
click at [309, 125] on body "Inbox [PERSON_NAME] Online Set yourself offline Set yourself on break Profile S…" at bounding box center [378, 192] width 756 height 384
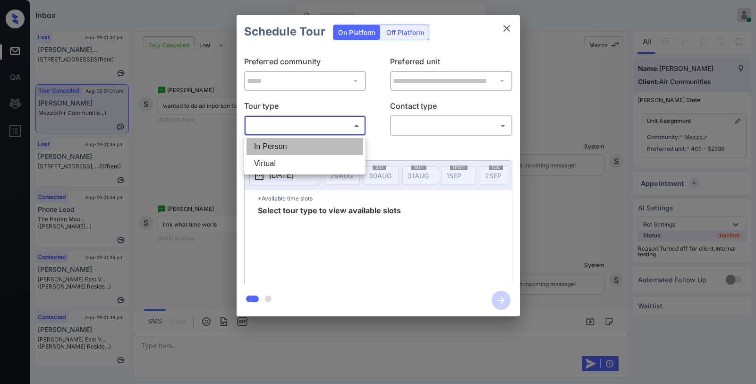
click at [306, 149] on li "In Person" at bounding box center [305, 146] width 117 height 17
type input "********"
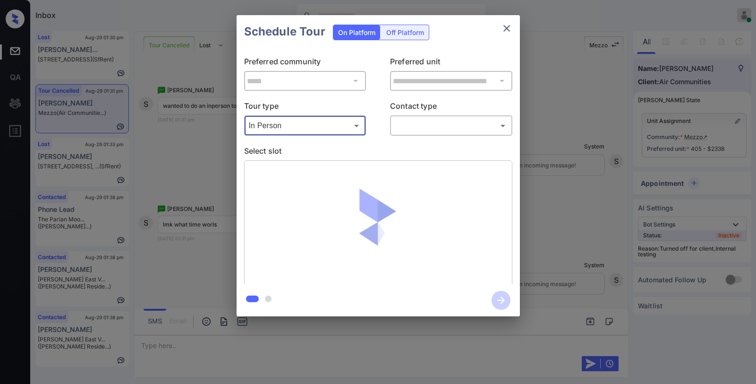
click at [439, 129] on body "Inbox [PERSON_NAME] Online Set yourself offline Set yourself on break Profile S…" at bounding box center [378, 192] width 756 height 384
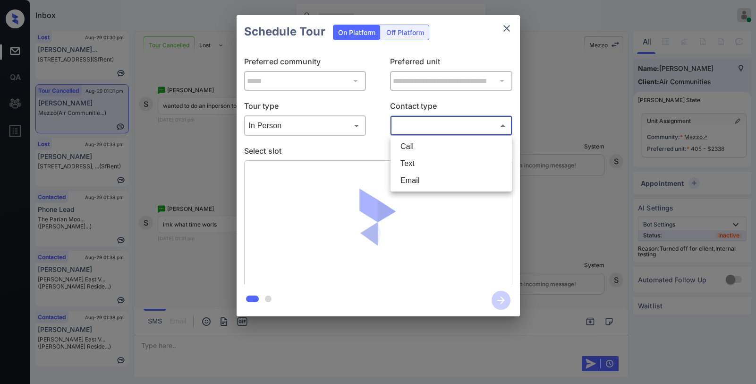
click at [423, 163] on li "Text" at bounding box center [451, 163] width 117 height 17
type input "****"
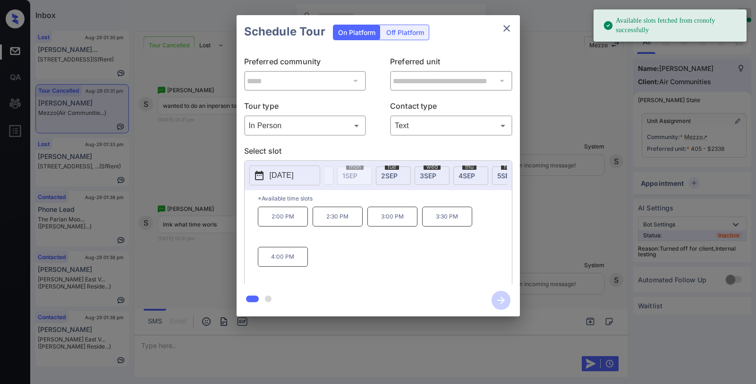
scroll to position [0, 166]
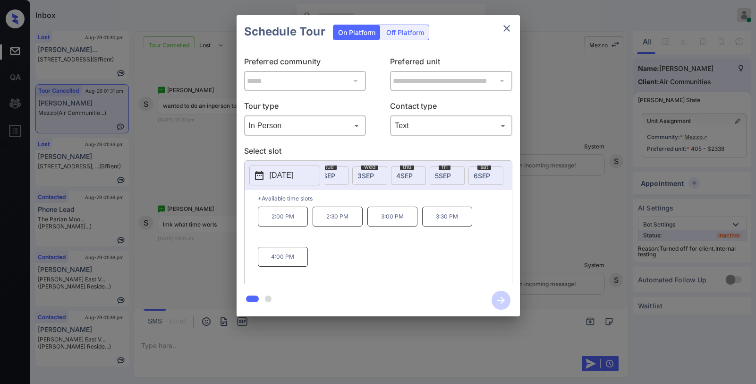
click at [187, 176] on span "3 SEP" at bounding box center [175, 175] width 23 height 8
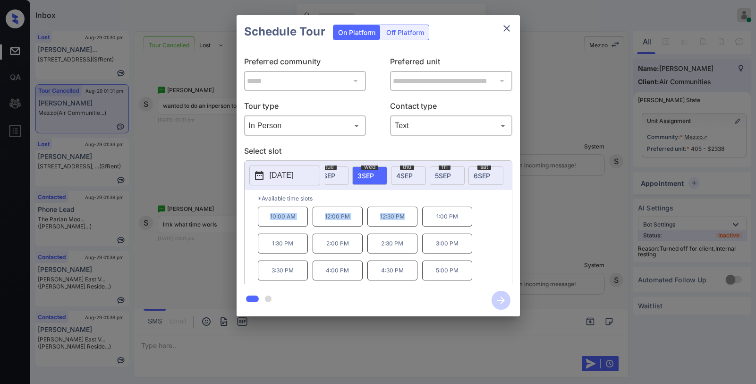
drag, startPoint x: 268, startPoint y: 220, endPoint x: 417, endPoint y: 219, distance: 148.8
click at [417, 219] on div "10:00 AM 12:00 PM 12:30 PM 1:00 PM 1:30 PM 2:00 PM 2:30 PM 3:00 PM 3:30 PM 4:00…" at bounding box center [385, 244] width 254 height 76
copy div "10:00 AM 12:00 PM 12:30 PM"
click at [505, 25] on icon "close" at bounding box center [506, 28] width 11 height 11
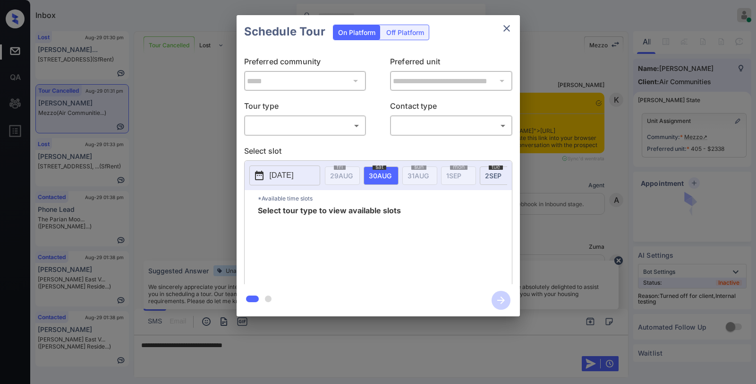
scroll to position [4692, 0]
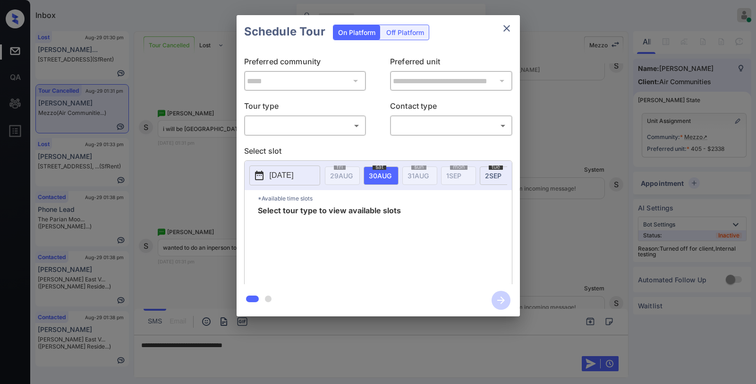
click at [292, 135] on div "​ ​" at bounding box center [305, 125] width 122 height 20
click at [288, 127] on body "Inbox [PERSON_NAME] Online Set yourself offline Set yourself on break Profile S…" at bounding box center [378, 192] width 756 height 384
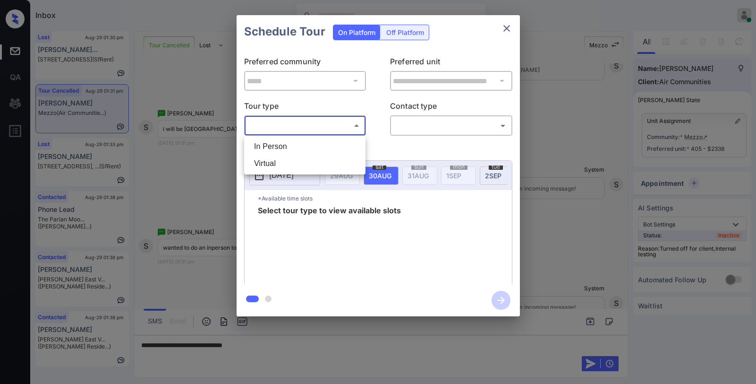
click at [505, 24] on div at bounding box center [378, 192] width 756 height 384
click at [506, 31] on icon "close" at bounding box center [506, 28] width 11 height 11
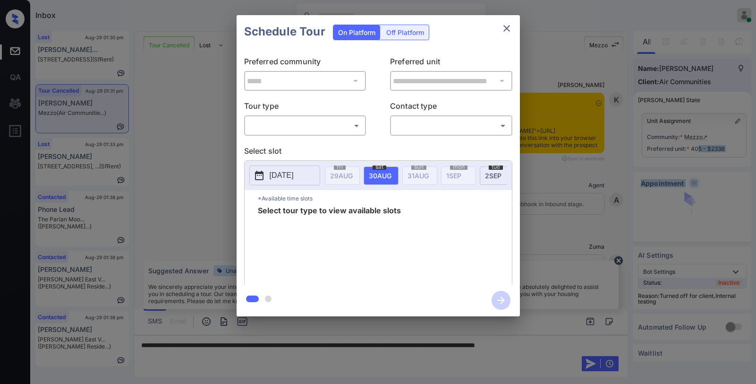
scroll to position [4692, 0]
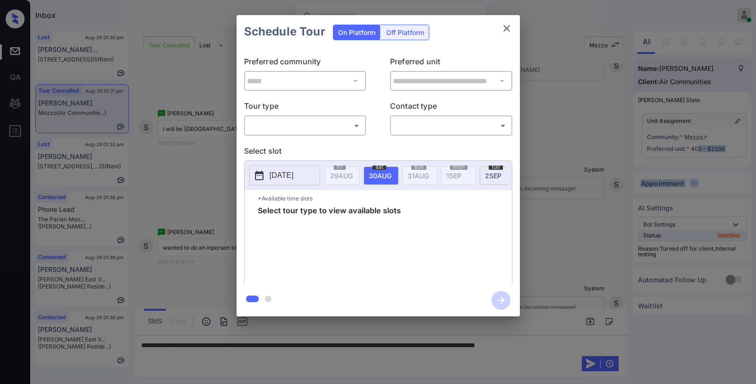
click at [327, 125] on body "Inbox [PERSON_NAME] Online Set yourself offline Set yourself on break Profile S…" at bounding box center [378, 192] width 756 height 384
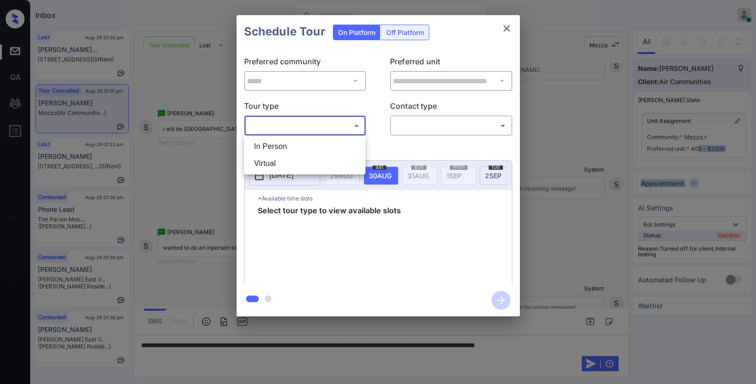
drag, startPoint x: 293, startPoint y: 145, endPoint x: 367, endPoint y: 140, distance: 73.4
click at [293, 145] on li "In Person" at bounding box center [305, 146] width 117 height 17
type input "********"
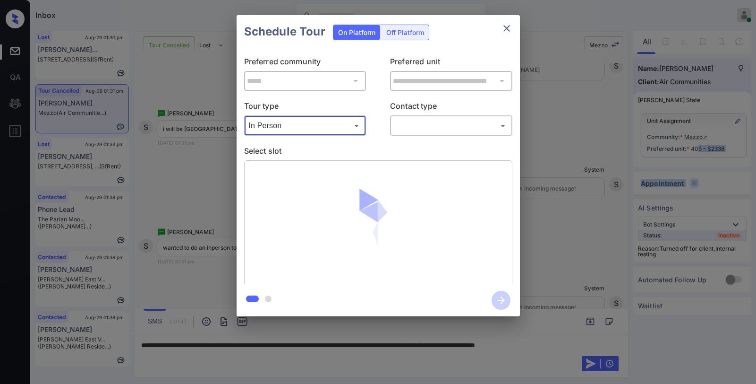
click at [429, 126] on body "Inbox Paolo Gabriel Online Set yourself offline Set yourself on break Profile S…" at bounding box center [378, 192] width 756 height 384
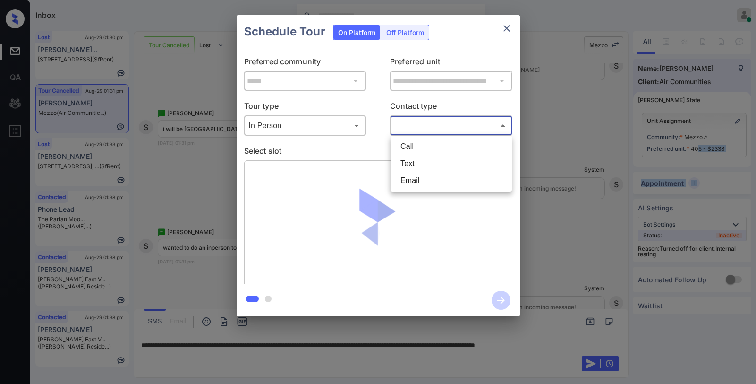
click at [422, 160] on li "Text" at bounding box center [451, 163] width 117 height 17
type input "****"
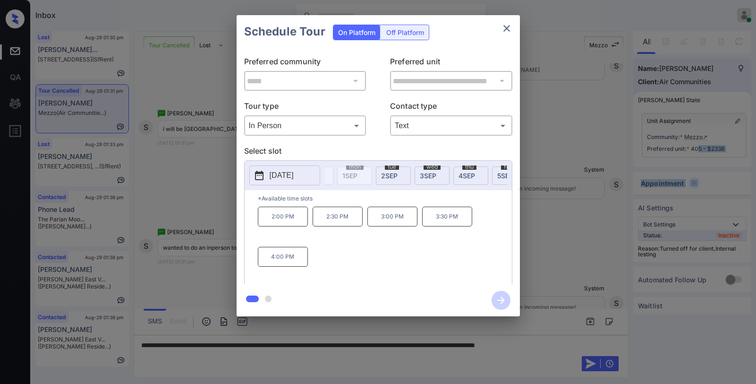
scroll to position [0, 111]
click at [242, 176] on span "3 SEP" at bounding box center [230, 175] width 23 height 8
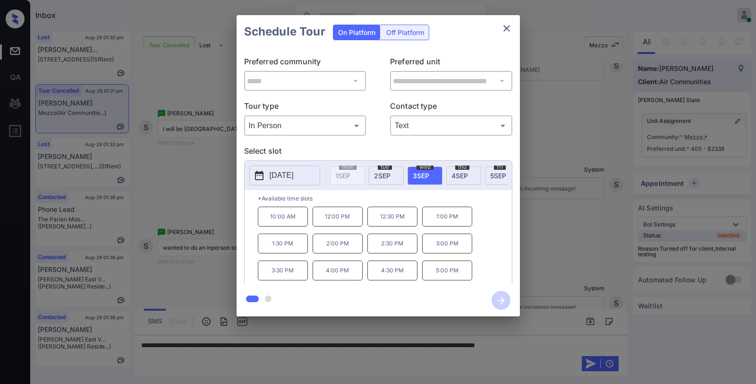
click at [509, 31] on icon "close" at bounding box center [506, 28] width 11 height 11
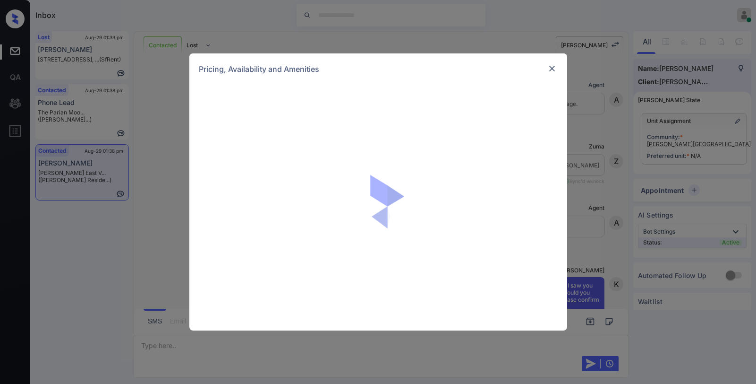
scroll to position [660, 0]
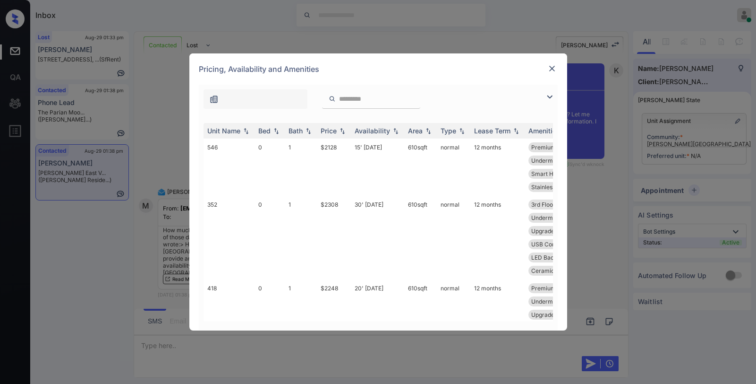
click at [550, 62] on div "Pricing, Availability and Amenities" at bounding box center [378, 68] width 378 height 31
click at [549, 67] on img at bounding box center [552, 68] width 9 height 9
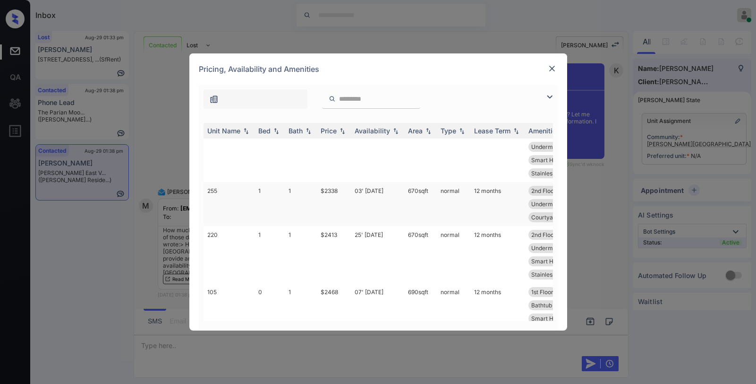
scroll to position [142, 0]
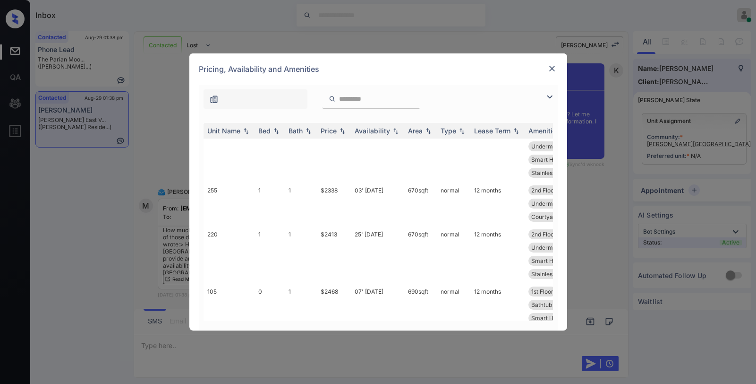
click at [545, 98] on img at bounding box center [549, 96] width 11 height 11
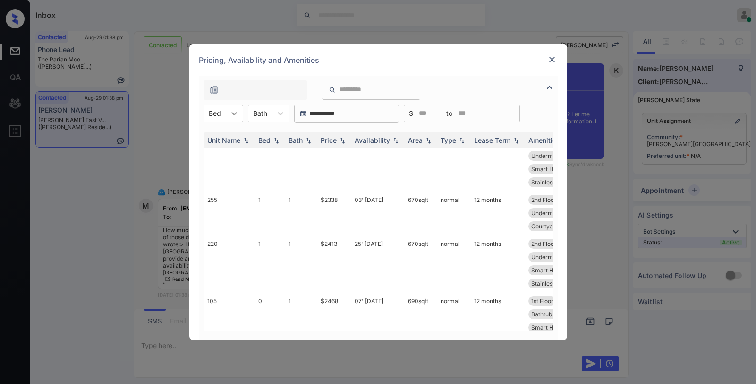
click at [227, 118] on div at bounding box center [234, 113] width 17 height 17
click at [215, 138] on div "0" at bounding box center [224, 136] width 40 height 17
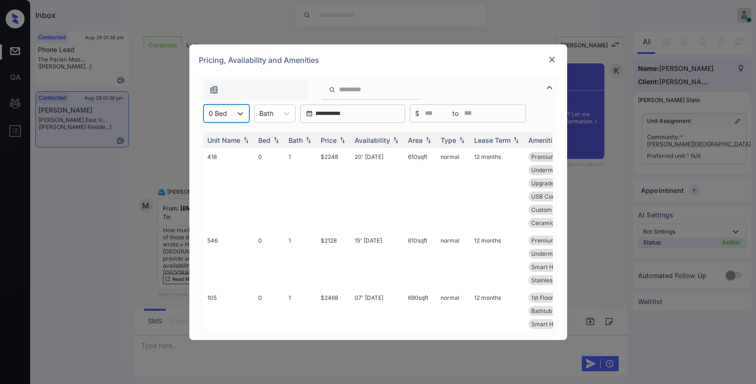
scroll to position [0, 0]
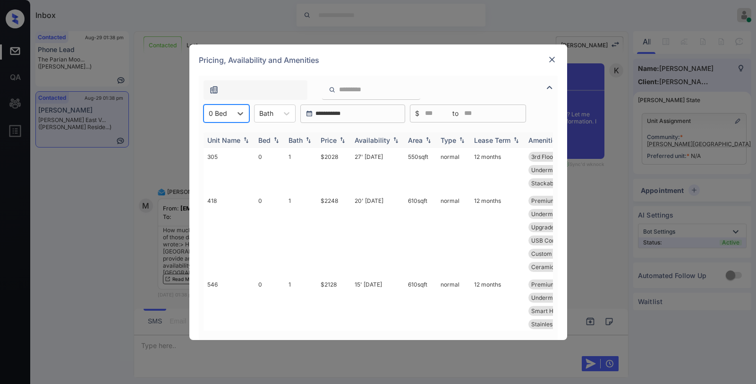
click at [333, 139] on div "Price" at bounding box center [329, 140] width 16 height 8
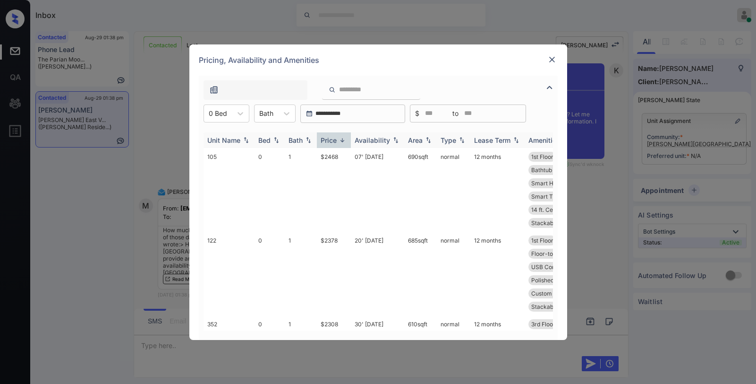
click at [333, 139] on div "Price" at bounding box center [329, 140] width 16 height 8
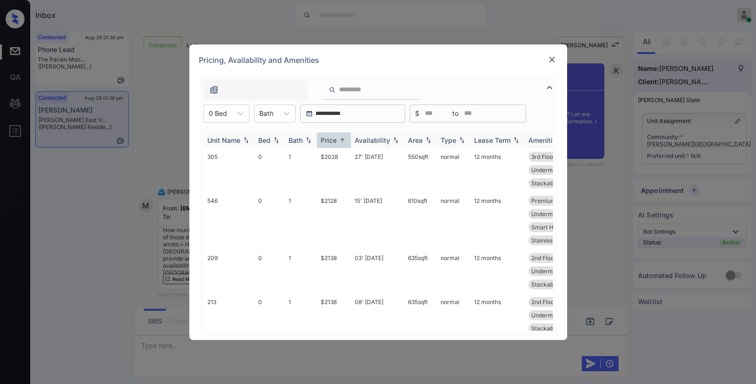
click at [334, 140] on div "Price" at bounding box center [329, 140] width 16 height 8
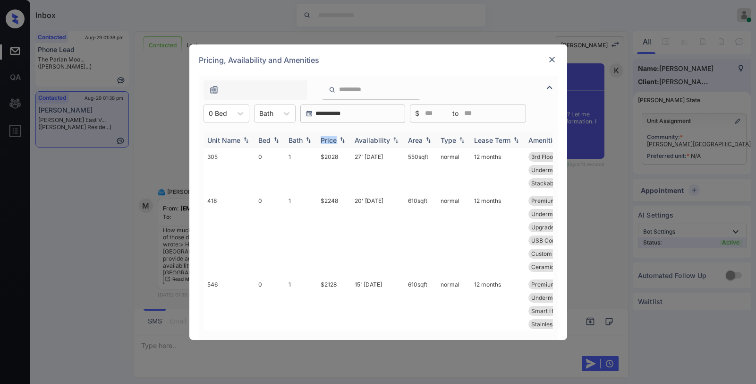
click at [334, 140] on div "Price" at bounding box center [329, 140] width 16 height 8
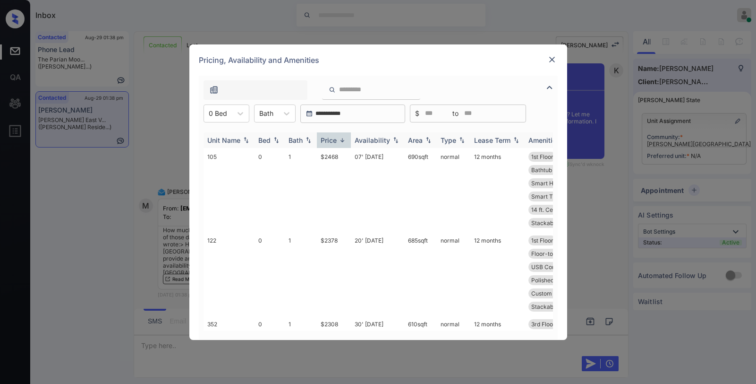
click at [334, 140] on div "Price" at bounding box center [329, 140] width 16 height 8
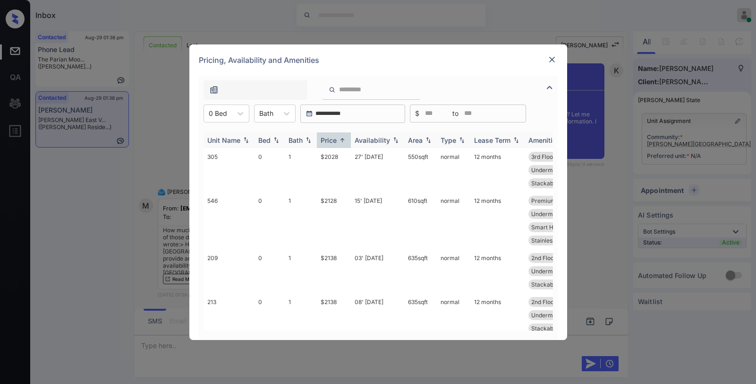
click at [334, 140] on div "Price" at bounding box center [329, 140] width 16 height 8
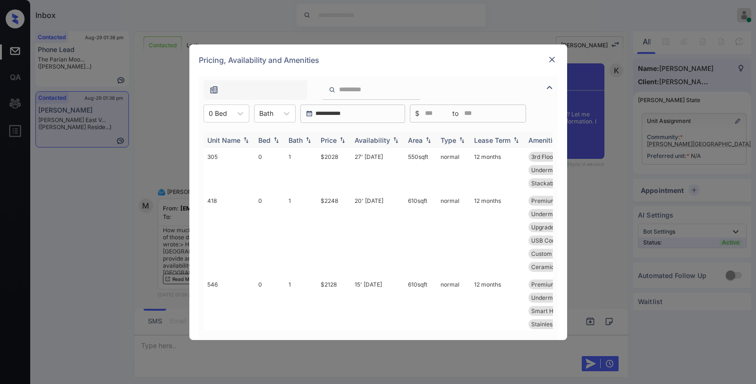
click at [334, 140] on div "Price" at bounding box center [329, 140] width 16 height 8
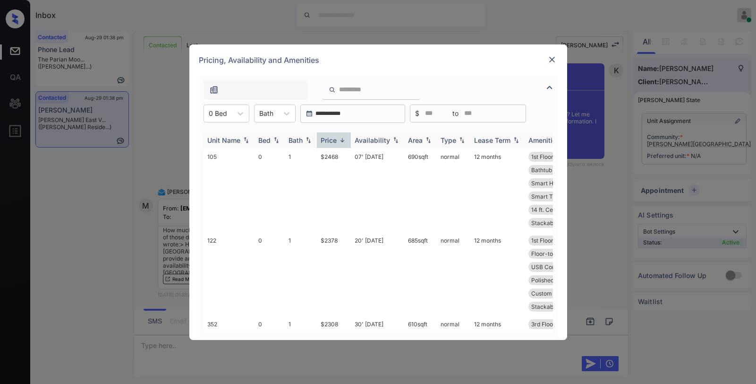
click at [334, 140] on div "Price" at bounding box center [329, 140] width 16 height 8
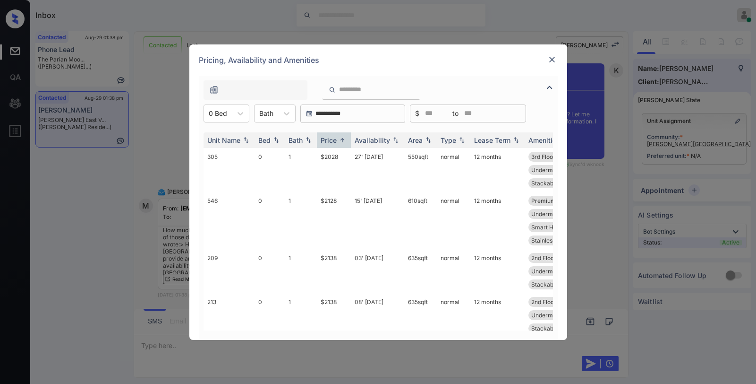
click at [555, 58] on img at bounding box center [552, 59] width 9 height 9
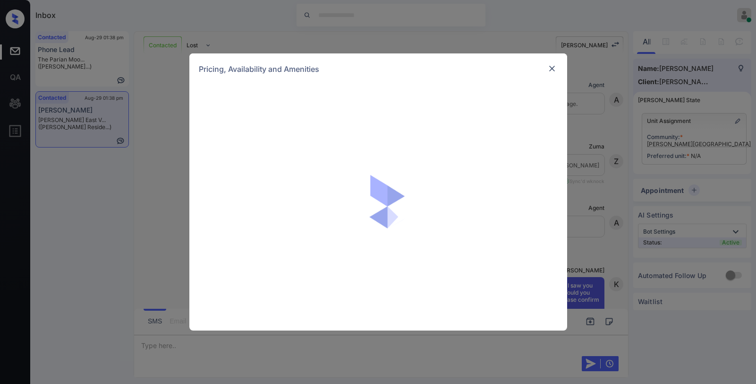
scroll to position [660, 0]
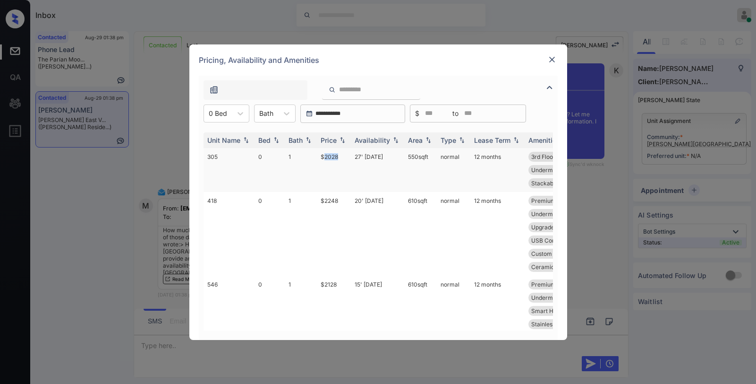
drag, startPoint x: 323, startPoint y: 157, endPoint x: 349, endPoint y: 156, distance: 26.5
click at [349, 156] on td "$2028" at bounding box center [334, 170] width 34 height 44
click at [403, 60] on div "Pricing, Availability and Amenities" at bounding box center [378, 59] width 378 height 31
drag, startPoint x: 320, startPoint y: 157, endPoint x: 347, endPoint y: 158, distance: 27.0
click at [347, 158] on td "$2028" at bounding box center [334, 170] width 34 height 44
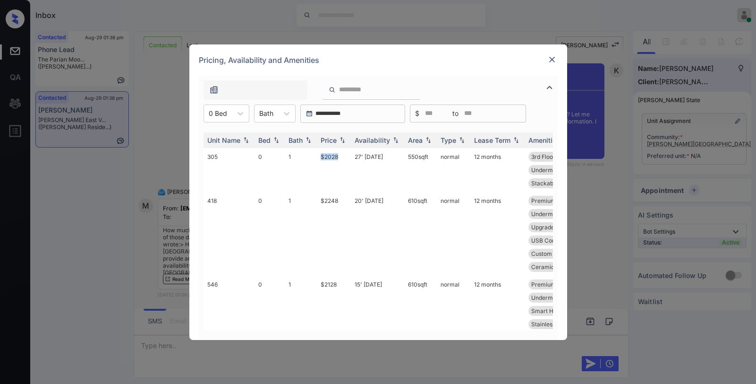
copy td "$2028"
click at [551, 61] on img at bounding box center [552, 59] width 9 height 9
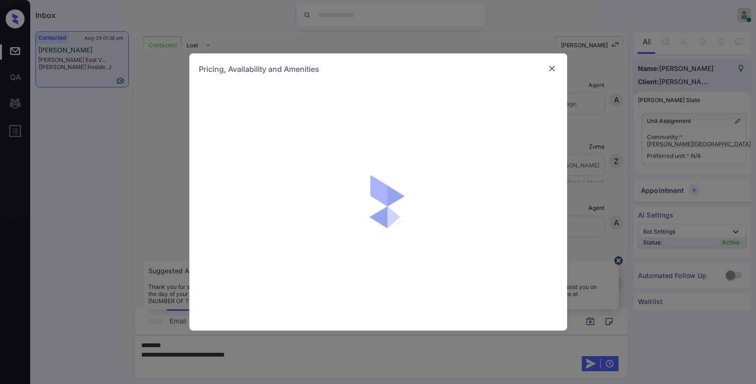
scroll to position [660, 0]
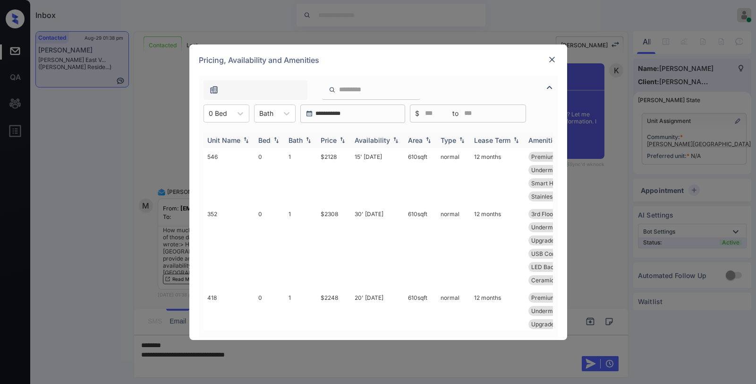
click at [334, 142] on div "Price" at bounding box center [329, 140] width 16 height 8
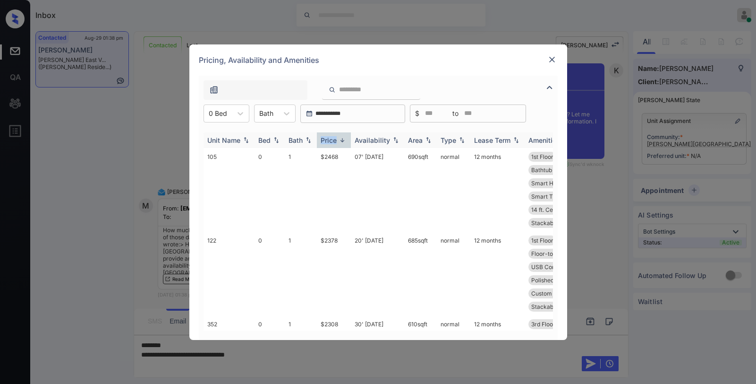
click at [334, 142] on div "Price" at bounding box center [329, 140] width 16 height 8
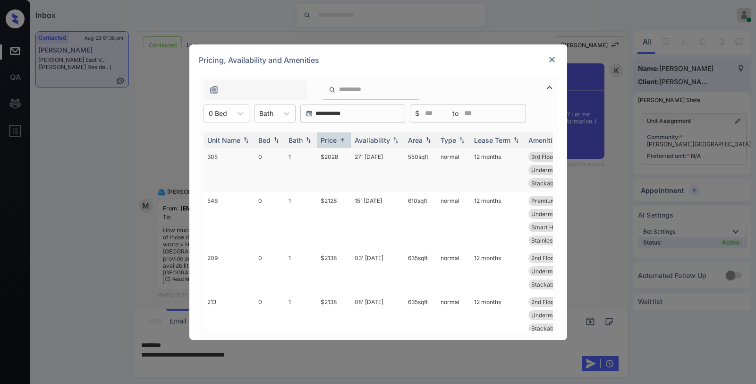
click at [329, 157] on td "$2028" at bounding box center [334, 170] width 34 height 44
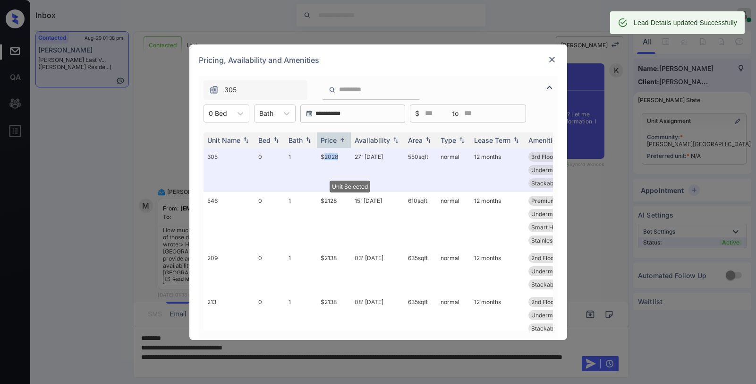
click at [554, 61] on img at bounding box center [552, 59] width 9 height 9
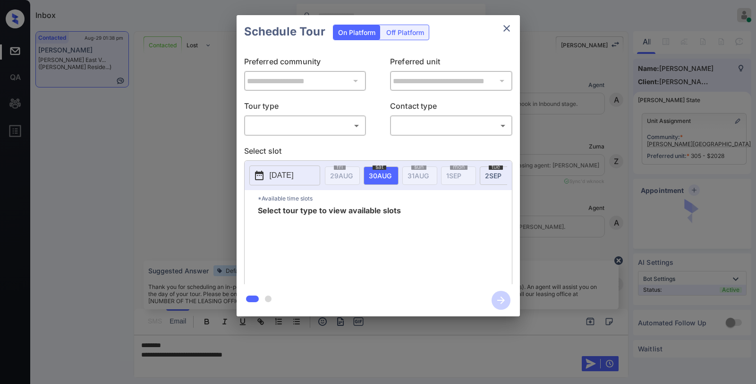
scroll to position [660, 0]
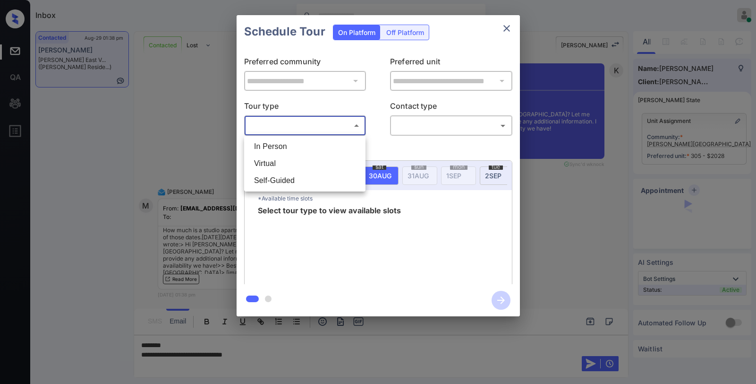
click at [323, 130] on body "Inbox [PERSON_NAME] Online Set yourself offline Set yourself on break Profile S…" at bounding box center [378, 192] width 756 height 384
click at [377, 146] on div at bounding box center [378, 192] width 756 height 384
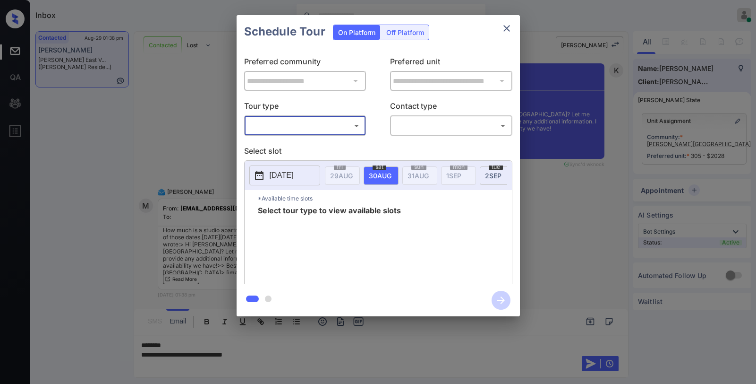
click at [506, 32] on icon "close" at bounding box center [506, 28] width 11 height 11
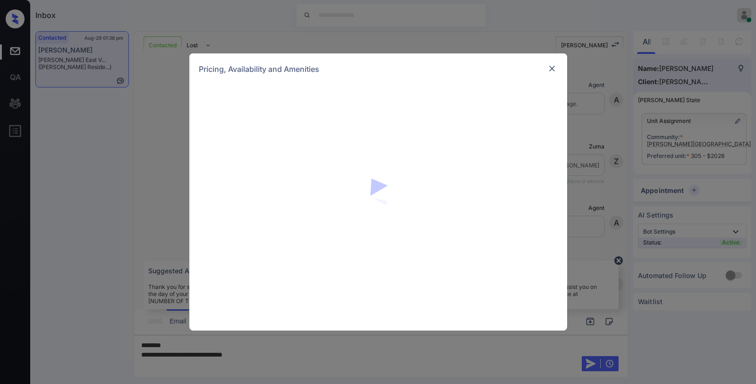
scroll to position [910, 0]
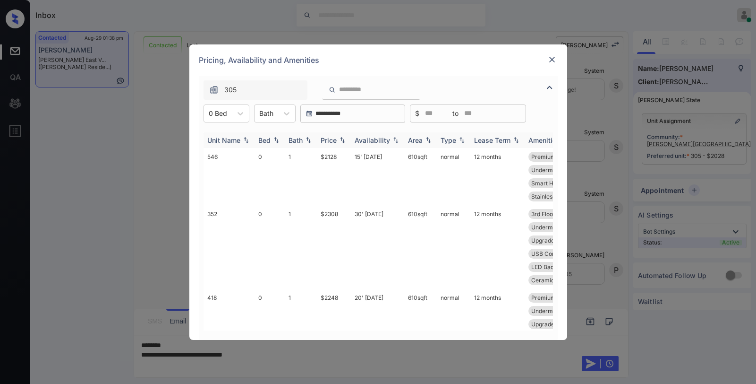
click at [335, 140] on div "Price" at bounding box center [329, 140] width 16 height 8
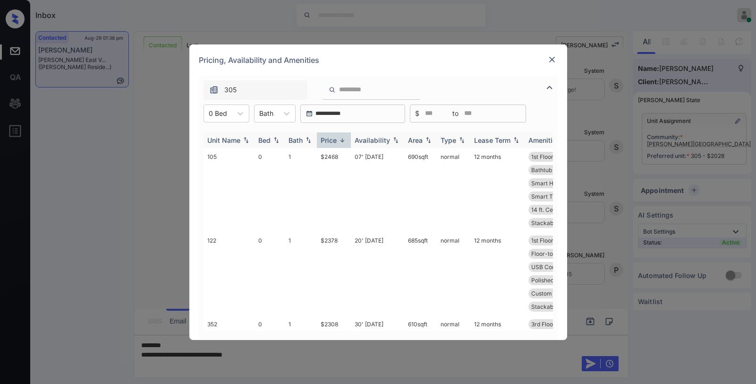
click at [335, 140] on div "Price" at bounding box center [329, 140] width 16 height 8
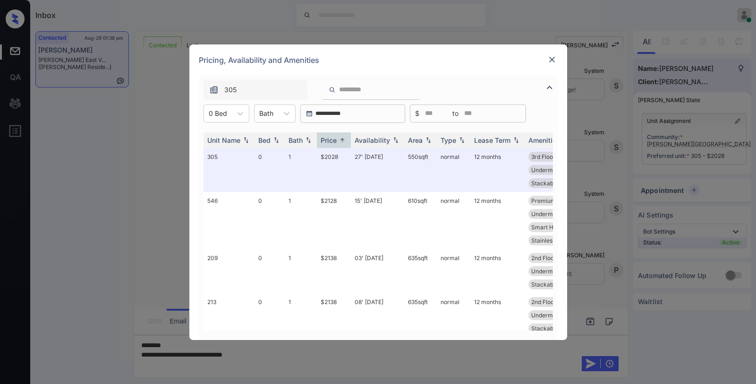
click at [553, 62] on img at bounding box center [552, 59] width 9 height 9
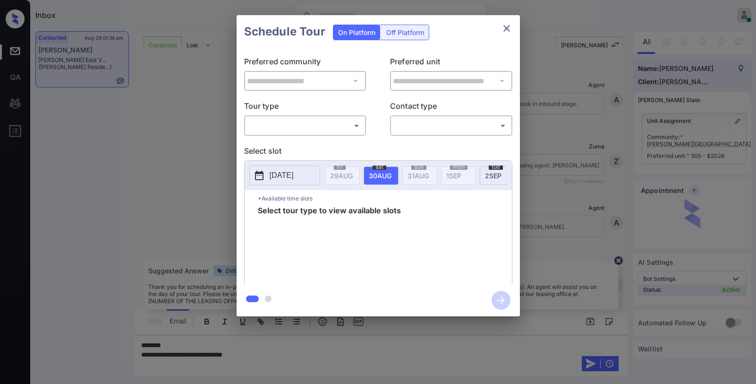
scroll to position [910, 0]
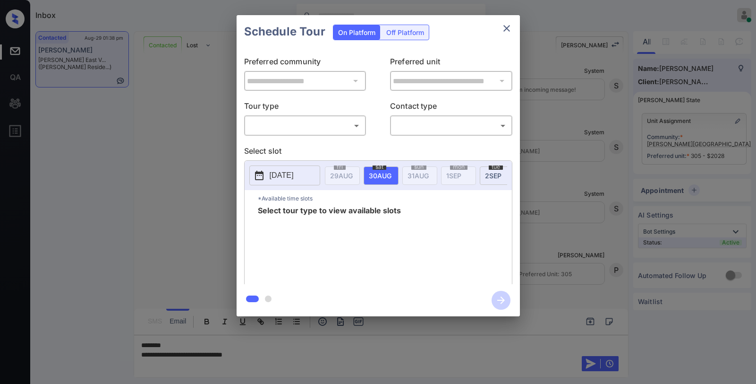
click at [283, 126] on body "Inbox [PERSON_NAME] Online Set yourself offline Set yourself on break Profile S…" at bounding box center [378, 192] width 756 height 384
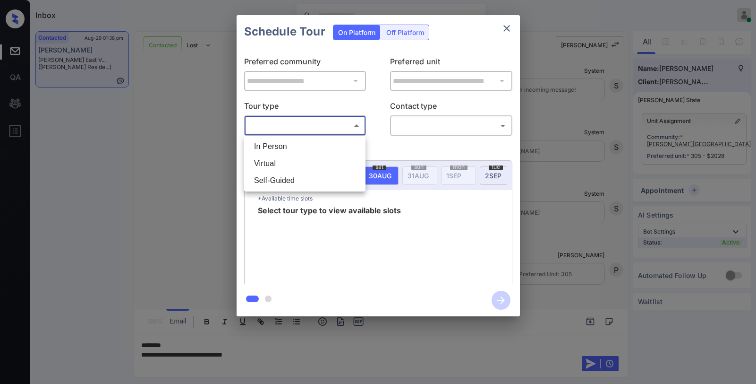
drag, startPoint x: 283, startPoint y: 146, endPoint x: 355, endPoint y: 136, distance: 72.5
click at [283, 146] on li "In Person" at bounding box center [305, 146] width 117 height 17
type input "********"
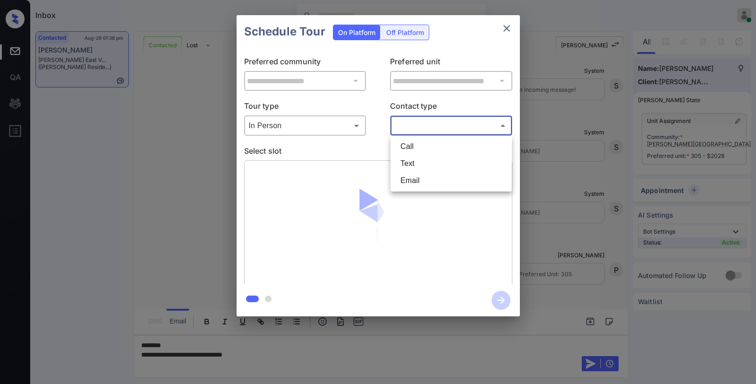
click at [404, 132] on body "Inbox Paolo Gabriel Online Set yourself offline Set yourself on break Profile S…" at bounding box center [378, 192] width 756 height 384
click at [407, 161] on li "Text" at bounding box center [451, 163] width 117 height 17
type input "****"
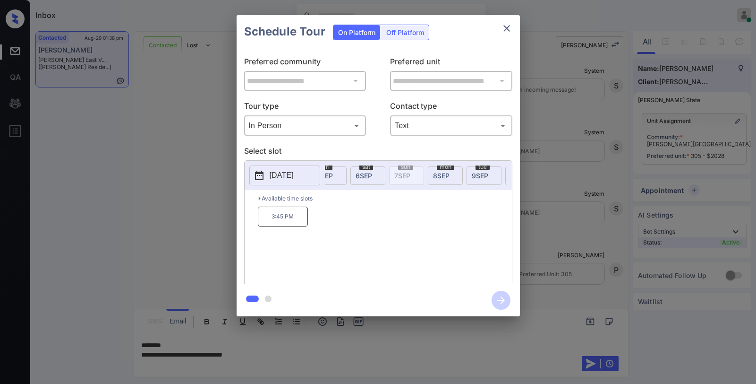
scroll to position [0, 291]
click at [62, 173] on span "8 SEP" at bounding box center [50, 175] width 23 height 8
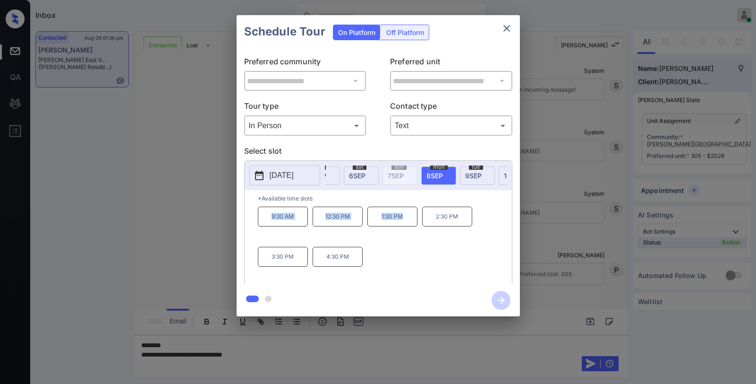
drag, startPoint x: 271, startPoint y: 221, endPoint x: 459, endPoint y: 174, distance: 194.1
click at [407, 215] on div "9:30 AM 12:30 PM 1:30 PM 2:30 PM 3:30 PM 4:30 PM" at bounding box center [385, 244] width 254 height 76
copy div "9:30 AM 12:30 PM 1:30 PM"
click at [506, 30] on icon "close" at bounding box center [506, 28] width 11 height 11
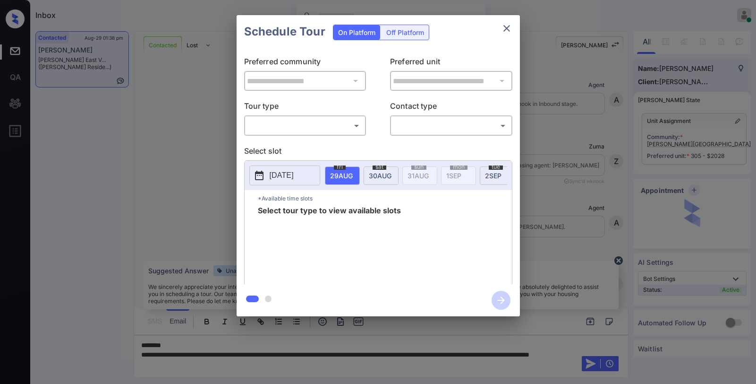
scroll to position [674, 0]
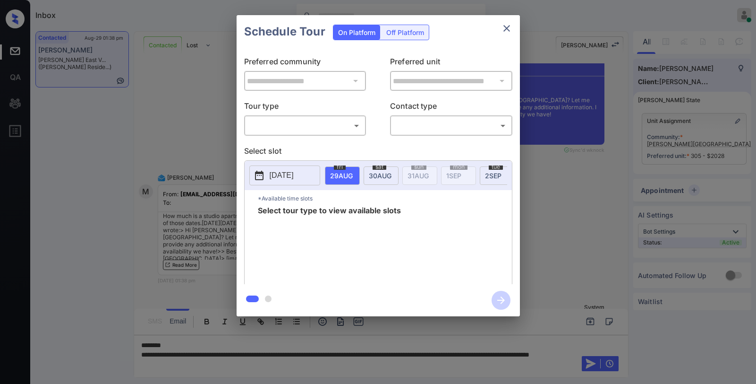
click at [283, 128] on body "Inbox Paolo Gabriel Online Set yourself offline Set yourself on break Profile S…" at bounding box center [378, 192] width 756 height 384
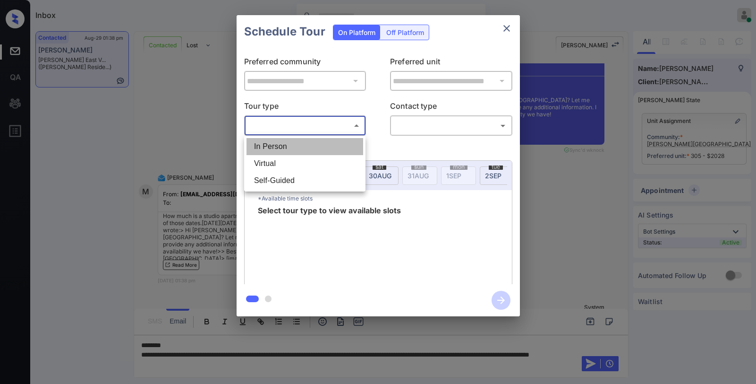
drag, startPoint x: 280, startPoint y: 144, endPoint x: 332, endPoint y: 132, distance: 52.7
click at [280, 144] on li "In Person" at bounding box center [305, 146] width 117 height 17
type input "********"
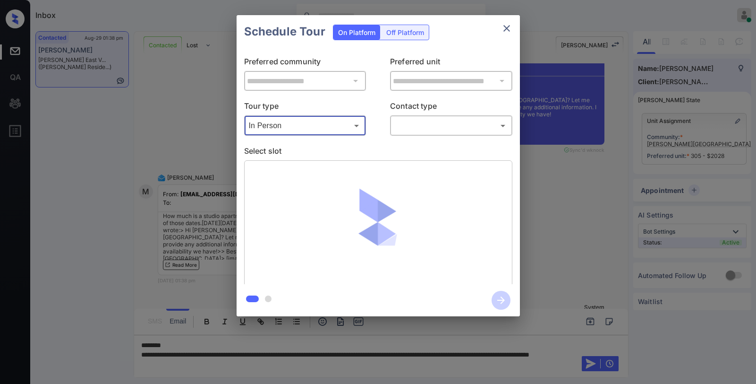
click at [405, 126] on body "Inbox Paolo Gabriel Online Set yourself offline Set yourself on break Profile S…" at bounding box center [378, 192] width 756 height 384
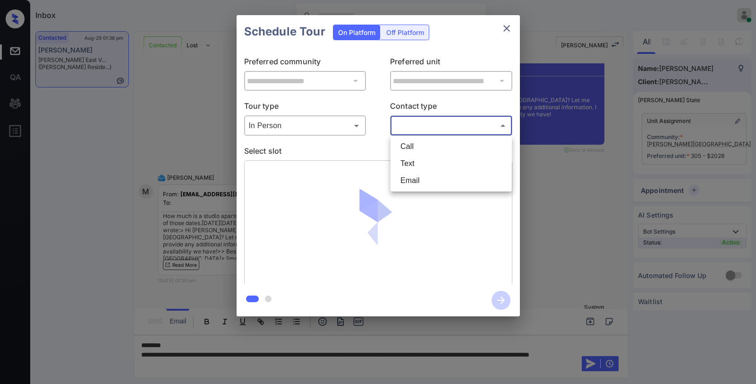
click at [411, 159] on li "Text" at bounding box center [451, 163] width 117 height 17
type input "****"
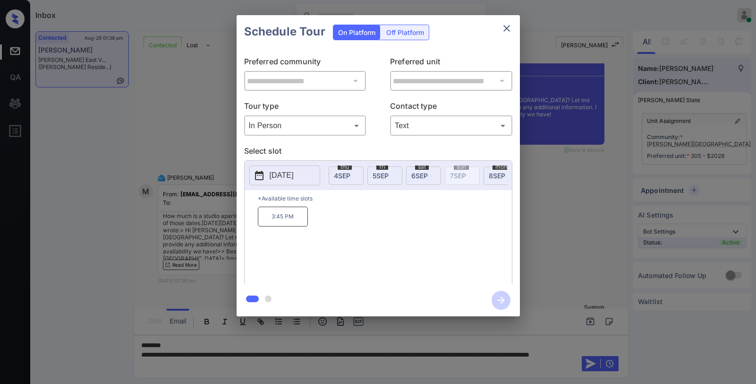
scroll to position [0, 236]
click at [117, 173] on span "8 SEP" at bounding box center [105, 175] width 23 height 8
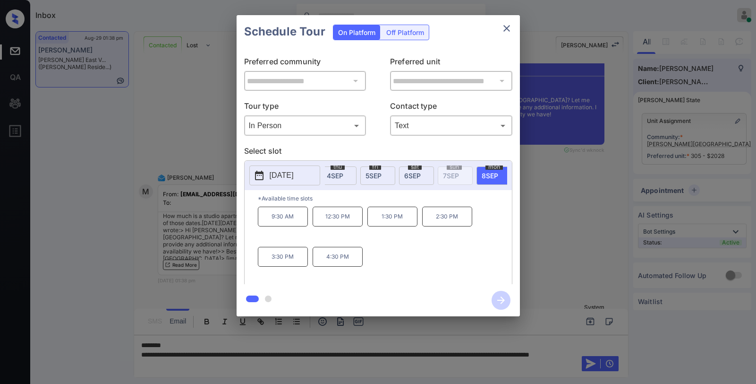
click at [506, 29] on icon "close" at bounding box center [507, 28] width 7 height 7
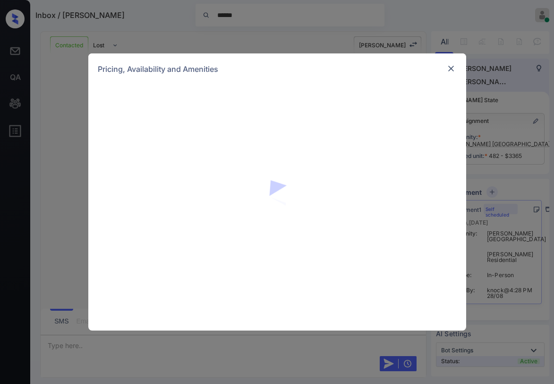
scroll to position [47, 0]
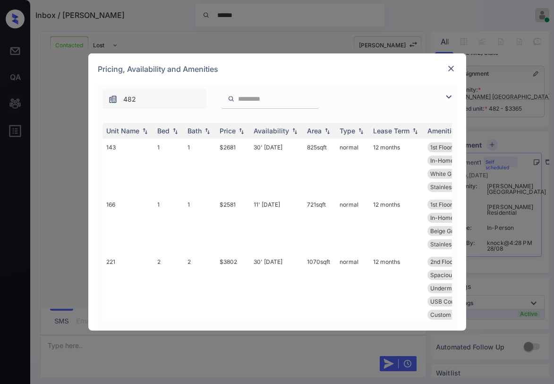
click at [446, 98] on img at bounding box center [448, 96] width 11 height 11
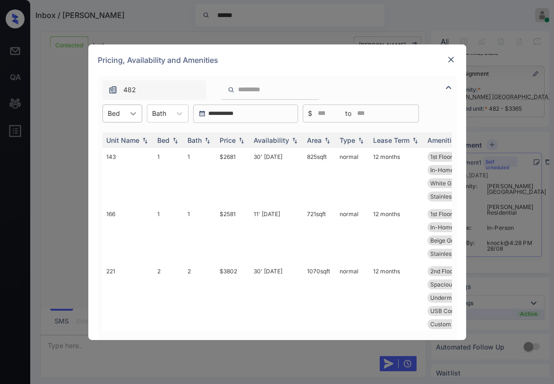
click at [130, 116] on icon at bounding box center [133, 113] width 9 height 9
click at [121, 154] on div "2" at bounding box center [123, 153] width 40 height 17
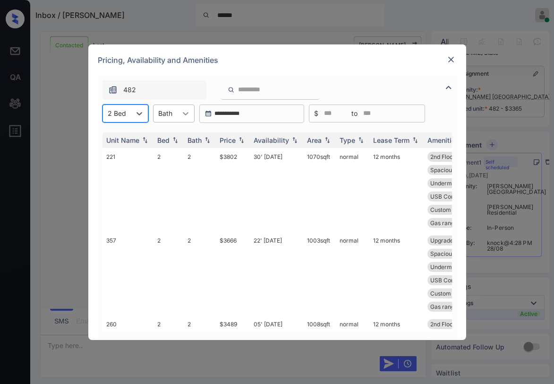
click at [186, 117] on icon at bounding box center [185, 113] width 9 height 9
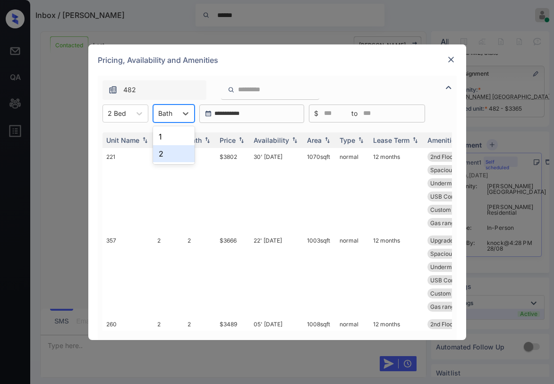
click at [165, 152] on div "2" at bounding box center [174, 153] width 42 height 17
click at [224, 142] on div "Price" at bounding box center [228, 140] width 16 height 8
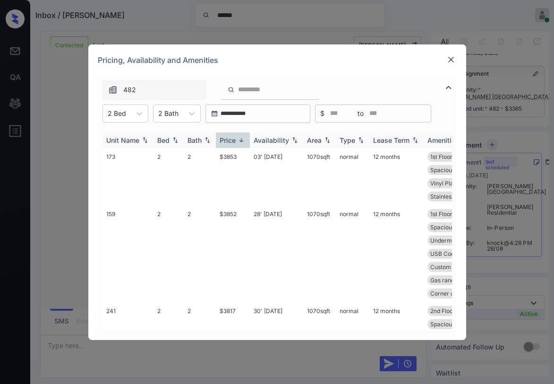
click at [233, 140] on div "Price" at bounding box center [228, 140] width 16 height 8
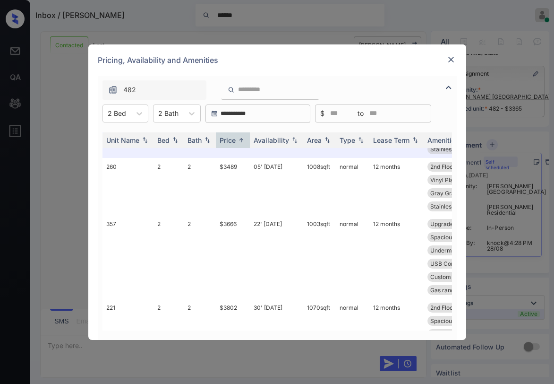
click at [363, 60] on div "Pricing, Availability and Amenities" at bounding box center [277, 59] width 378 height 31
click at [335, 56] on div "Pricing, Availability and Amenities" at bounding box center [277, 59] width 378 height 31
click at [452, 59] on img at bounding box center [450, 59] width 9 height 9
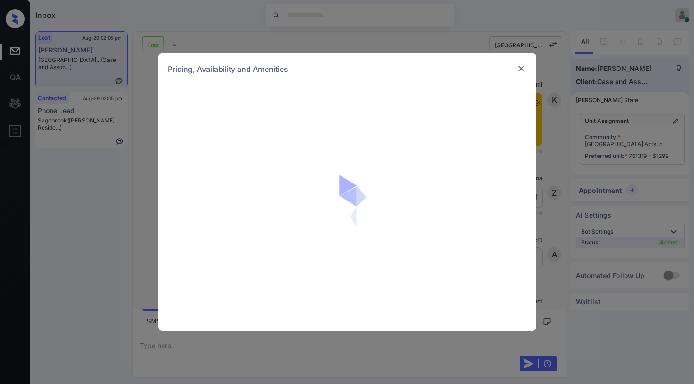
scroll to position [7328, 0]
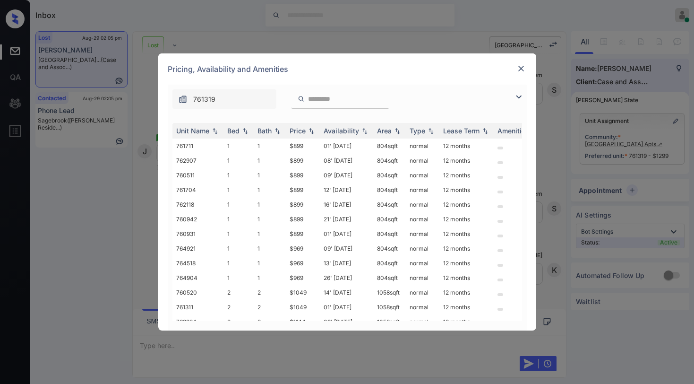
click at [520, 98] on img at bounding box center [518, 96] width 11 height 11
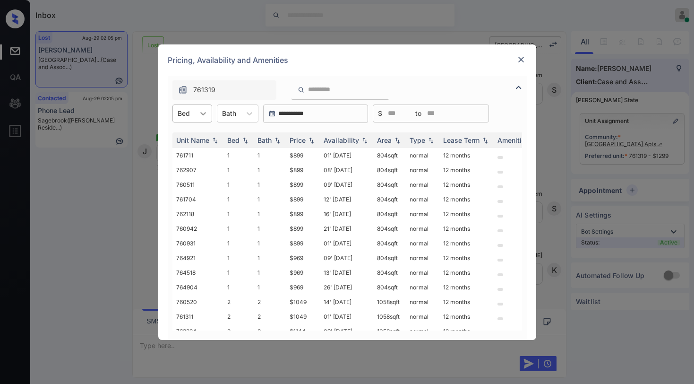
click at [202, 115] on icon at bounding box center [202, 113] width 9 height 9
click at [186, 175] on div "3" at bounding box center [192, 170] width 40 height 17
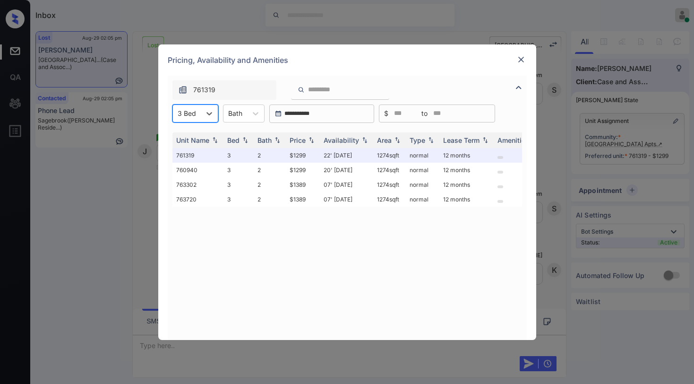
click at [521, 60] on img at bounding box center [520, 59] width 9 height 9
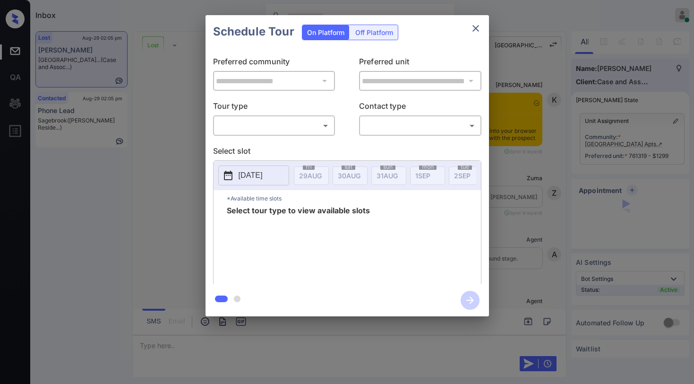
scroll to position [7328, 0]
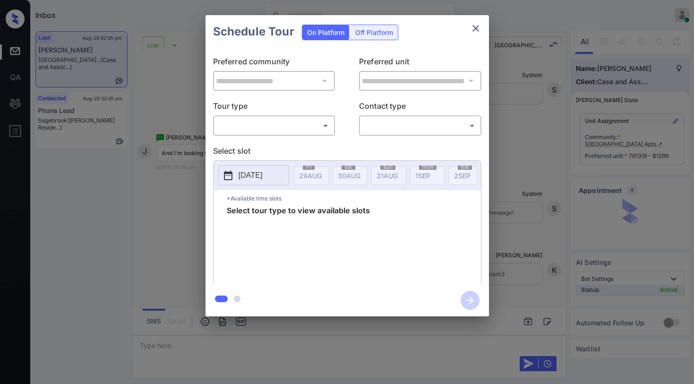
click at [274, 121] on body "Inbox Paolo Gabriel Online Set yourself offline Set yourself on break Profile S…" at bounding box center [347, 192] width 694 height 384
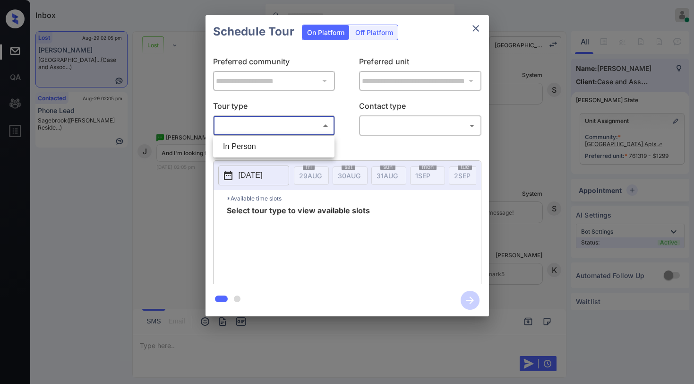
drag, startPoint x: 261, startPoint y: 146, endPoint x: 393, endPoint y: 135, distance: 131.9
click at [266, 145] on li "In Person" at bounding box center [273, 146] width 117 height 17
type input "********"
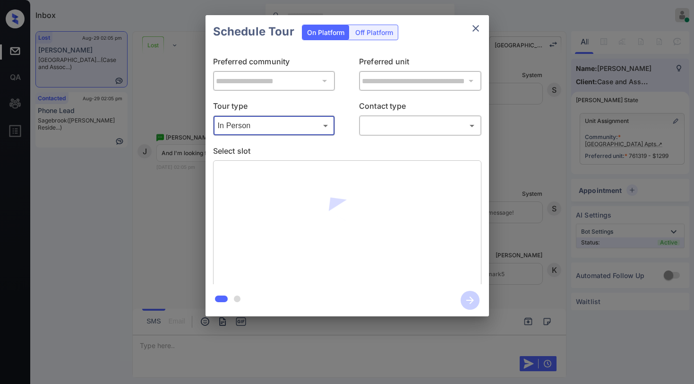
click at [431, 125] on body "Inbox Paolo Gabriel Online Set yourself offline Set yourself on break Profile S…" at bounding box center [347, 192] width 694 height 384
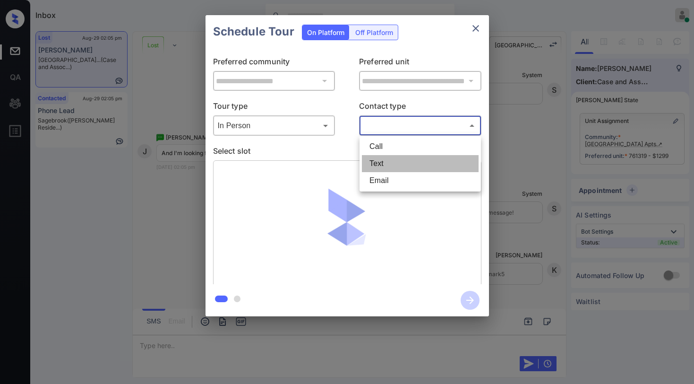
click at [399, 159] on li "Text" at bounding box center [420, 163] width 117 height 17
type input "****"
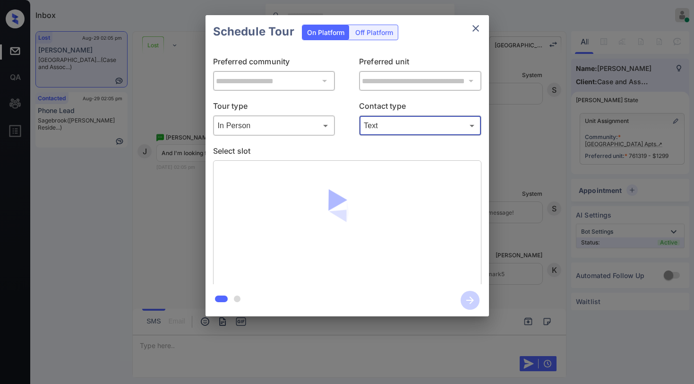
click at [356, 146] on p "Select slot" at bounding box center [347, 152] width 268 height 15
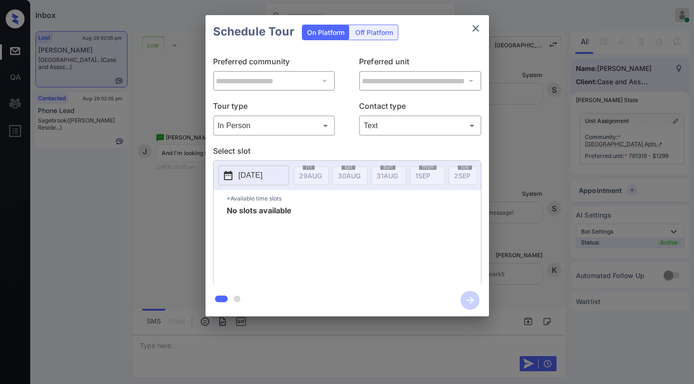
click at [356, 144] on div "**********" at bounding box center [347, 166] width 283 height 236
click at [477, 31] on icon "close" at bounding box center [475, 28] width 11 height 11
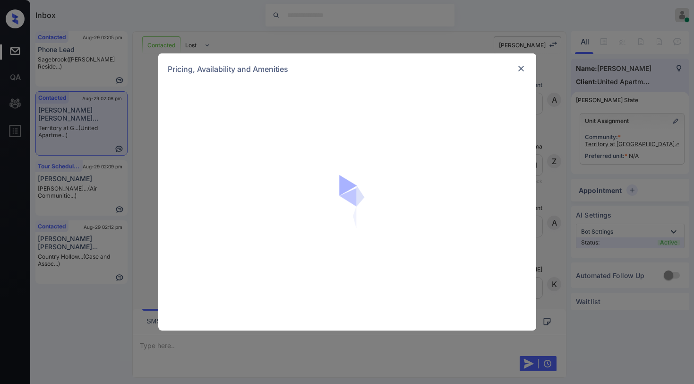
scroll to position [343, 0]
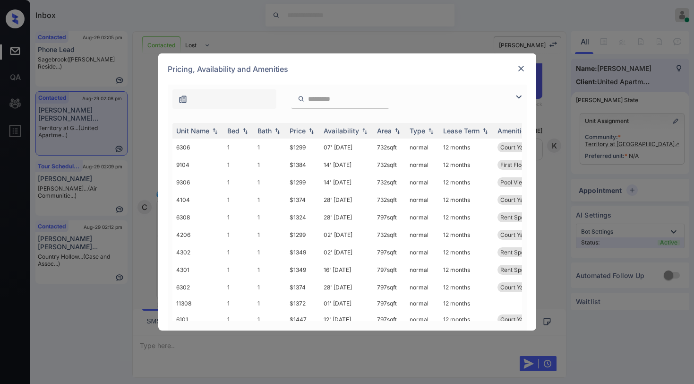
click at [520, 100] on img at bounding box center [518, 96] width 11 height 11
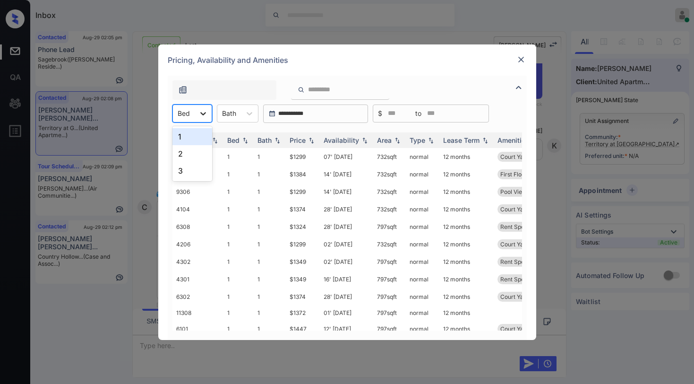
click at [197, 116] on div at bounding box center [203, 113] width 17 height 17
click at [197, 153] on div "2" at bounding box center [192, 153] width 40 height 17
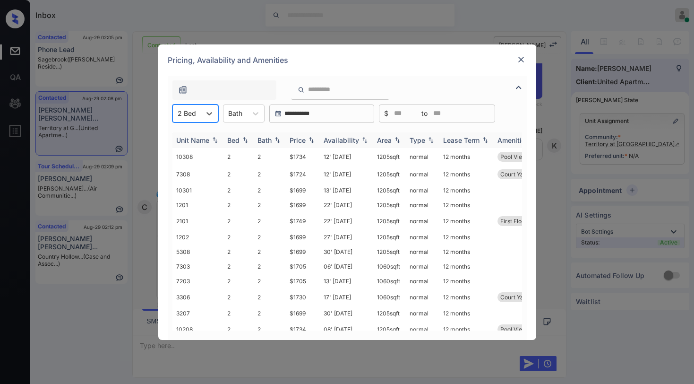
click at [306, 141] on div "Price" at bounding box center [303, 140] width 26 height 8
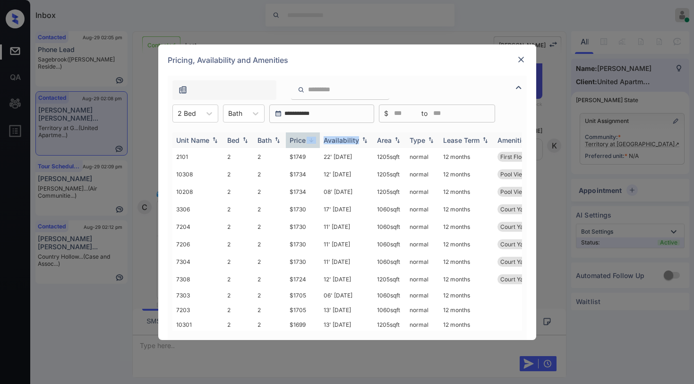
click at [306, 141] on div "Price" at bounding box center [303, 140] width 26 height 8
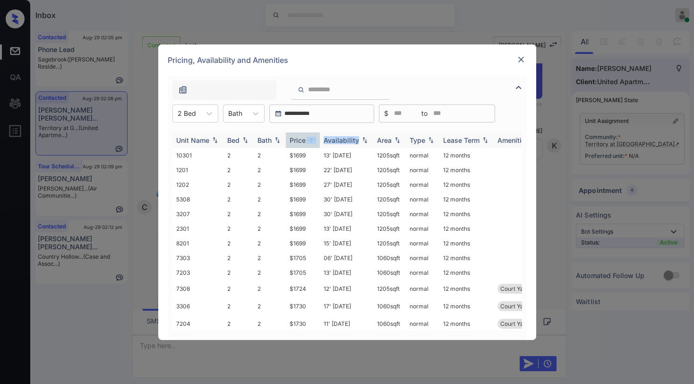
click at [306, 141] on div "Price" at bounding box center [303, 140] width 26 height 8
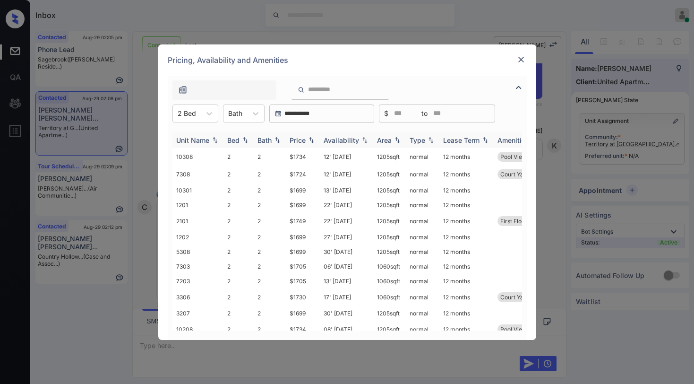
click at [300, 141] on div "Price" at bounding box center [298, 140] width 16 height 8
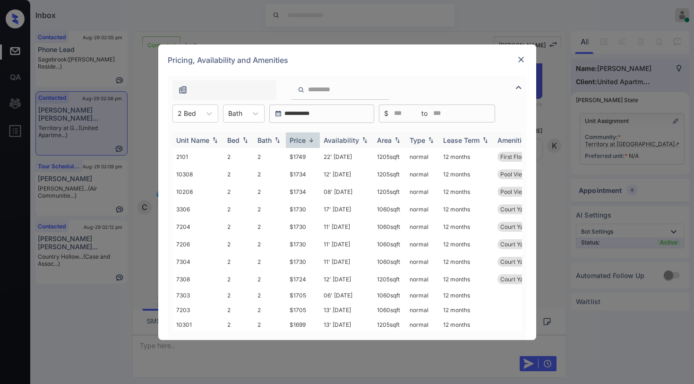
click at [300, 141] on div "Price" at bounding box center [298, 140] width 16 height 8
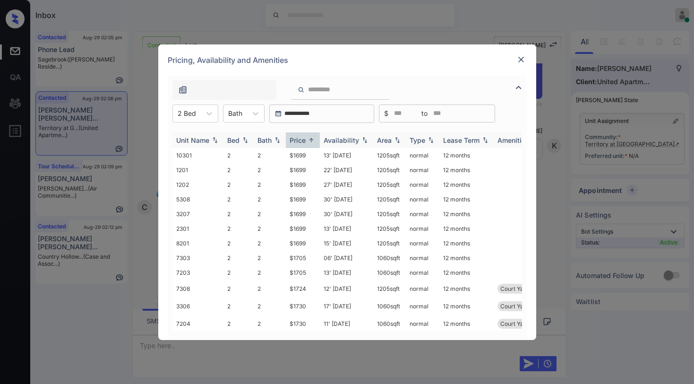
click at [300, 141] on div "Price" at bounding box center [298, 140] width 16 height 8
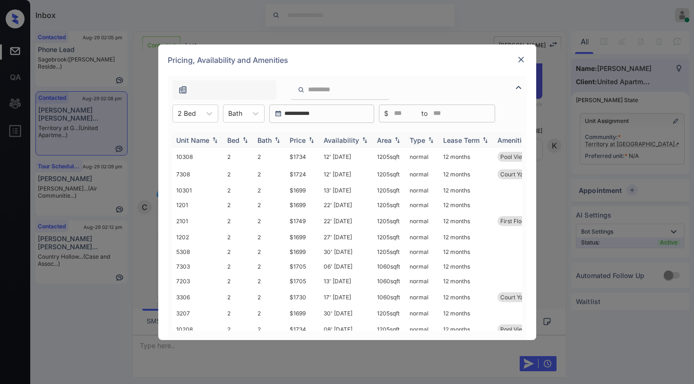
click at [300, 141] on div "Price" at bounding box center [298, 140] width 16 height 8
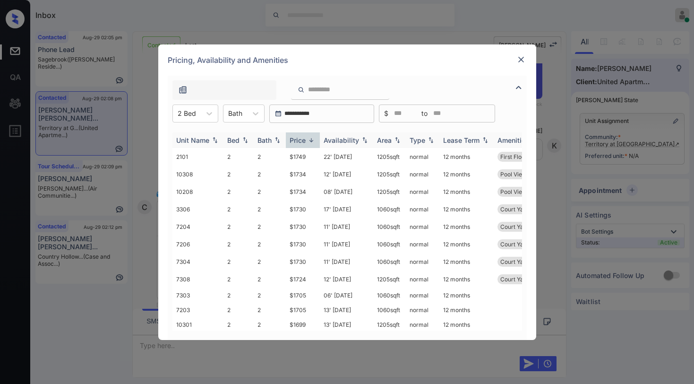
click at [300, 141] on div "Price" at bounding box center [298, 140] width 16 height 8
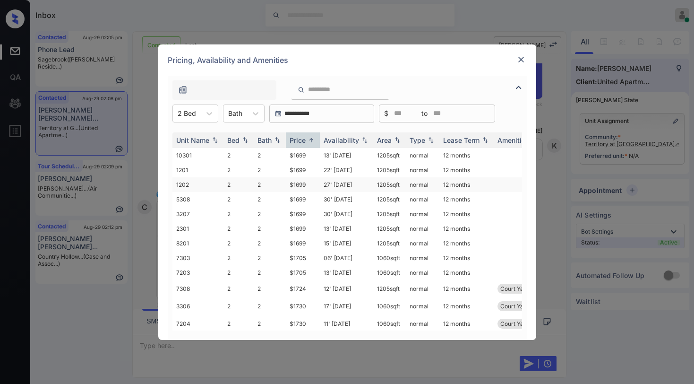
click at [297, 185] on td "$1699" at bounding box center [303, 184] width 34 height 15
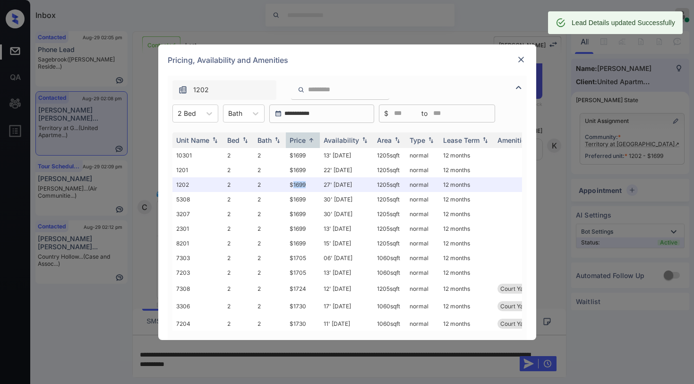
click at [517, 61] on img at bounding box center [520, 59] width 9 height 9
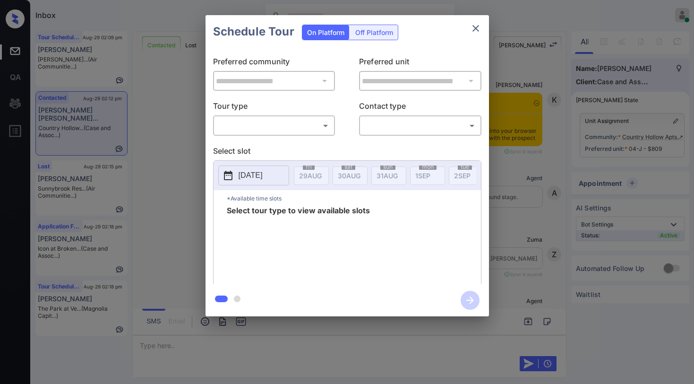
scroll to position [3911, 0]
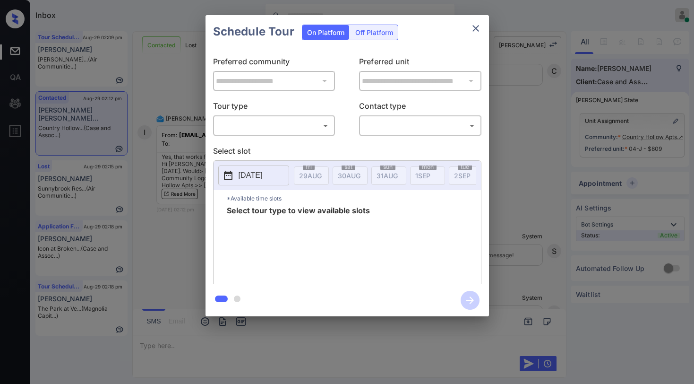
click at [283, 130] on body "Inbox [PERSON_NAME] Online Set yourself offline Set yourself on break Profile S…" at bounding box center [347, 192] width 694 height 384
click at [274, 148] on li "In Person" at bounding box center [273, 146] width 117 height 17
type input "********"
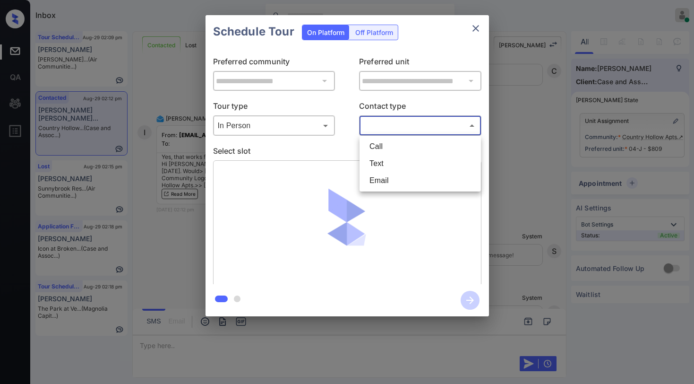
click at [432, 124] on body "Inbox Paolo Gabriel Online Set yourself offline Set yourself on break Profile S…" at bounding box center [347, 192] width 694 height 384
click at [403, 158] on li "Text" at bounding box center [420, 163] width 117 height 17
type input "****"
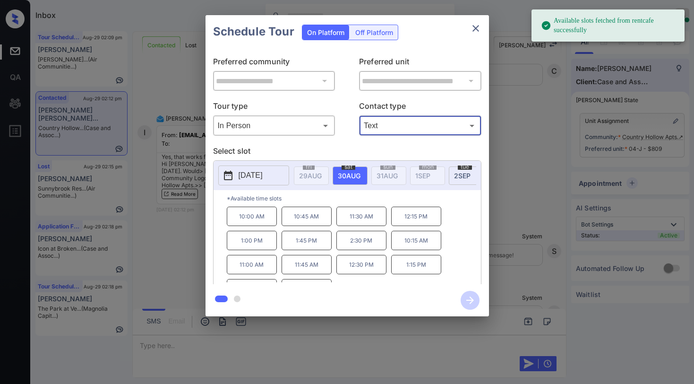
click at [475, 29] on icon "close" at bounding box center [475, 28] width 11 height 11
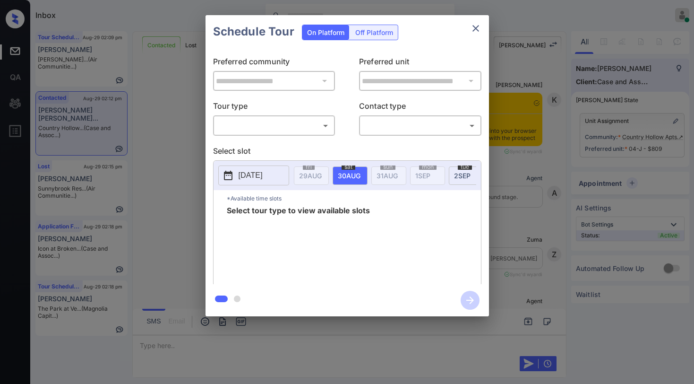
scroll to position [4005, 0]
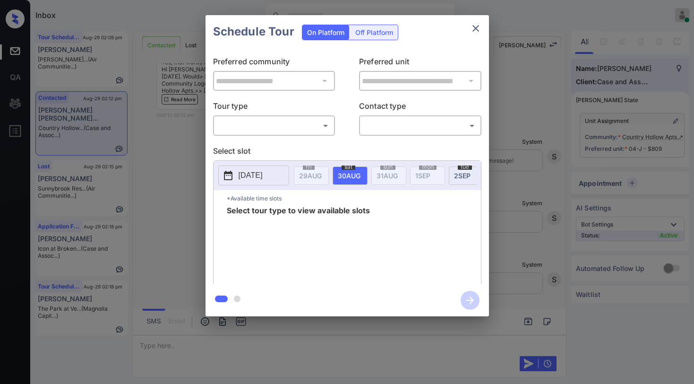
click at [313, 129] on body "Inbox Paolo Gabriel Online Set yourself offline Set yourself on break Profile S…" at bounding box center [347, 192] width 694 height 384
click at [280, 148] on li "In Person" at bounding box center [273, 146] width 117 height 17
type input "********"
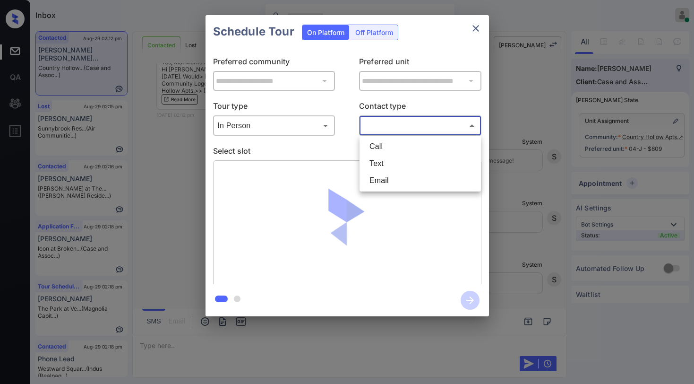
click at [428, 132] on body "Inbox Paolo Gabriel Online Set yourself offline Set yourself on break Profile S…" at bounding box center [347, 192] width 694 height 384
click at [405, 161] on li "Text" at bounding box center [420, 163] width 117 height 17
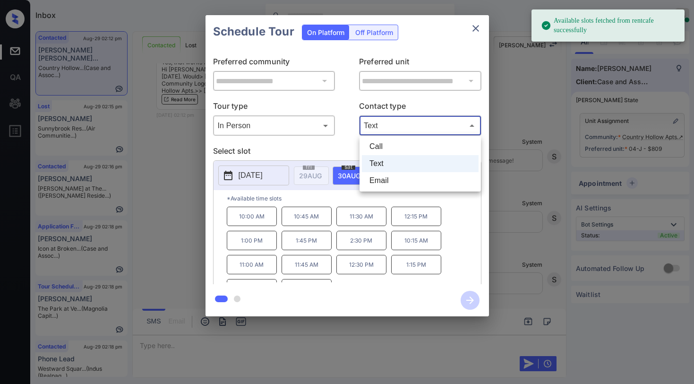
click at [406, 118] on body "Available slots fetched from rentcafe successfully Inbox Paolo Gabriel Online S…" at bounding box center [347, 192] width 694 height 384
click at [385, 173] on li "Email" at bounding box center [420, 180] width 117 height 17
type input "*****"
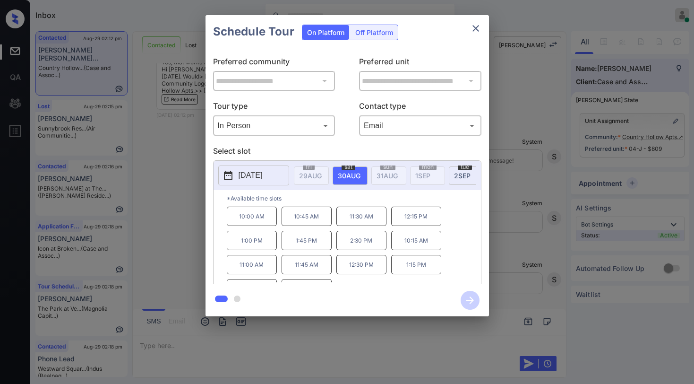
drag, startPoint x: 246, startPoint y: 222, endPoint x: 274, endPoint y: 223, distance: 27.4
click at [247, 222] on p "10:00 AM" at bounding box center [252, 215] width 50 height 19
click at [469, 297] on icon "button" at bounding box center [470, 300] width 19 height 19
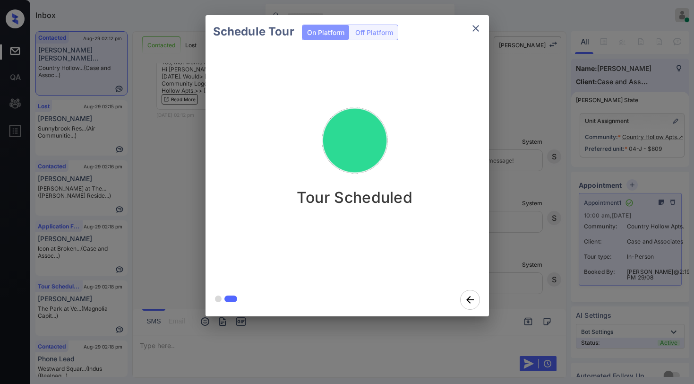
click at [539, 117] on div "Schedule Tour On Platform Off Platform Tour Scheduled" at bounding box center [347, 165] width 694 height 331
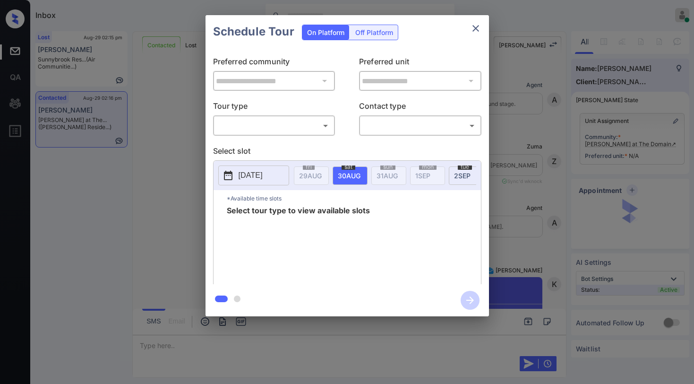
click at [265, 120] on body "Inbox [PERSON_NAME] Online Set yourself offline Set yourself on break Profile S…" at bounding box center [347, 192] width 694 height 384
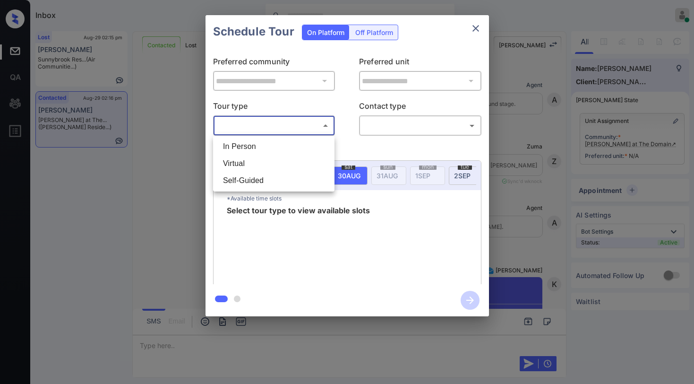
scroll to position [377, 0]
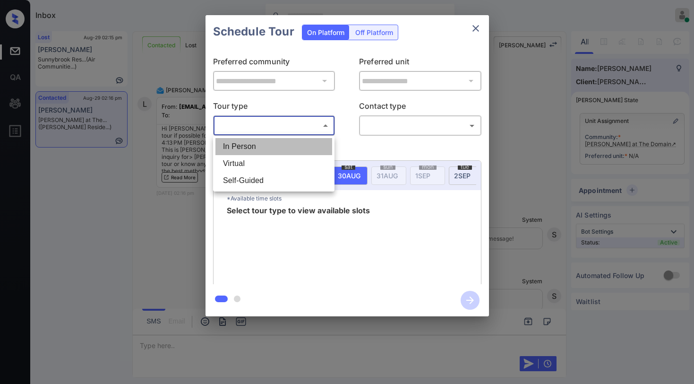
click at [251, 149] on li "In Person" at bounding box center [273, 146] width 117 height 17
type input "********"
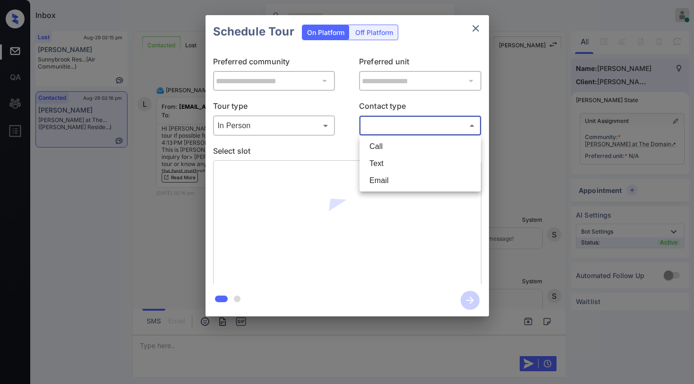
click at [399, 131] on body "Inbox Paolo Gabriel Online Set yourself offline Set yourself on break Profile S…" at bounding box center [347, 192] width 694 height 384
click at [379, 168] on li "Text" at bounding box center [420, 163] width 117 height 17
type input "****"
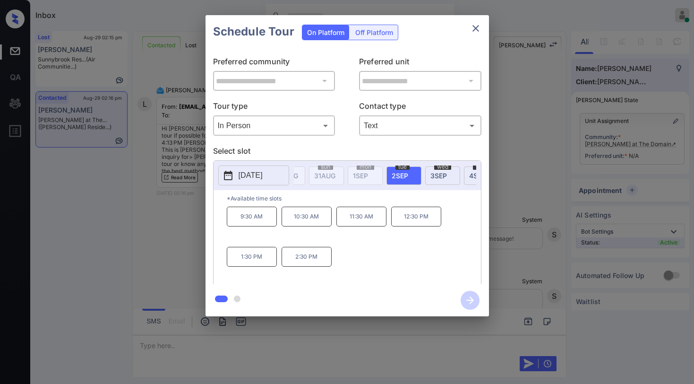
scroll to position [0, 76]
click at [246, 177] on span "2 SEP" at bounding box center [234, 175] width 23 height 8
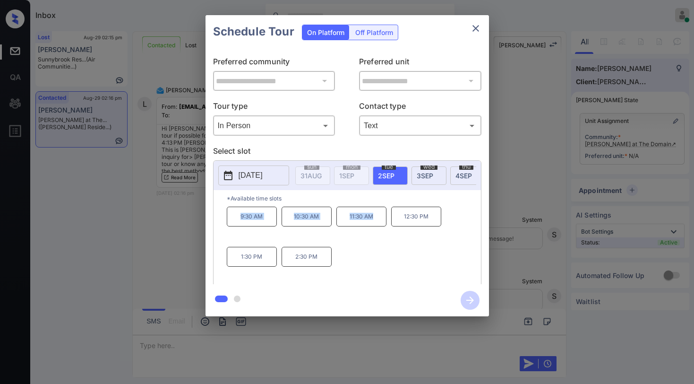
drag, startPoint x: 245, startPoint y: 221, endPoint x: 384, endPoint y: 222, distance: 138.9
click at [384, 222] on div "9:30 AM 10:30 AM 11:30 AM 12:30 PM 1:30 PM 2:30 PM" at bounding box center [354, 244] width 254 height 76
copy div "9:30 AM 10:30 AM 11:30 AM"
click at [475, 28] on icon "close" at bounding box center [475, 28] width 7 height 7
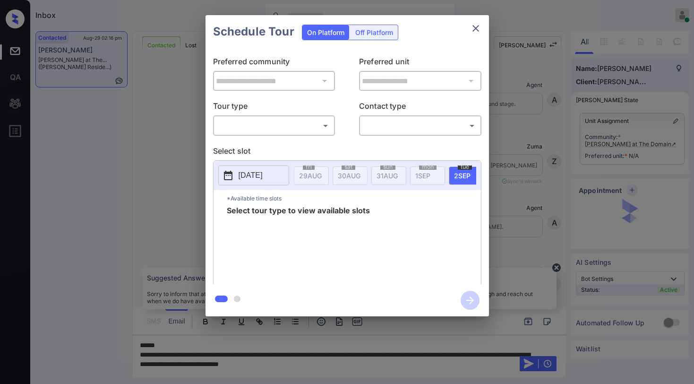
scroll to position [377, 0]
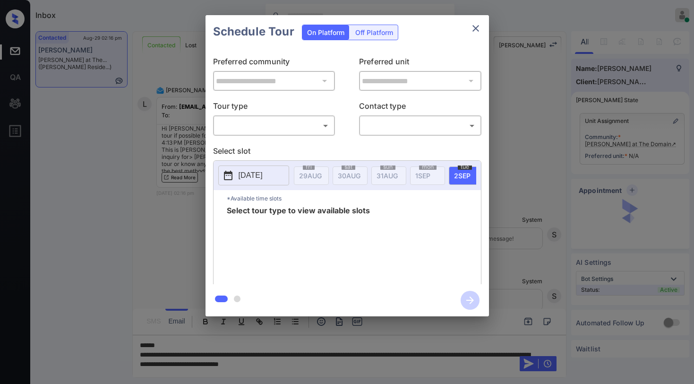
click at [249, 123] on body "Inbox Paolo Gabriel Online Set yourself offline Set yourself on break Profile S…" at bounding box center [347, 192] width 694 height 384
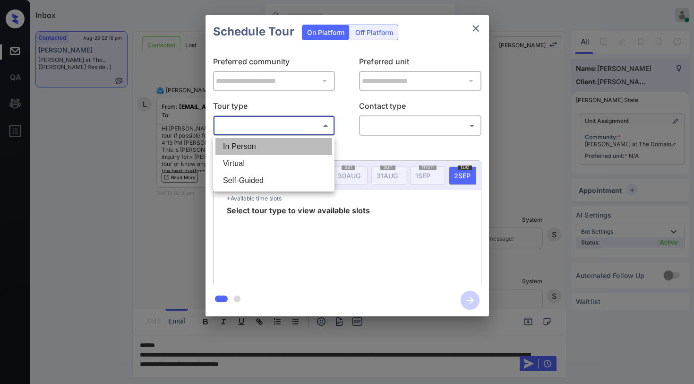
drag, startPoint x: 248, startPoint y: 151, endPoint x: 363, endPoint y: 134, distance: 116.6
click at [250, 150] on li "In Person" at bounding box center [273, 146] width 117 height 17
type input "********"
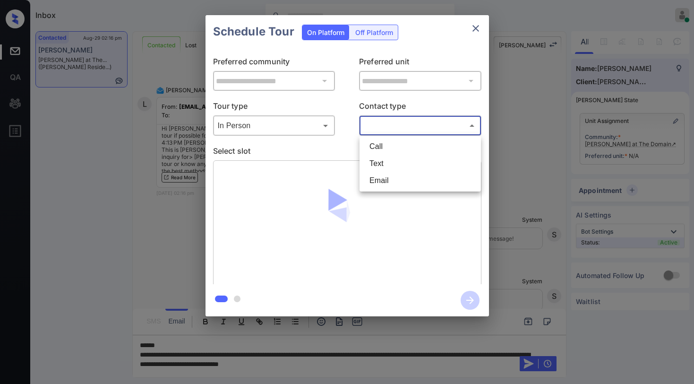
click at [377, 132] on body "Inbox Paolo Gabriel Online Set yourself offline Set yourself on break Profile S…" at bounding box center [347, 192] width 694 height 384
click at [373, 169] on li "Text" at bounding box center [420, 163] width 117 height 17
type input "****"
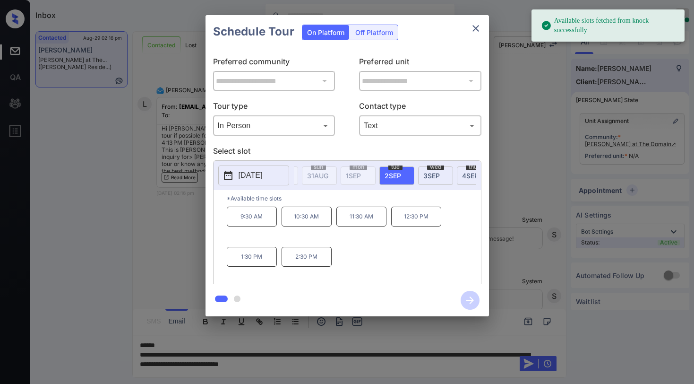
scroll to position [0, 90]
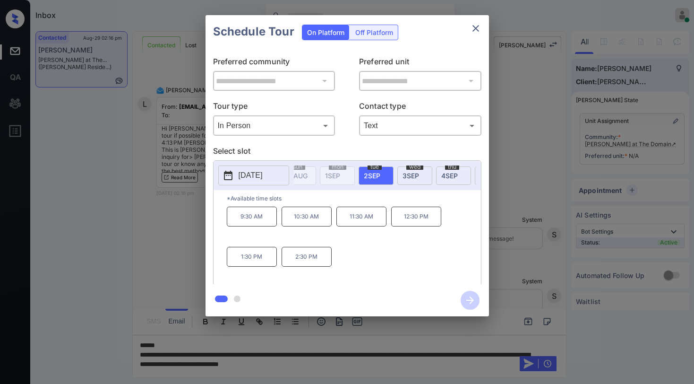
click at [475, 32] on icon "close" at bounding box center [475, 28] width 11 height 11
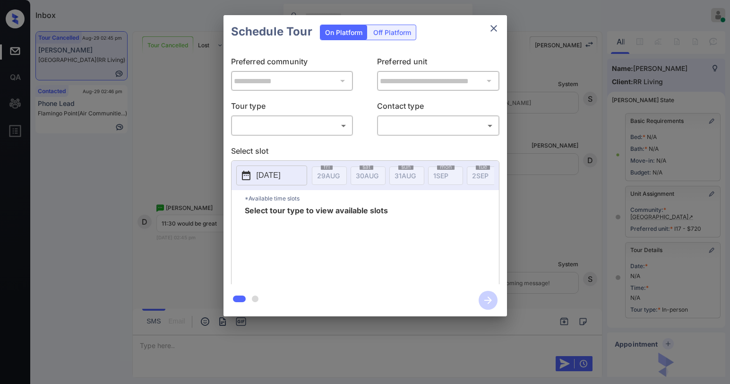
scroll to position [87, 0]
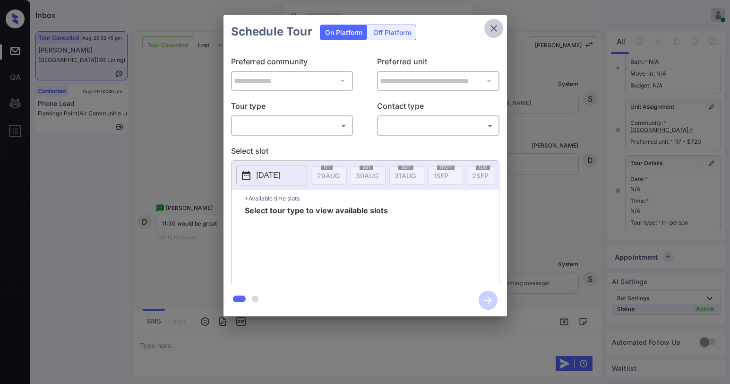
click at [491, 30] on icon "close" at bounding box center [493, 28] width 7 height 7
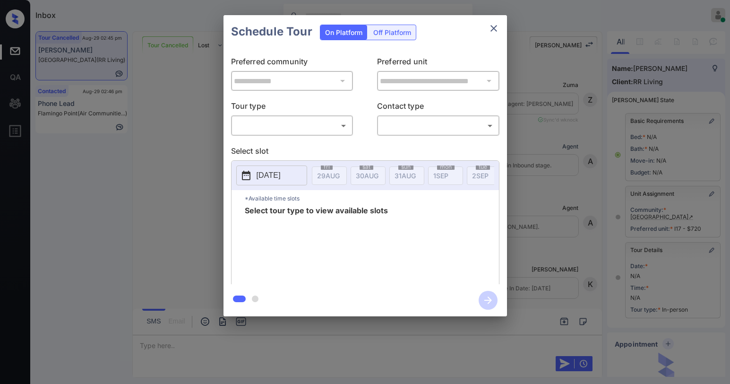
scroll to position [87, 0]
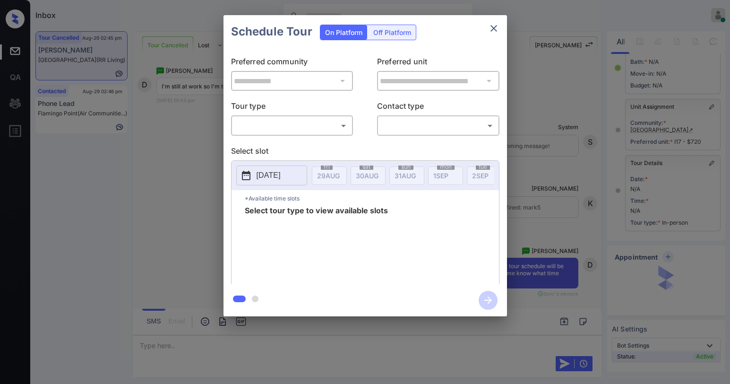
click at [285, 126] on body "Inbox [PERSON_NAME] Online Set yourself offline Set yourself on break Profile S…" at bounding box center [365, 192] width 730 height 384
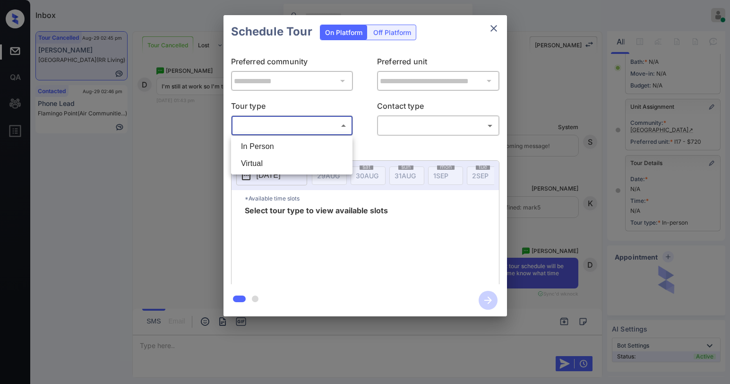
click at [489, 31] on div at bounding box center [365, 192] width 730 height 384
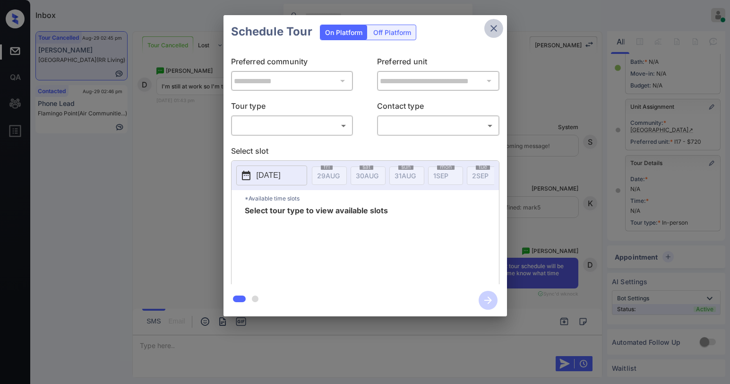
click at [495, 26] on icon "close" at bounding box center [493, 28] width 7 height 7
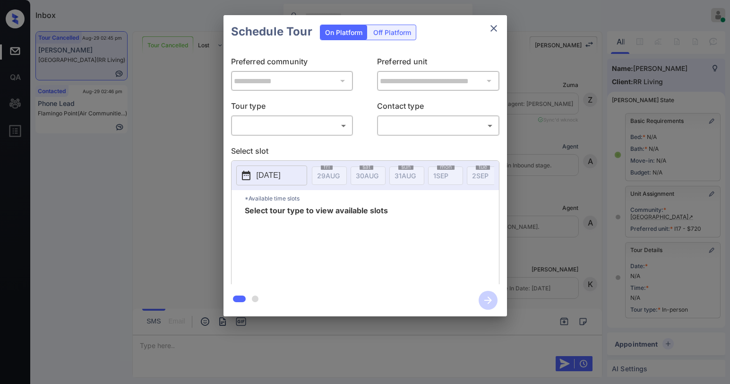
scroll to position [87, 0]
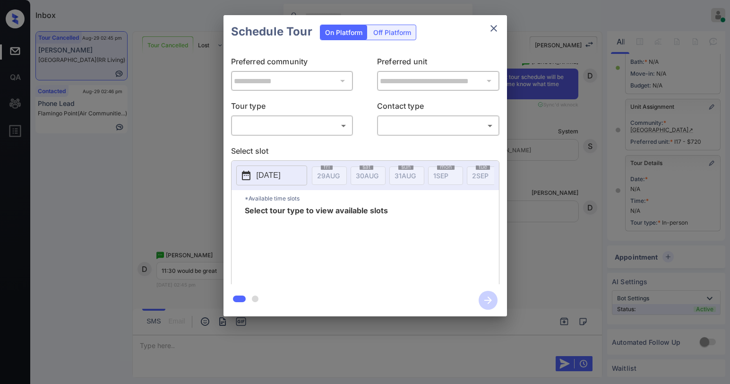
click at [272, 133] on body "Inbox Paolo Gabriel Online Set yourself offline Set yourself on break Profile S…" at bounding box center [365, 192] width 730 height 384
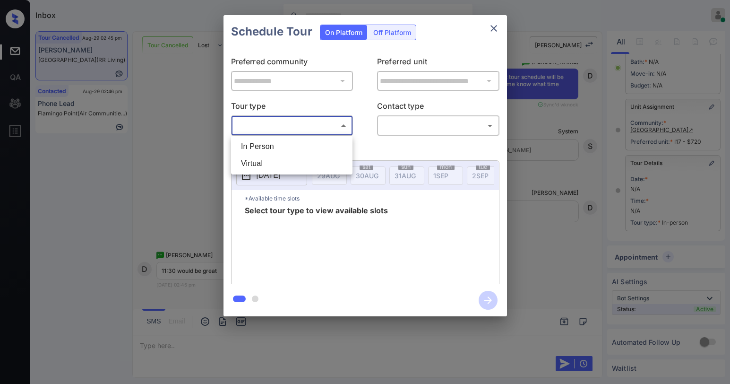
drag, startPoint x: 278, startPoint y: 147, endPoint x: 323, endPoint y: 146, distance: 44.9
click at [279, 147] on li "In Person" at bounding box center [291, 146] width 117 height 17
type input "********"
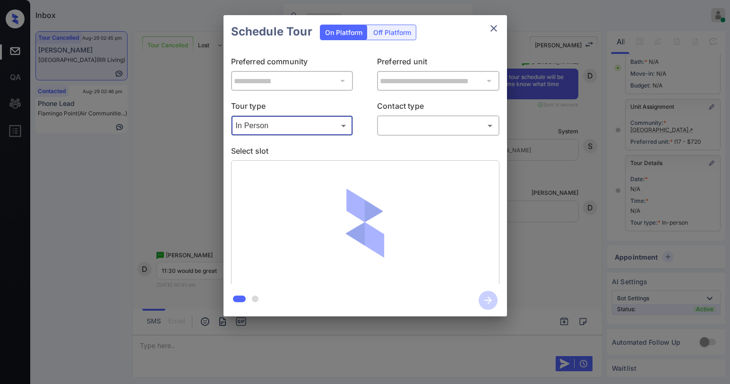
click at [419, 128] on body "Inbox Paolo Gabriel Online Set yourself offline Set yourself on break Profile S…" at bounding box center [365, 192] width 730 height 384
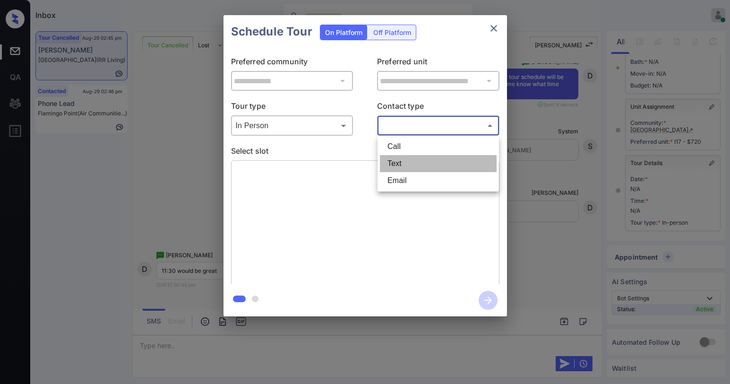
click at [422, 161] on li "Text" at bounding box center [438, 163] width 117 height 17
type input "****"
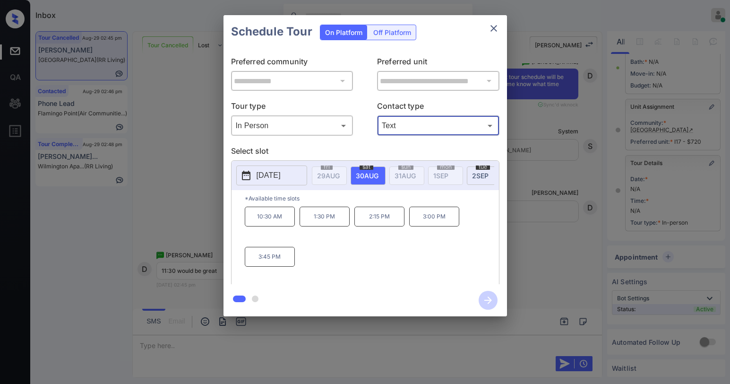
click at [493, 31] on icon "close" at bounding box center [493, 28] width 11 height 11
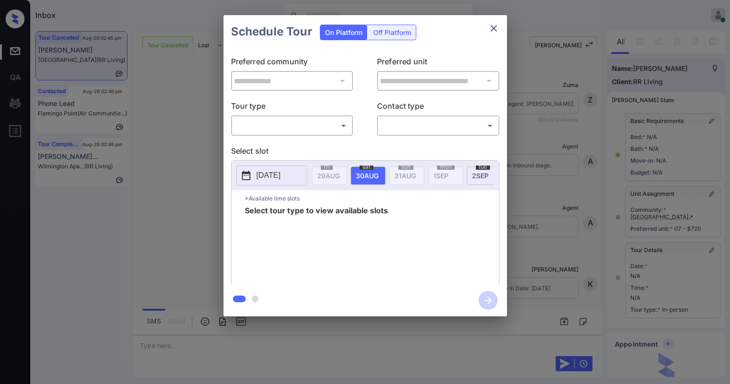
scroll to position [87, 0]
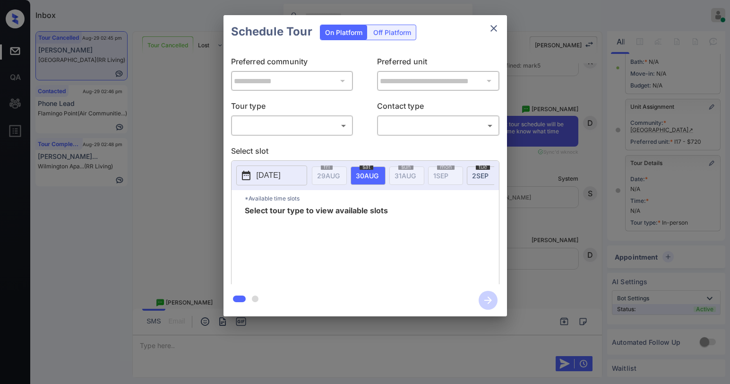
click at [300, 130] on body "Inbox [PERSON_NAME] Online Set yourself offline Set yourself on break Profile S…" at bounding box center [365, 192] width 730 height 384
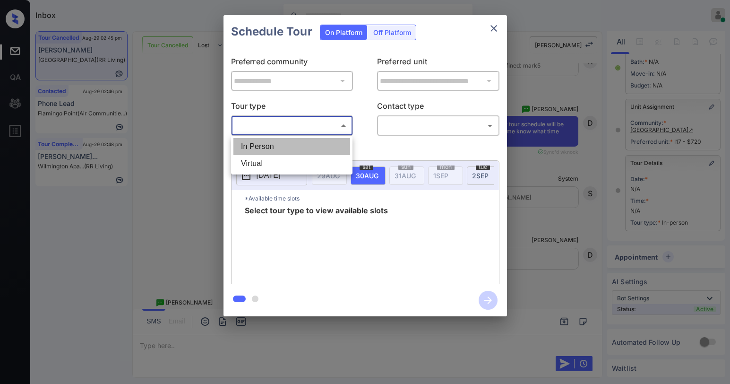
click at [300, 147] on li "In Person" at bounding box center [291, 146] width 117 height 17
type input "********"
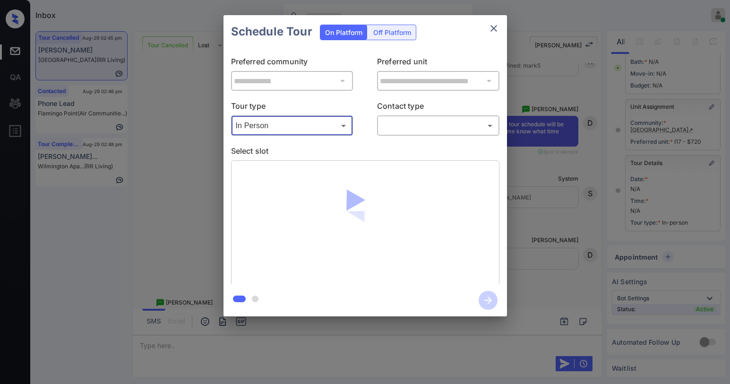
click at [382, 127] on body "Inbox [PERSON_NAME] Online Set yourself offline Set yourself on break Profile S…" at bounding box center [365, 192] width 730 height 384
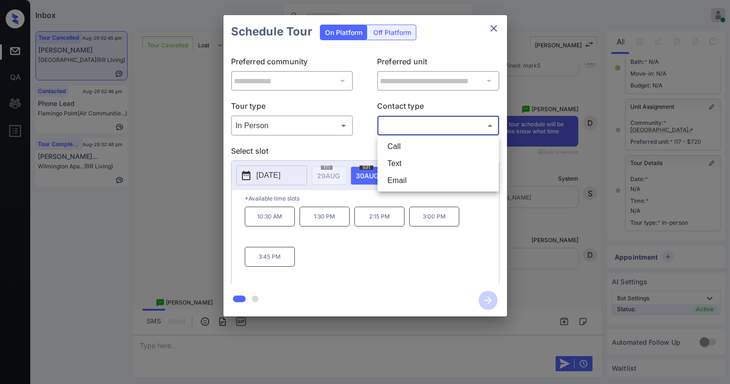
click at [399, 162] on li "Text" at bounding box center [438, 163] width 117 height 17
type input "****"
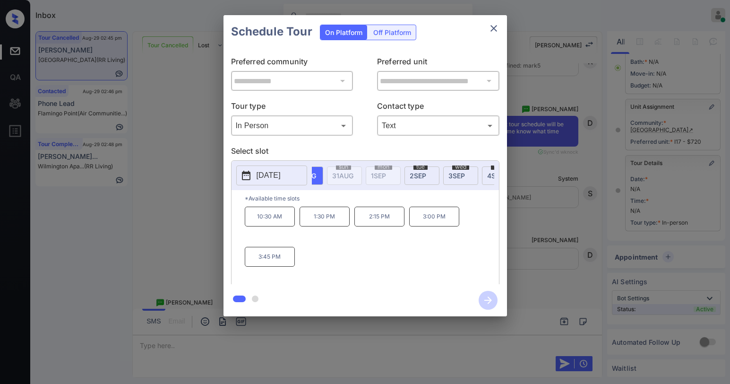
scroll to position [0, 76]
click at [395, 176] on div "tue 2 SEP" at bounding box center [408, 175] width 35 height 18
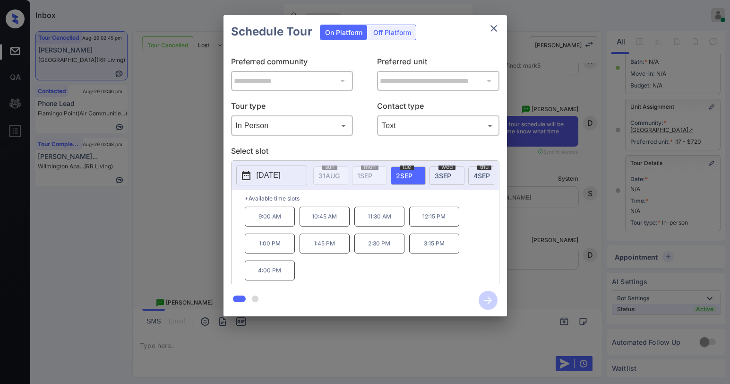
click at [497, 26] on icon "close" at bounding box center [493, 28] width 11 height 11
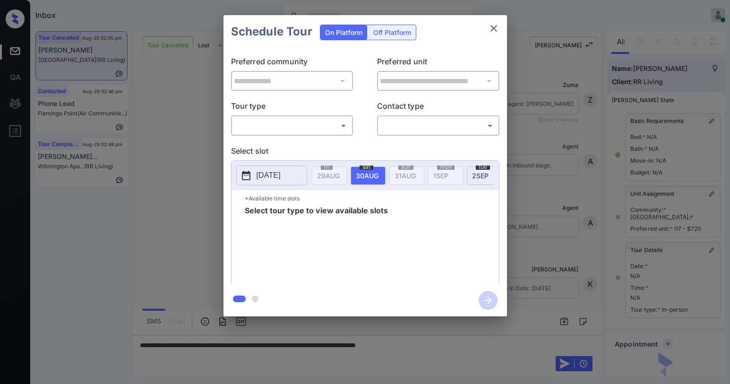
scroll to position [87, 0]
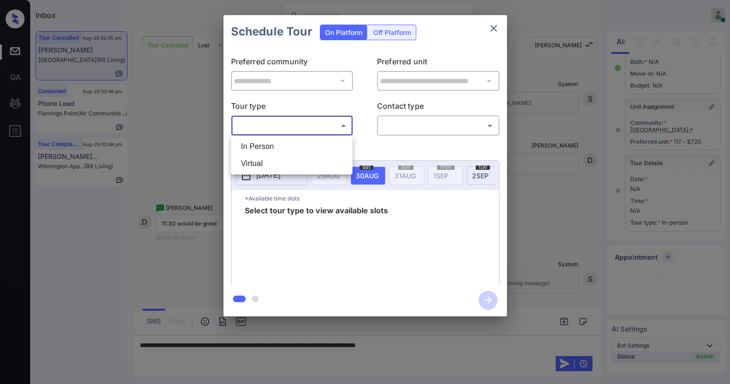
drag, startPoint x: 255, startPoint y: 124, endPoint x: 258, endPoint y: 130, distance: 6.6
click at [257, 125] on body "Inbox [PERSON_NAME] Online Set yourself offline Set yourself on break Profile S…" at bounding box center [365, 192] width 730 height 384
click at [267, 149] on li "In Person" at bounding box center [291, 146] width 117 height 17
type input "********"
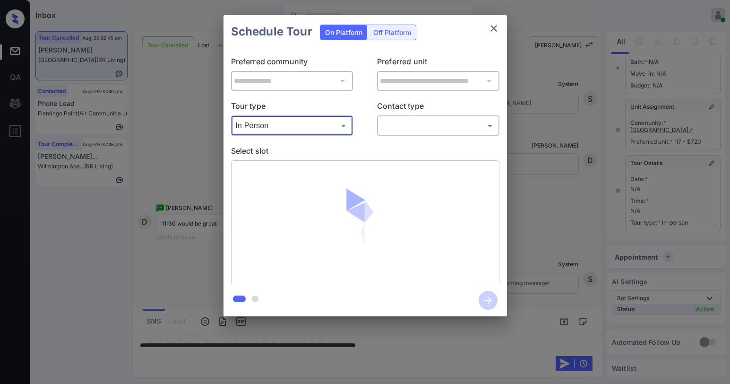
click at [439, 128] on body "Inbox [PERSON_NAME] Online Set yourself offline Set yourself on break Profile S…" at bounding box center [365, 192] width 730 height 384
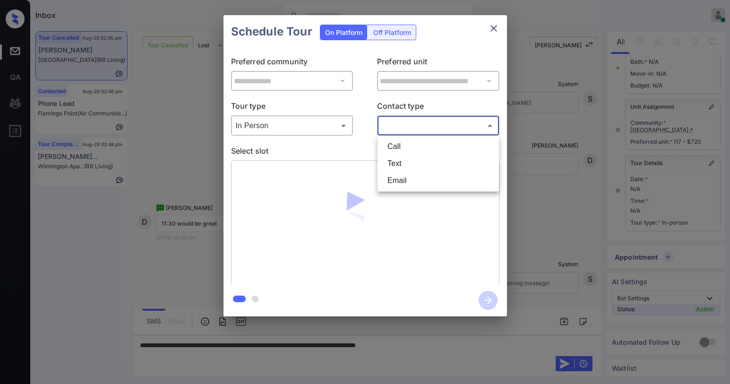
click at [416, 162] on li "Text" at bounding box center [438, 163] width 117 height 17
type input "****"
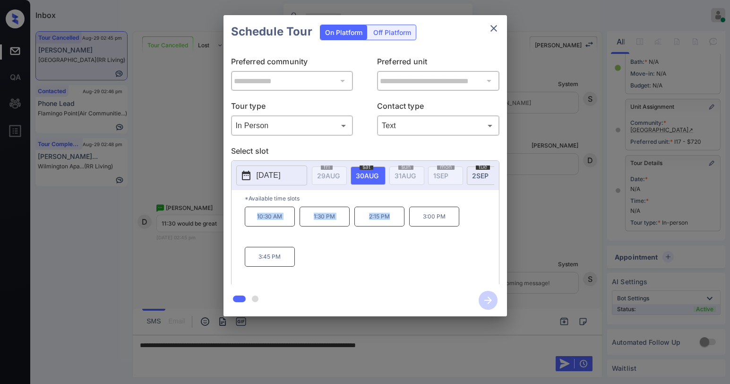
drag, startPoint x: 256, startPoint y: 221, endPoint x: 392, endPoint y: 225, distance: 136.6
click at [392, 225] on div "10:30 AM 1:30 PM 2:15 PM 3:00 PM 3:45 PM" at bounding box center [372, 244] width 254 height 76
copy div "10:30 AM 1:30 PM 2:15 PM"
click at [497, 32] on icon "close" at bounding box center [493, 28] width 11 height 11
